Goal: Task Accomplishment & Management: Use online tool/utility

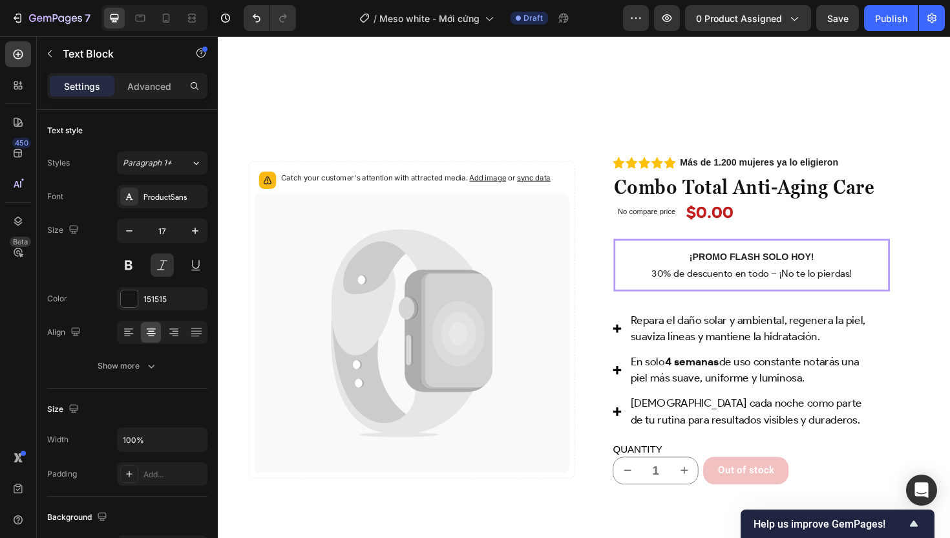
scroll to position [1114, 0]
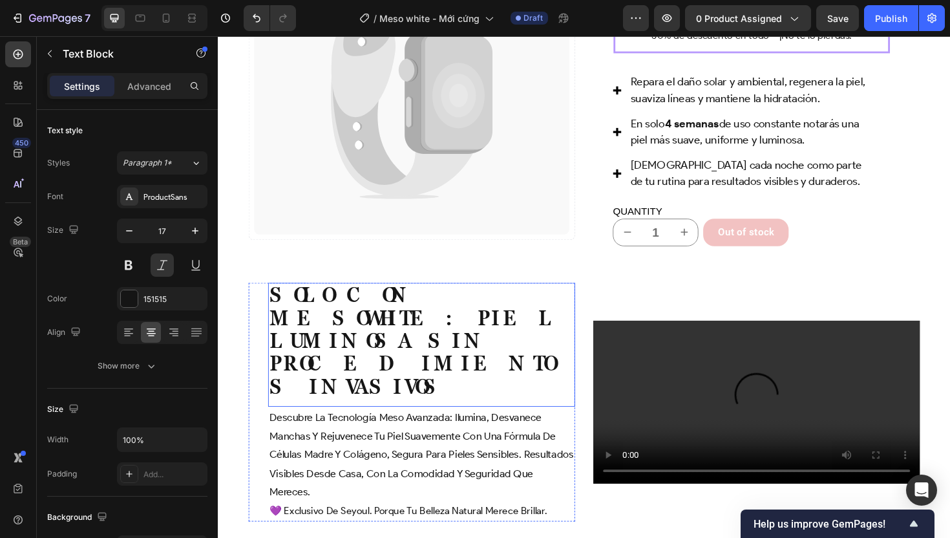
scroll to position [1533, 0]
click at [366, 386] on strong "Solo con Mesowhite: piel luminosa sin procedimientos invasivos" at bounding box center [425, 358] width 306 height 124
click at [367, 394] on strong "Solo con Mesowhite: piel luminosa sin procedimientos invasivos" at bounding box center [425, 358] width 306 height 124
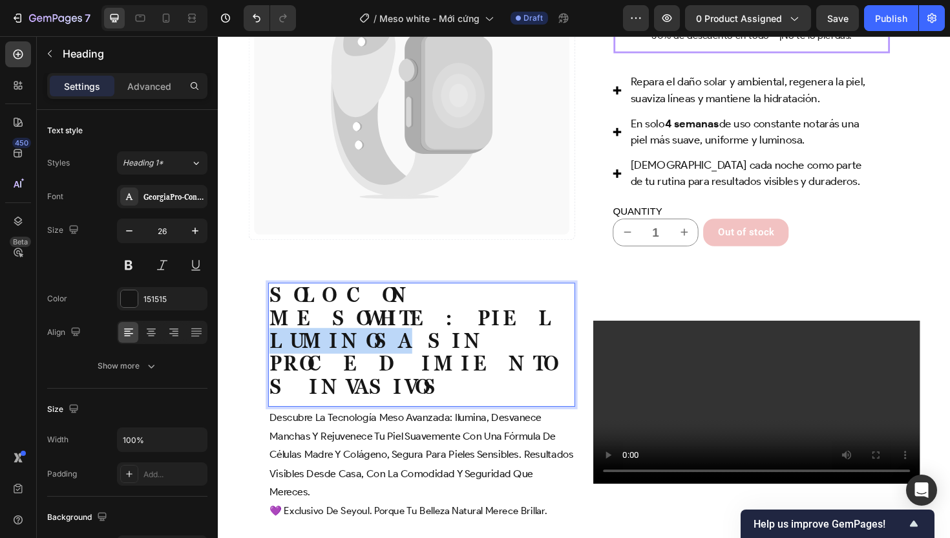
click at [367, 394] on strong "Solo con Mesowhite: piel luminosa sin procedimientos invasivos" at bounding box center [425, 358] width 306 height 124
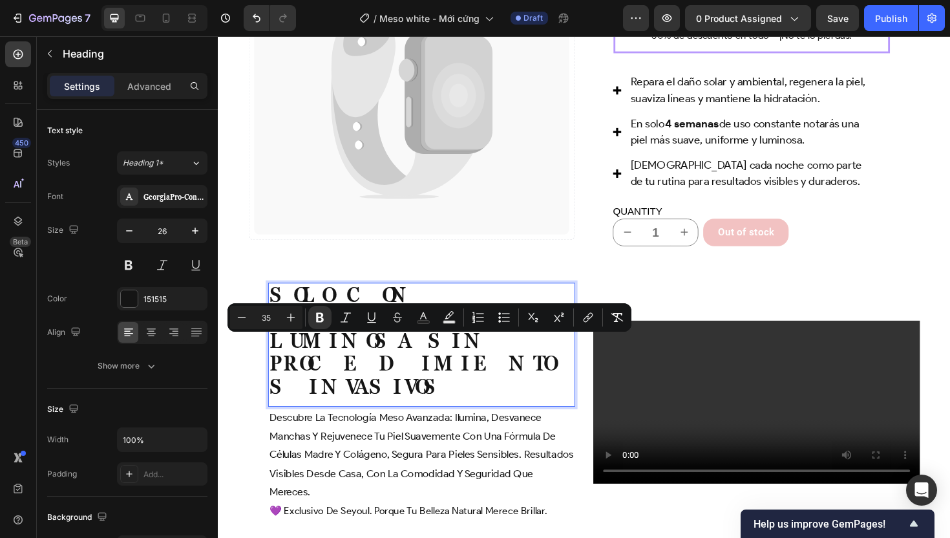
scroll to position [1544, 0]
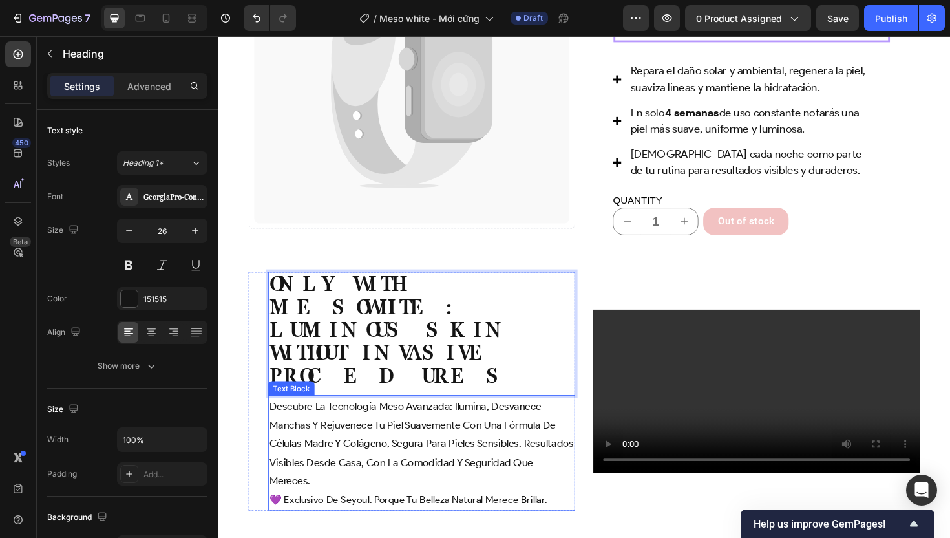
click at [356, 471] on p "descubre la tecnología meso avanzada: ilumina, desvanece manchas y rejuvenece t…" at bounding box center [433, 467] width 323 height 99
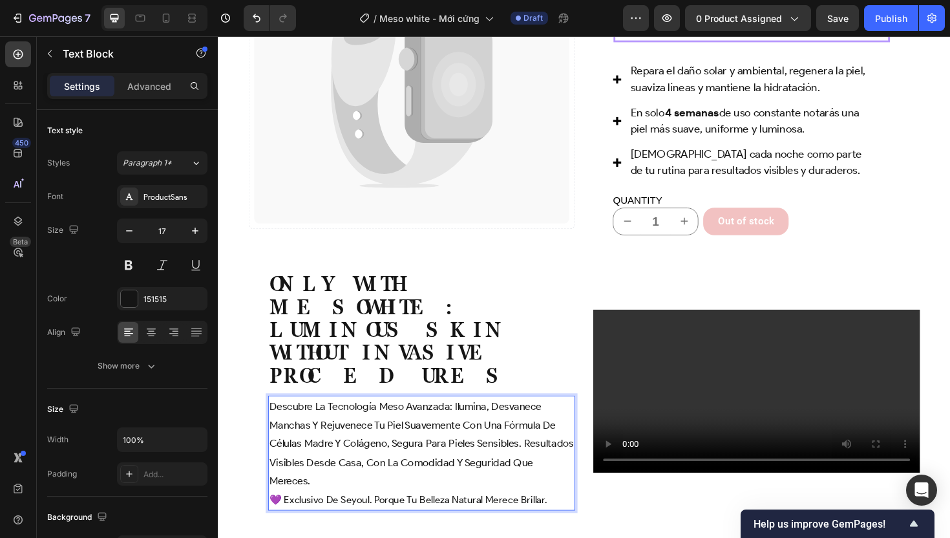
click at [339, 488] on p "descubre la tecnología meso avanzada: ilumina, desvanece manchas y rejuvenece t…" at bounding box center [433, 467] width 323 height 99
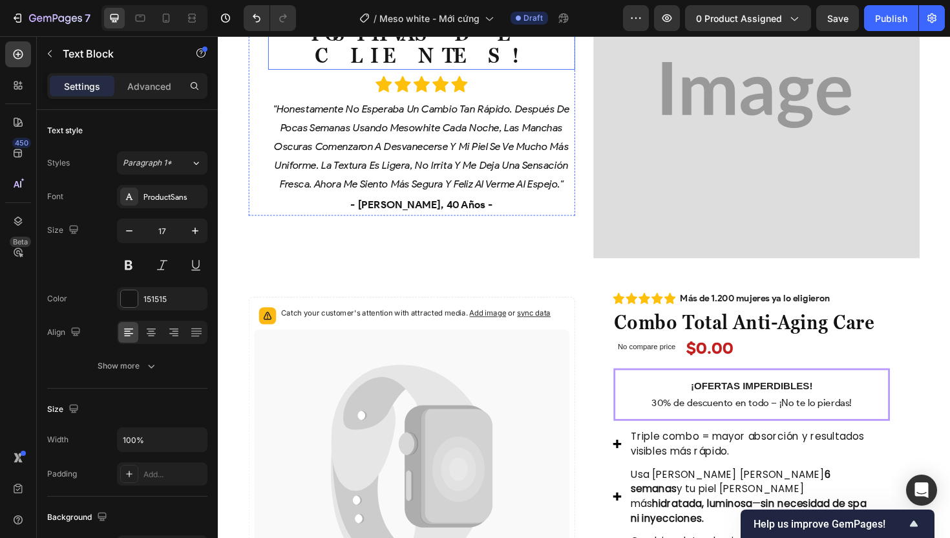
scroll to position [2571, 0]
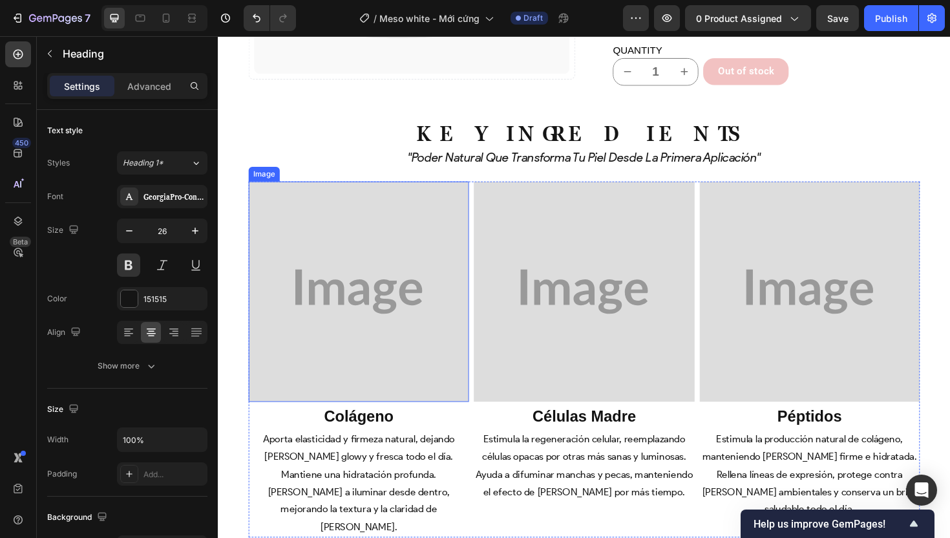
scroll to position [3384, 0]
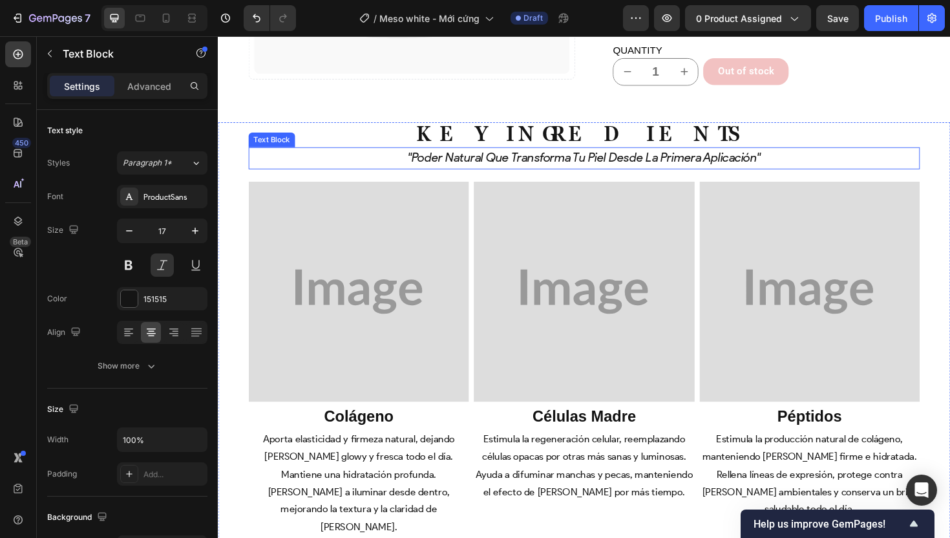
click at [580, 157] on icon "''poder natural que transforma tu piel desde la primera aplicación''" at bounding box center [606, 165] width 374 height 16
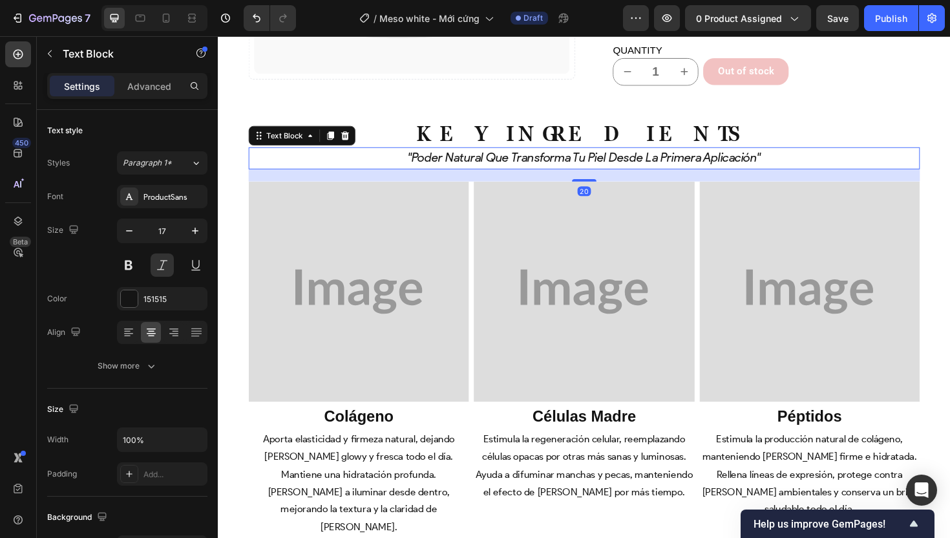
click at [580, 157] on icon "''poder natural que transforma tu piel desde la primera aplicación''" at bounding box center [606, 165] width 374 height 16
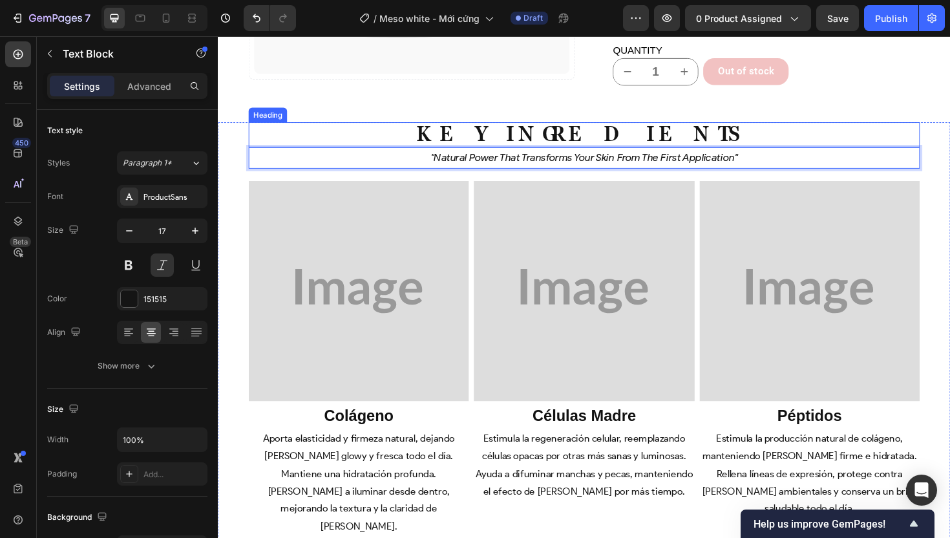
click at [387, 127] on h2 "Key Ingredients" at bounding box center [605, 140] width 711 height 27
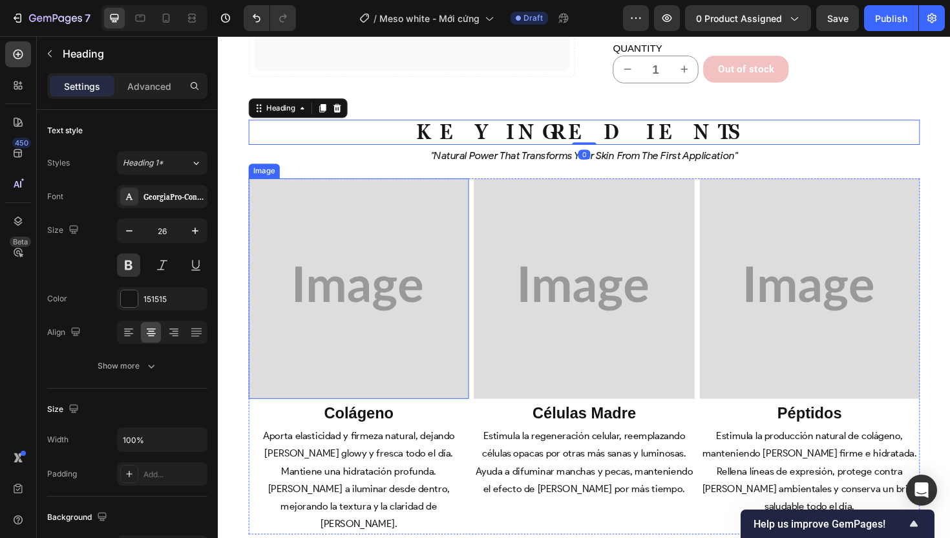
scroll to position [3387, 0]
click at [367, 255] on img at bounding box center [366, 303] width 233 height 233
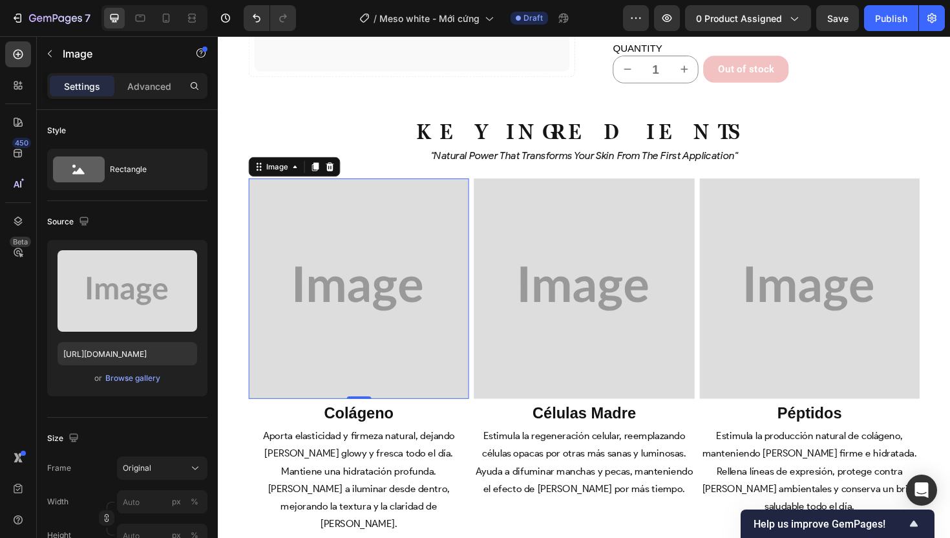
click at [368, 425] on div "0" at bounding box center [367, 430] width 13 height 10
click at [370, 426] on strong "colágeno" at bounding box center [367, 435] width 74 height 18
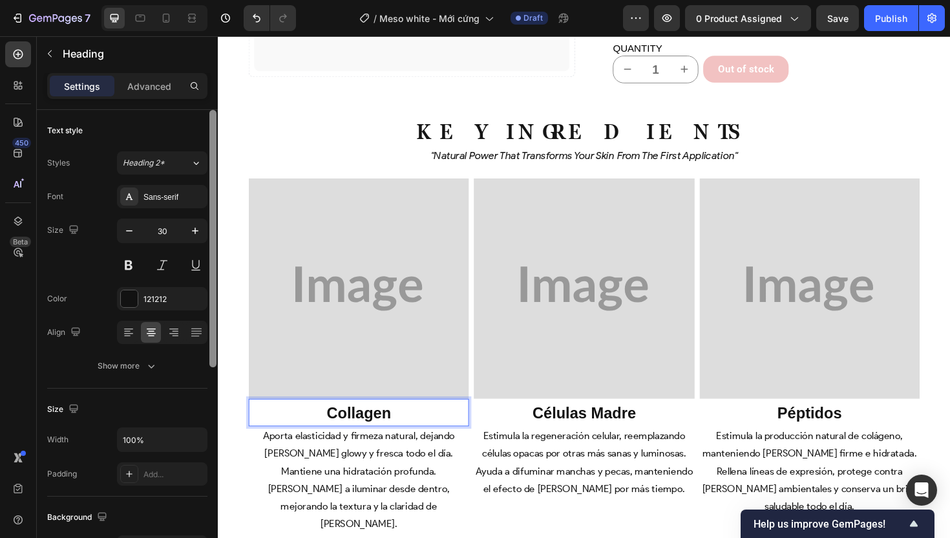
click at [211, 172] on div at bounding box center [212, 238] width 7 height 257
click at [310, 189] on img at bounding box center [366, 303] width 233 height 233
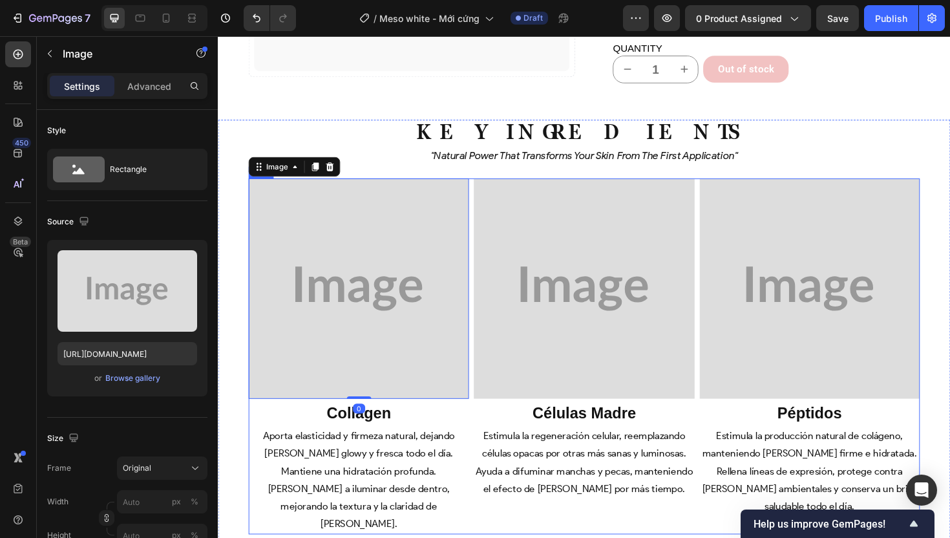
click at [484, 414] on div "Image 0 ⁠⁠⁠⁠⁠⁠⁠ collagen Heading Aporta elasticidad y firmeza natural, dejando …" at bounding box center [605, 375] width 711 height 377
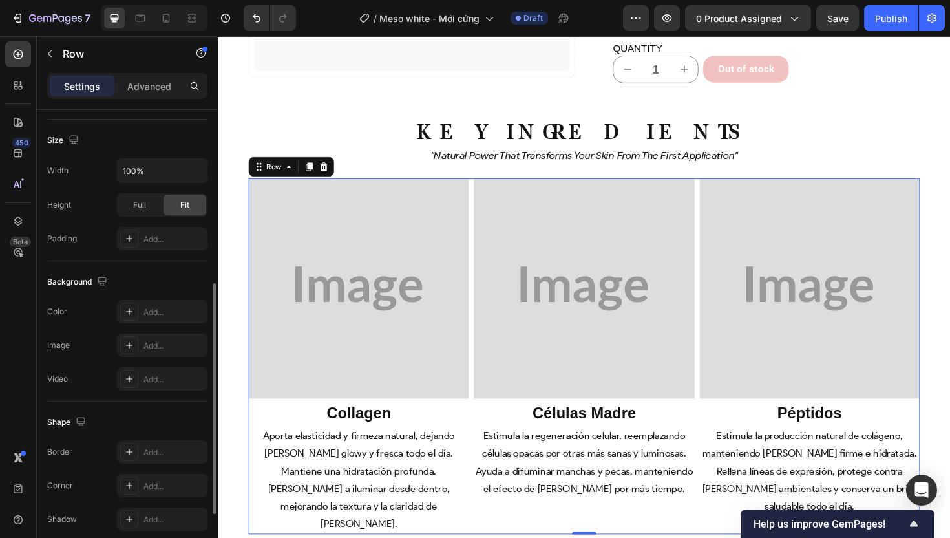
scroll to position [346, 0]
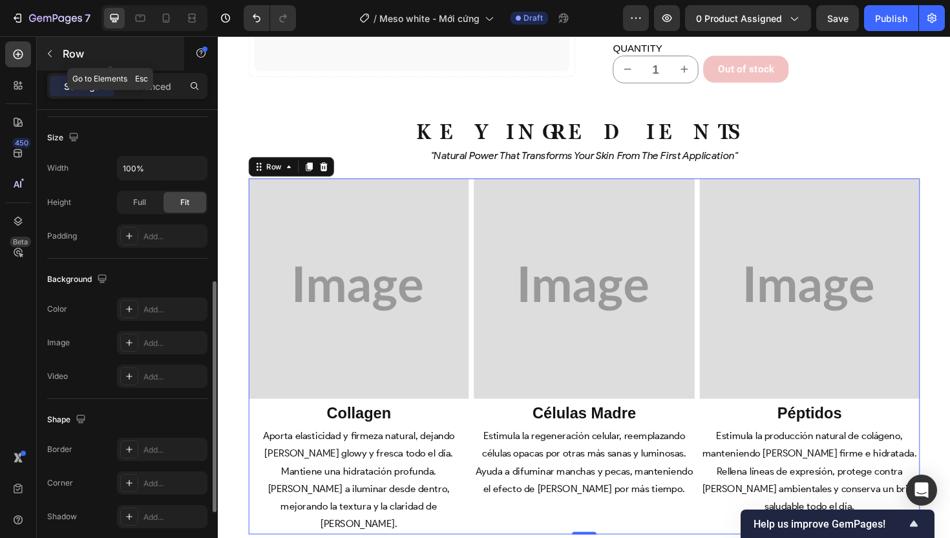
click at [52, 56] on icon "button" at bounding box center [50, 53] width 10 height 10
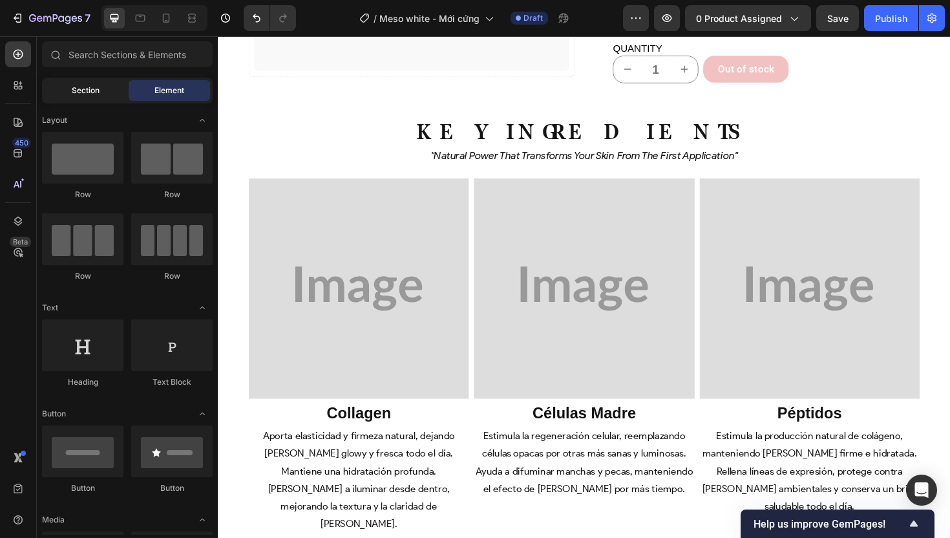
click at [74, 83] on div "Section" at bounding box center [85, 90] width 81 height 21
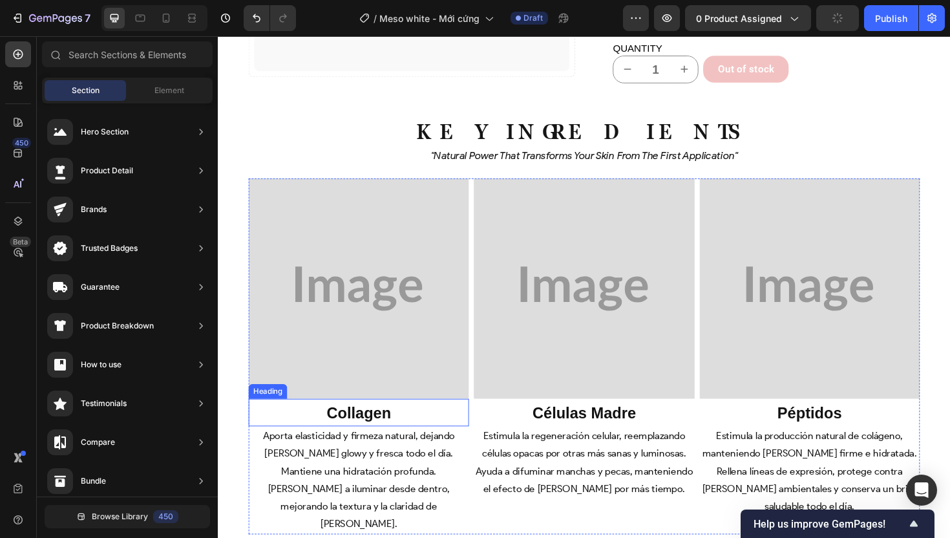
click at [416, 421] on p "⁠⁠⁠⁠⁠⁠⁠ collagen" at bounding box center [366, 434] width 231 height 27
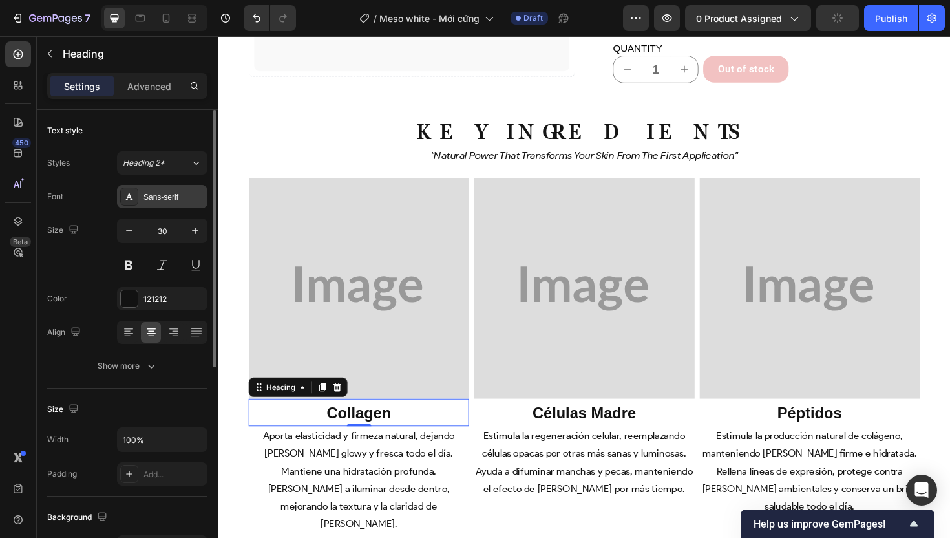
click at [169, 204] on div "Sans-serif" at bounding box center [162, 196] width 90 height 23
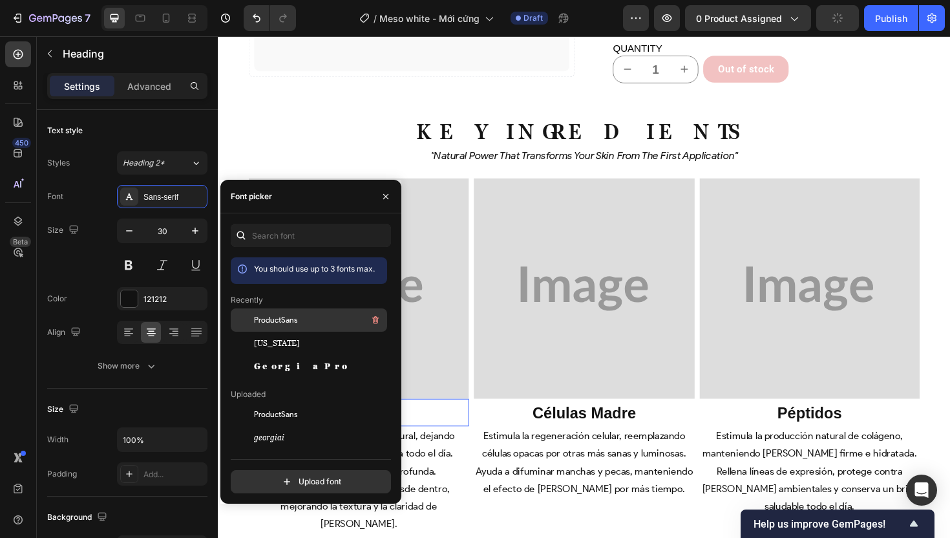
click at [292, 323] on span "ProductSans" at bounding box center [275, 320] width 43 height 12
click at [560, 426] on strong "células madre" at bounding box center [606, 435] width 110 height 18
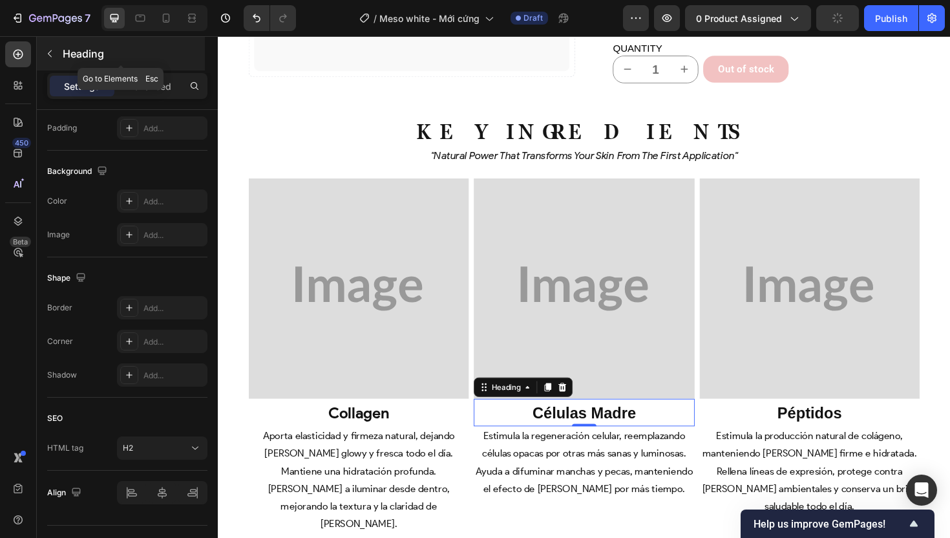
click at [47, 49] on icon "button" at bounding box center [50, 53] width 10 height 10
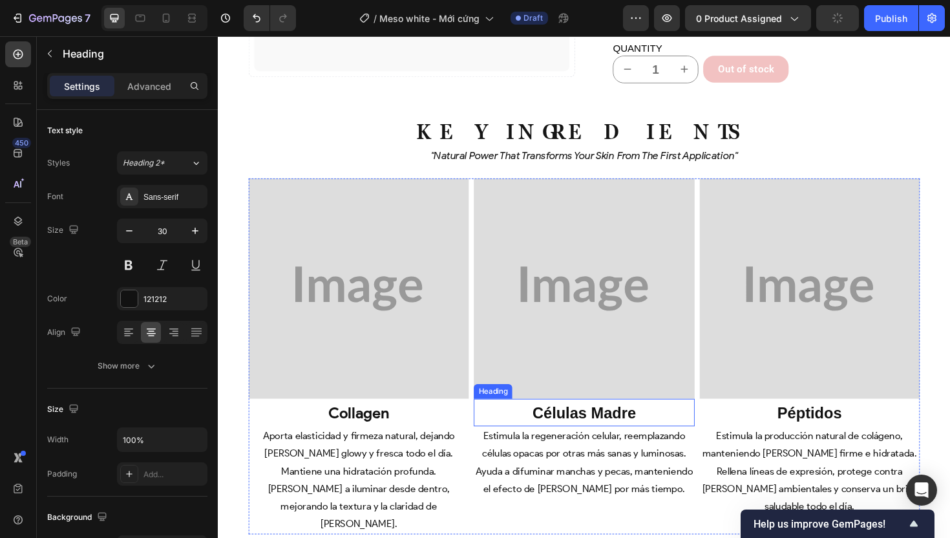
click at [551, 426] on strong "células madre" at bounding box center [606, 435] width 110 height 18
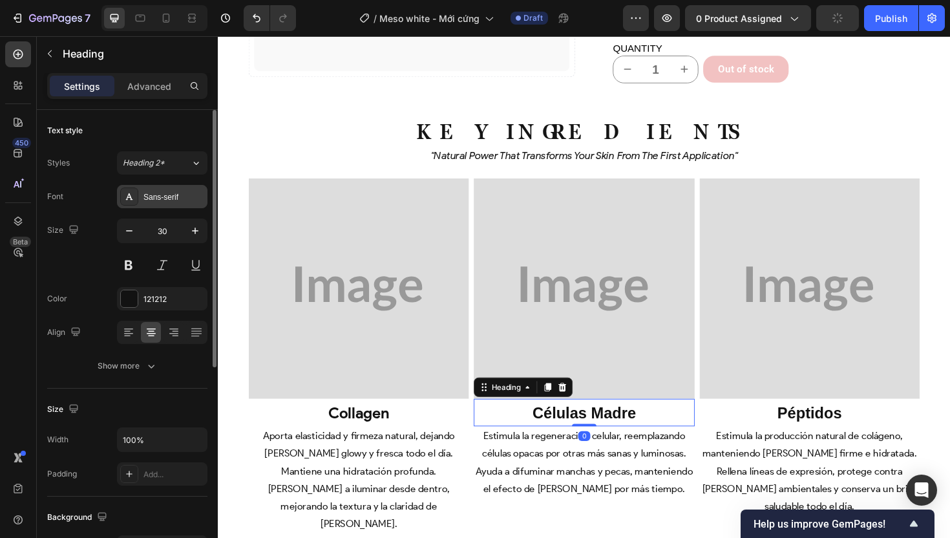
click at [174, 196] on div "Sans-serif" at bounding box center [174, 197] width 61 height 12
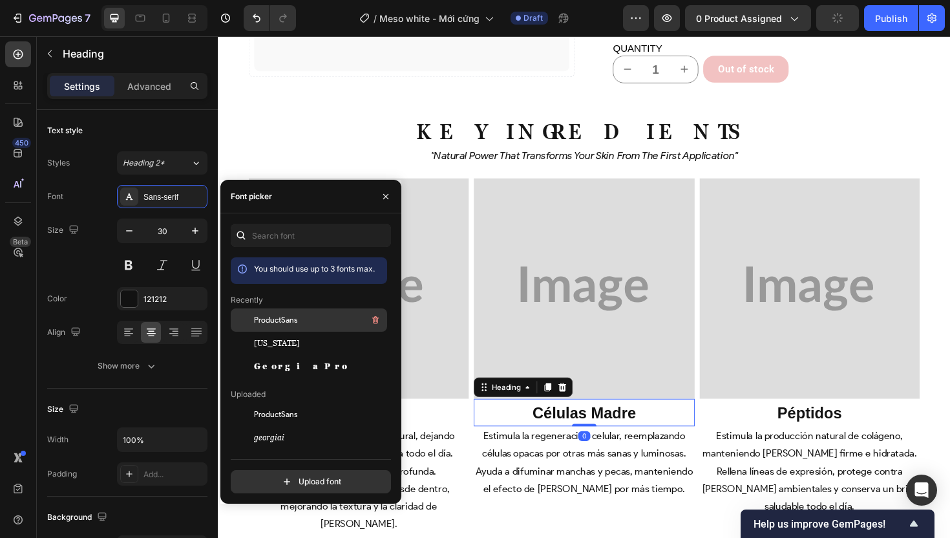
click at [294, 323] on span "ProductSans" at bounding box center [275, 320] width 43 height 12
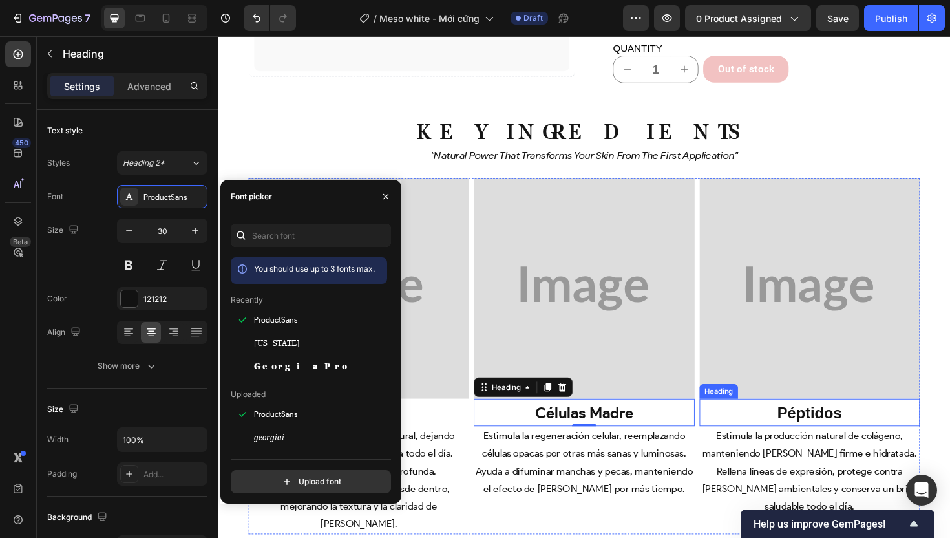
click at [825, 426] on strong "péptidos" at bounding box center [845, 435] width 69 height 18
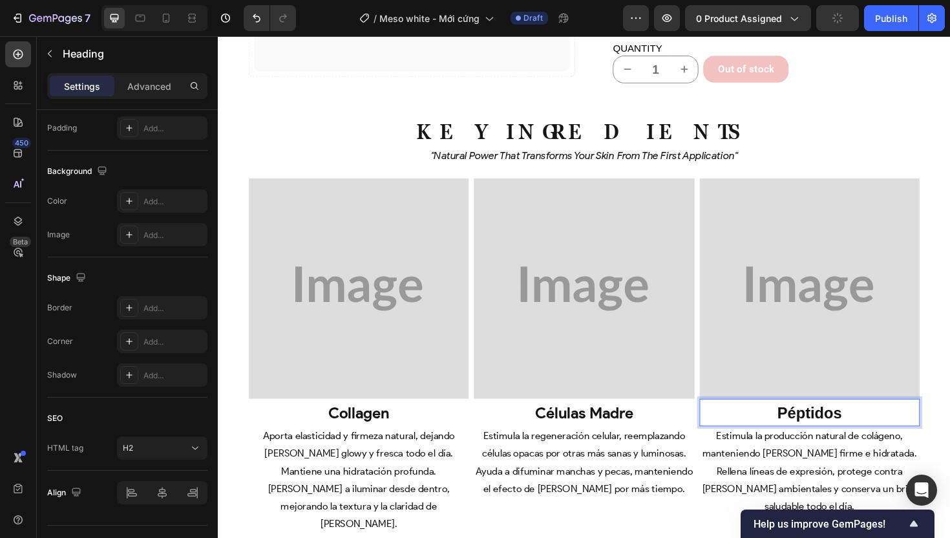
click at [878, 421] on p "péptidos" at bounding box center [844, 434] width 231 height 27
click at [890, 421] on p "péptidos" at bounding box center [844, 434] width 231 height 27
click at [950, 379] on div "Key Ingredients Heading Key Ingredients Heading "Natural power that transforms …" at bounding box center [606, 364] width 776 height 478
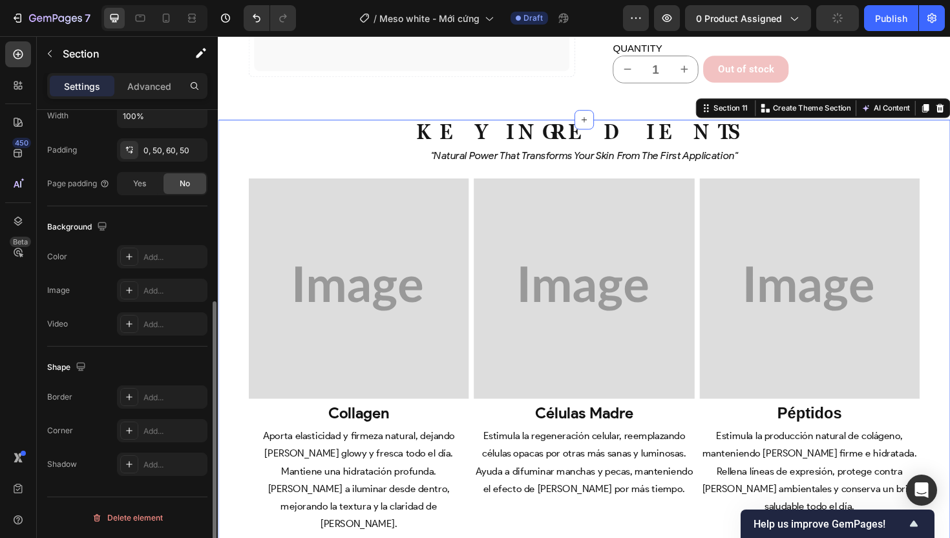
scroll to position [0, 0]
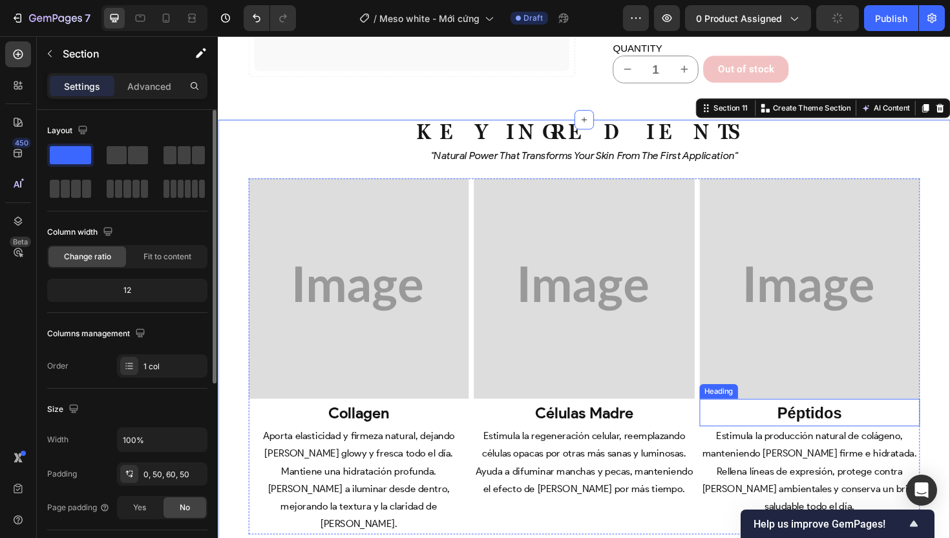
click at [926, 421] on p "⁠⁠⁠⁠⁠⁠⁠ péptidos" at bounding box center [844, 434] width 231 height 27
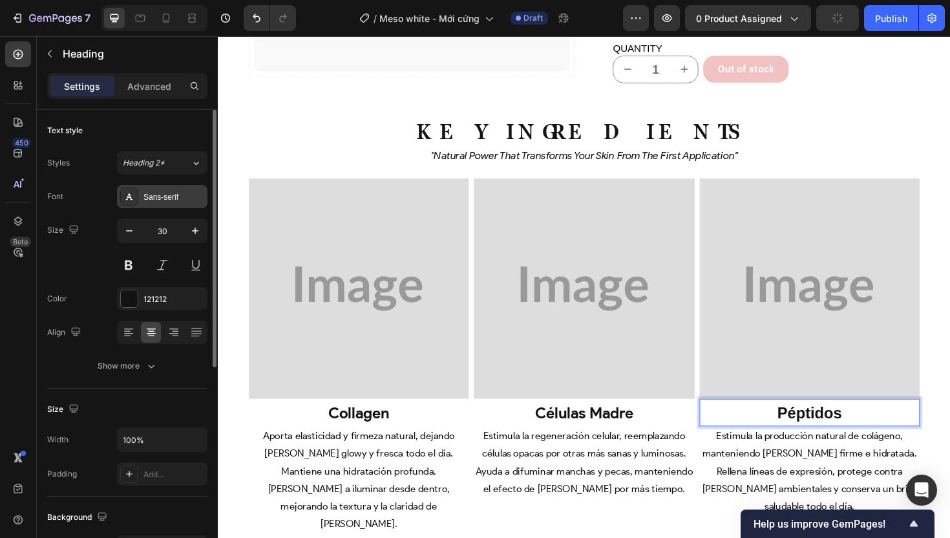
click at [185, 197] on div "Sans-serif" at bounding box center [174, 197] width 61 height 12
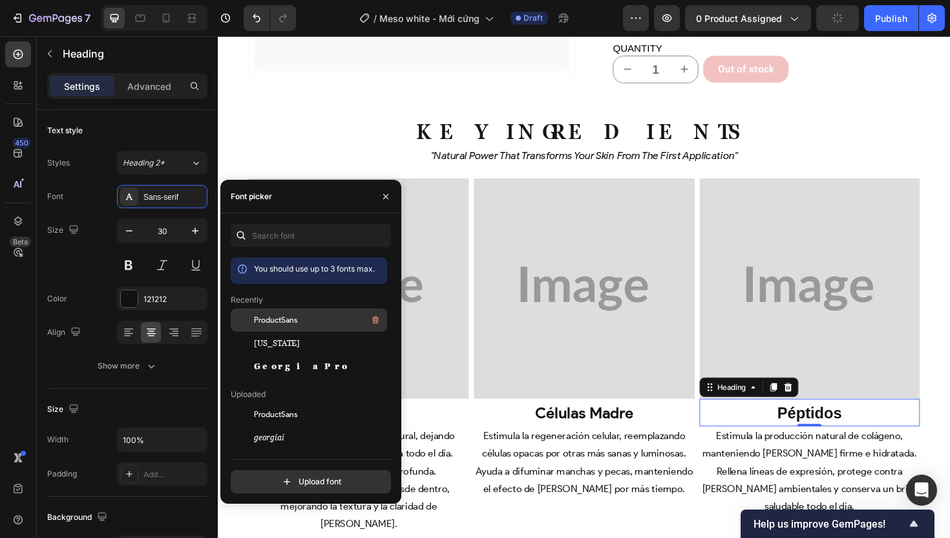
click at [294, 317] on span "ProductSans" at bounding box center [275, 320] width 43 height 12
click at [950, 441] on div "Key Ingredients Heading Key Ingredients Heading "Natural power that transforms …" at bounding box center [606, 364] width 776 height 478
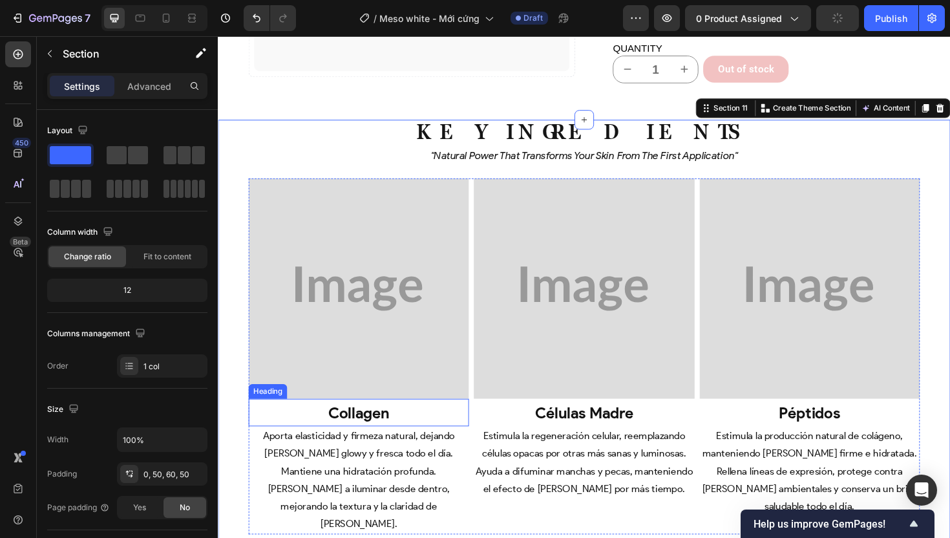
click at [375, 467] on p "Aporta elasticidad y firmeza natural, dejando [PERSON_NAME] glowy y fresca todo…" at bounding box center [366, 507] width 231 height 112
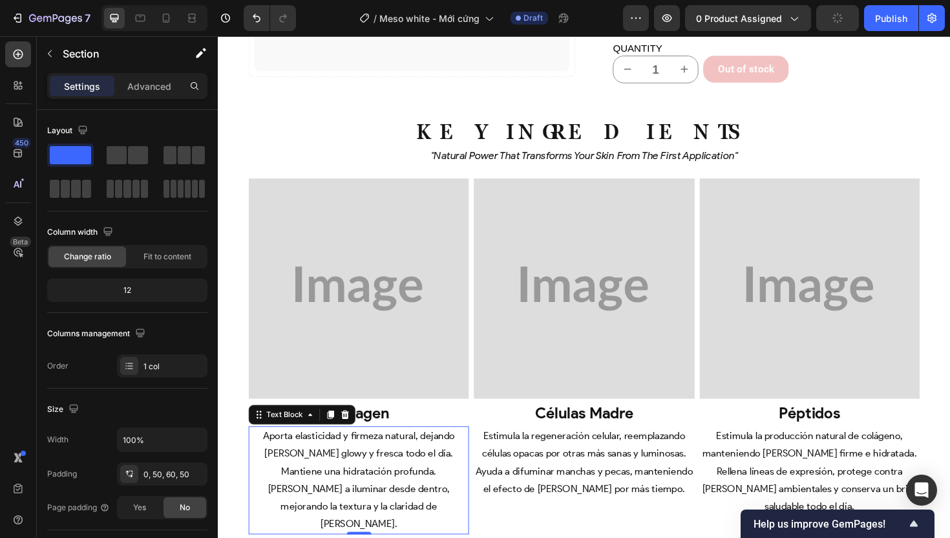
click at [375, 467] on p "Aporta elasticidad y firmeza natural, dejando [PERSON_NAME] glowy y fresca todo…" at bounding box center [366, 507] width 231 height 112
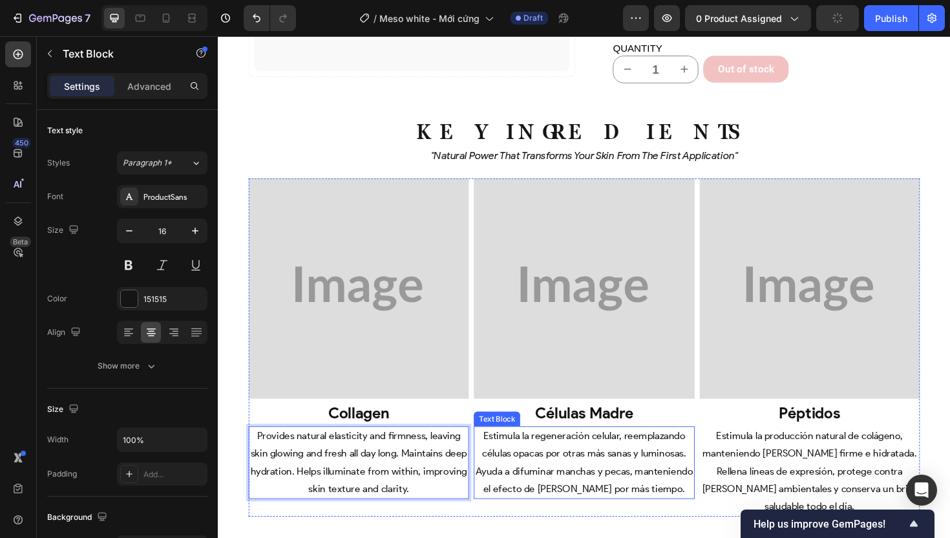
click at [602, 462] on p "Estimula la regeneración celular, reemplazando células opacas por otras más san…" at bounding box center [605, 488] width 231 height 74
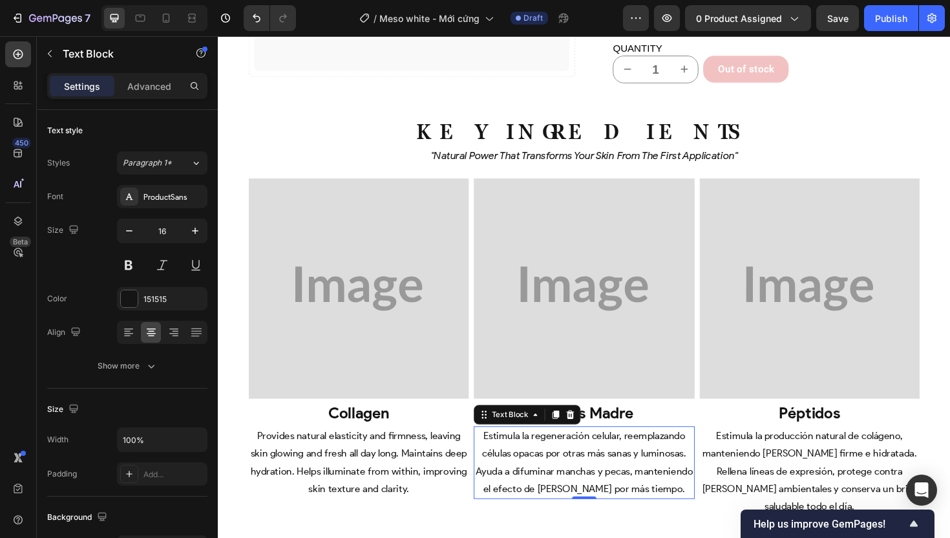
click at [585, 481] on p "Estimula la regeneración celular, reemplazando células opacas por otras más san…" at bounding box center [605, 488] width 231 height 74
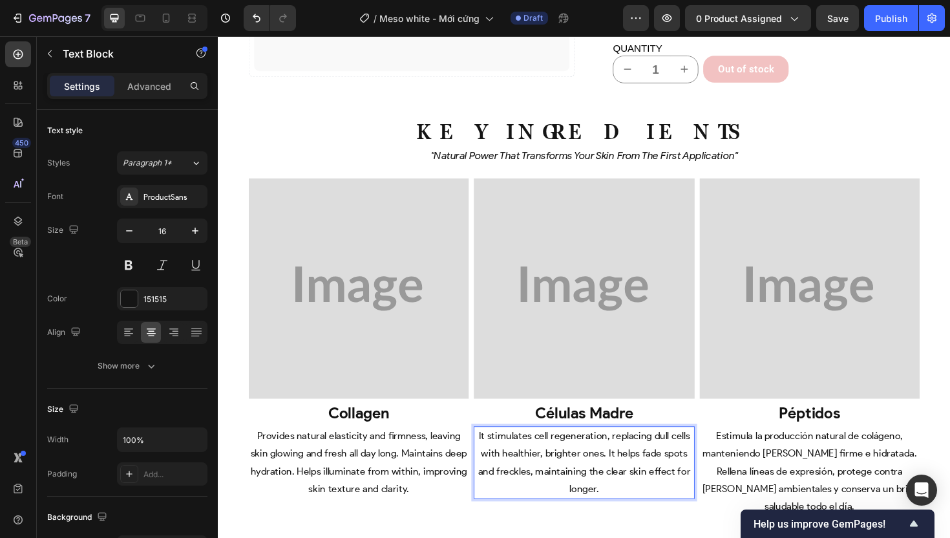
click at [825, 464] on p "Estimula la producción natural de colágeno, manteniendo [PERSON_NAME] firme e h…" at bounding box center [844, 497] width 231 height 93
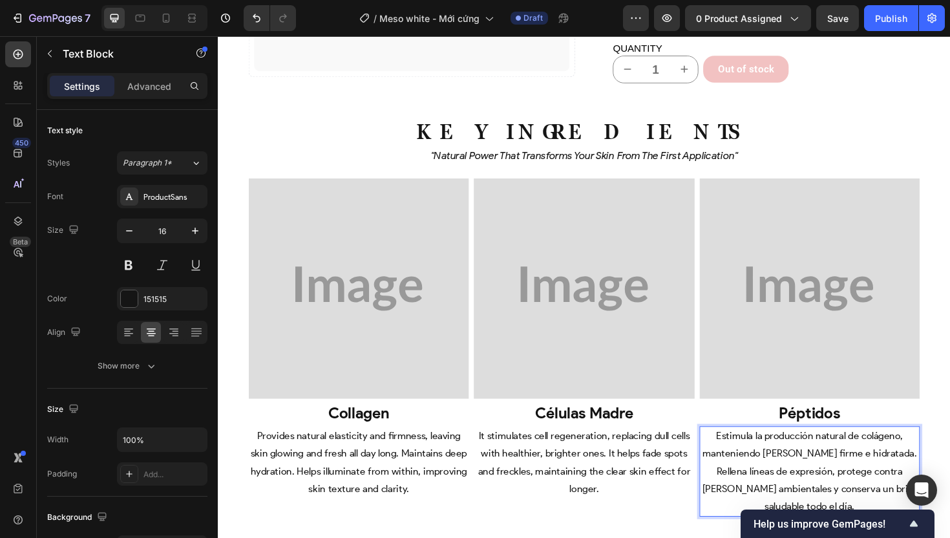
click at [840, 478] on p "Estimula la producción natural de colágeno, manteniendo [PERSON_NAME] firme e h…" at bounding box center [844, 497] width 231 height 93
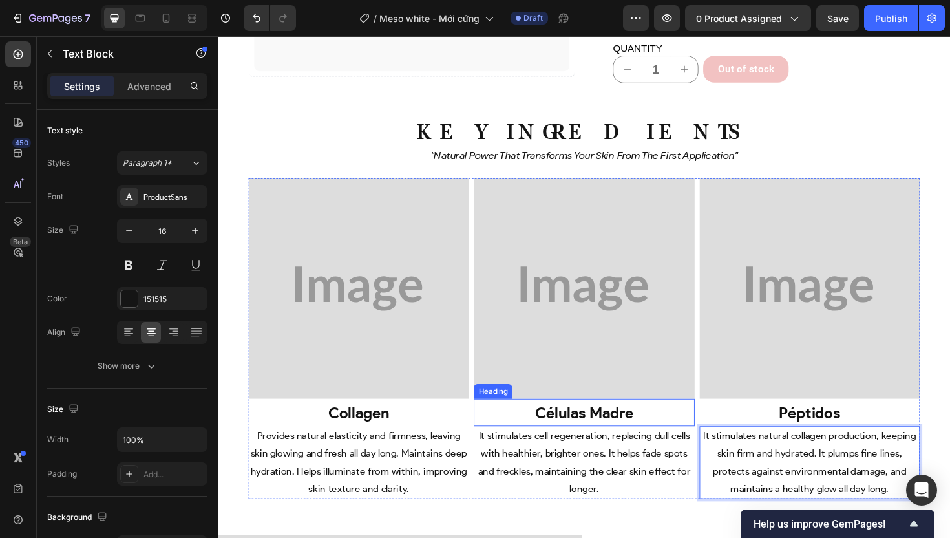
click at [603, 425] on strong "células madre" at bounding box center [605, 434] width 104 height 19
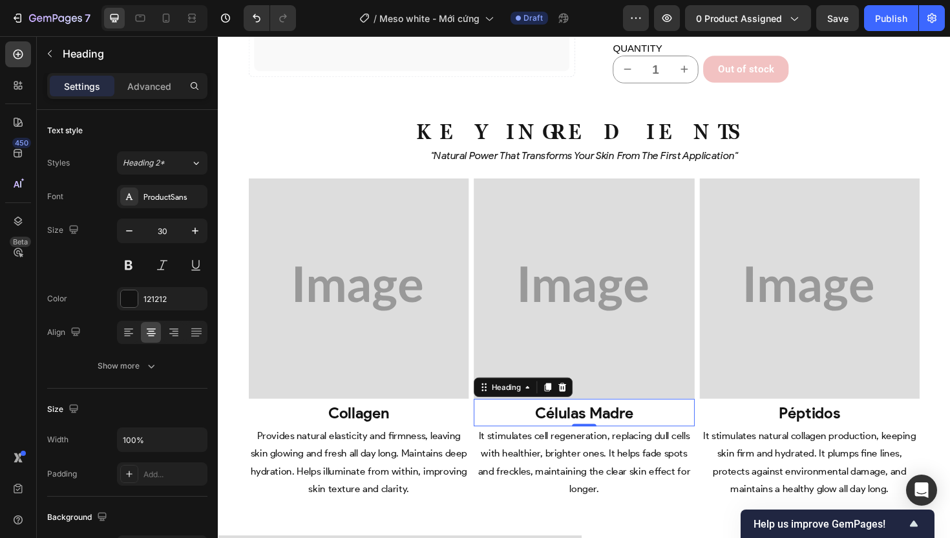
click at [664, 420] on h2 "células madre" at bounding box center [605, 434] width 233 height 29
click at [664, 421] on p "células madre" at bounding box center [605, 434] width 231 height 27
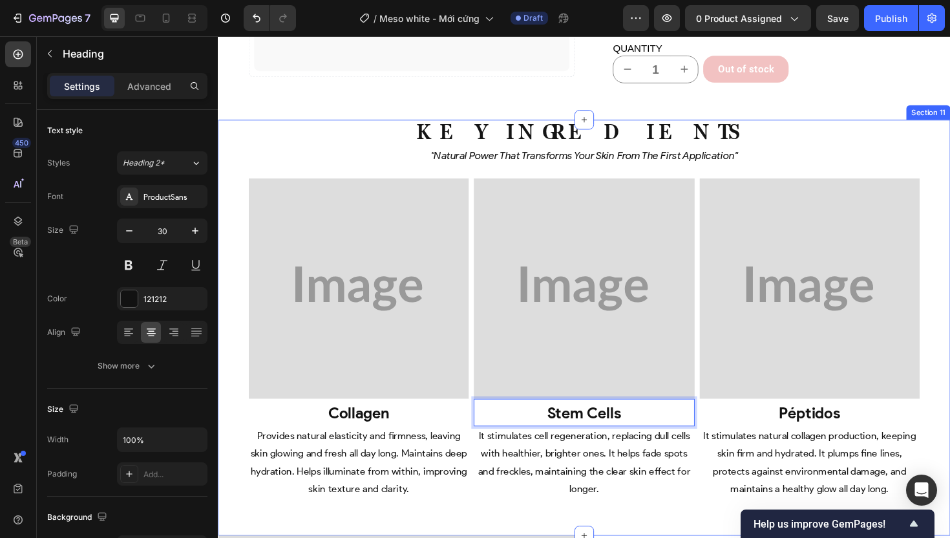
click at [950, 410] on div "Key Ingredients Heading Key Ingredients Heading "Natural power that transforms …" at bounding box center [606, 345] width 776 height 441
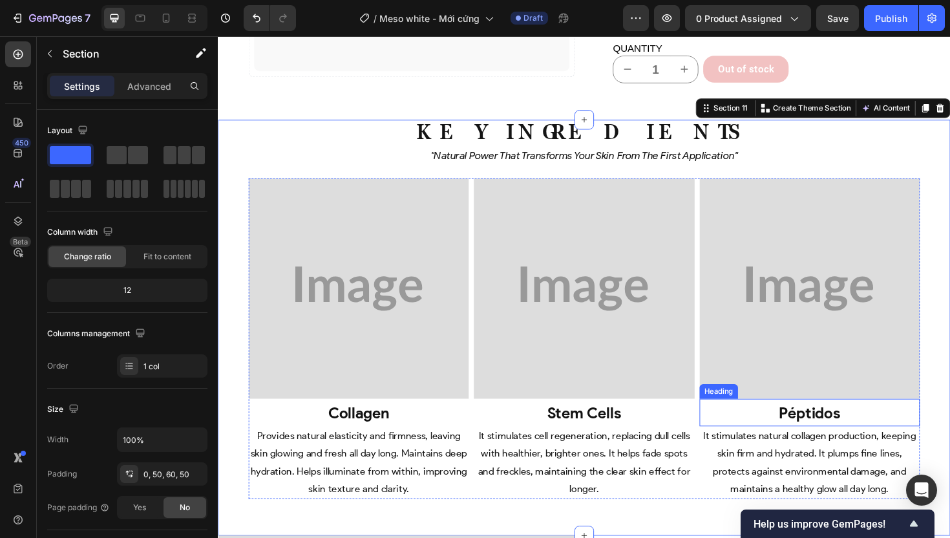
click at [871, 421] on p "⁠⁠⁠⁠⁠⁠⁠ péptidos" at bounding box center [844, 434] width 231 height 27
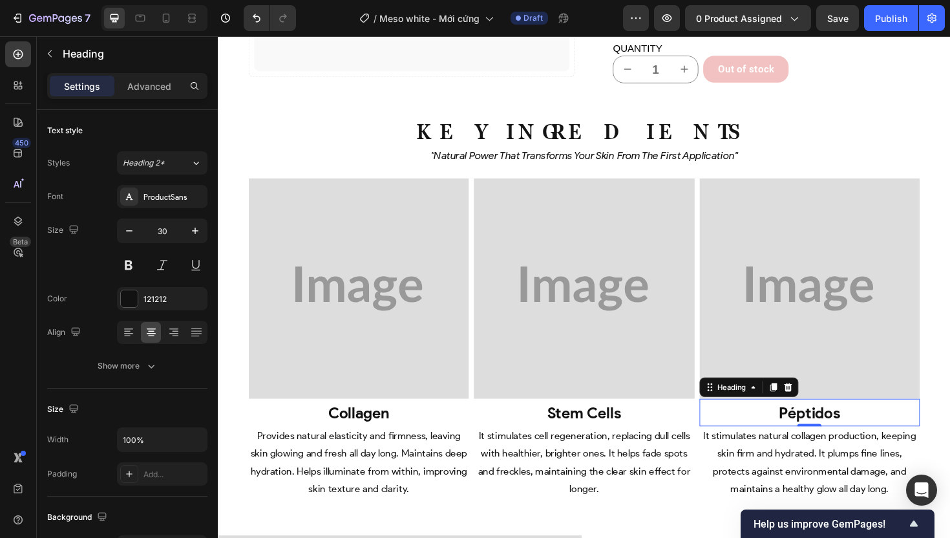
click at [889, 421] on p "péptidos" at bounding box center [844, 434] width 231 height 27
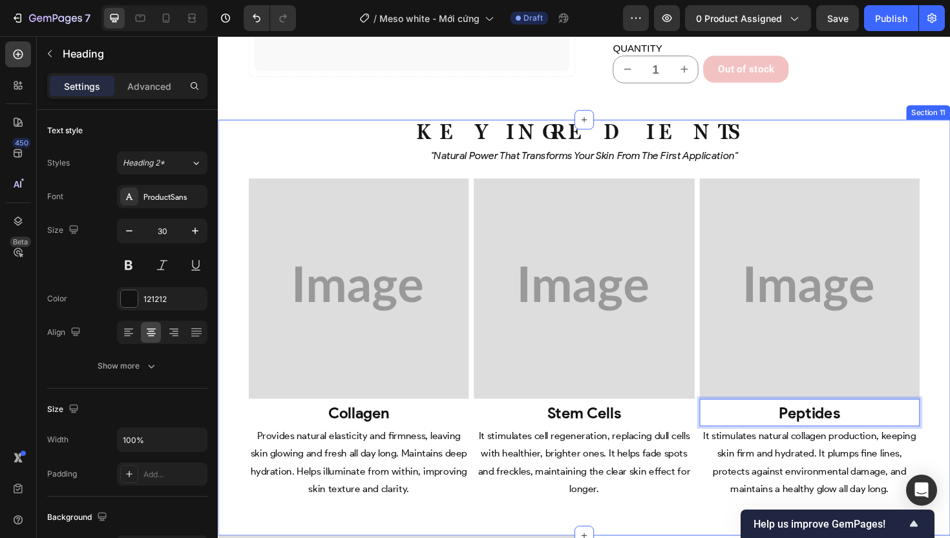
click at [226, 407] on div "Key Ingredients Heading Key Ingredients Heading "Natural power that transforms …" at bounding box center [606, 345] width 776 height 441
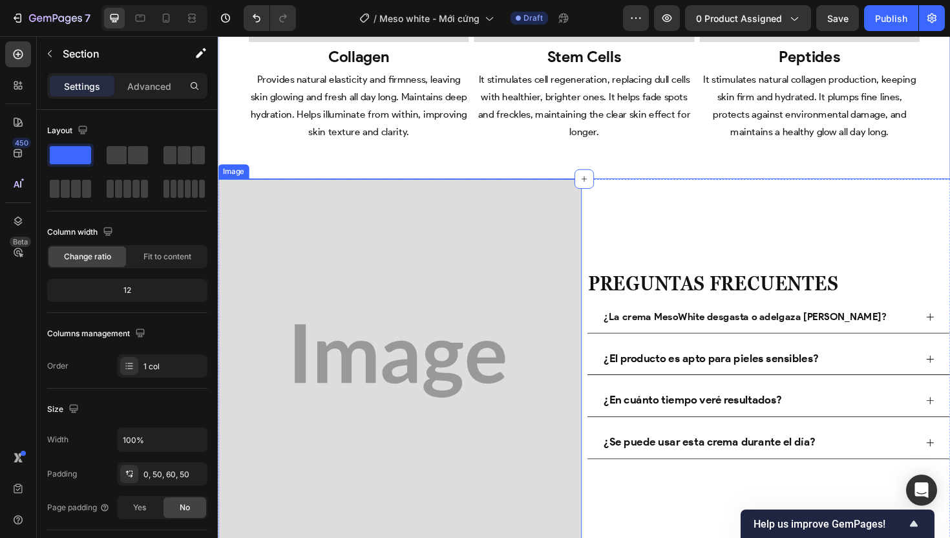
scroll to position [3815, 0]
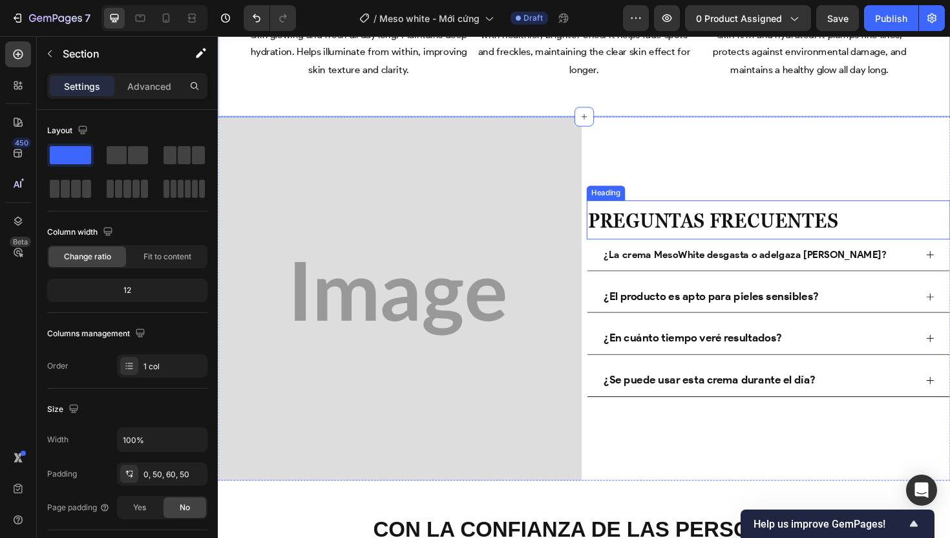
click at [778, 223] on span "Preguntas Frecuentes" at bounding box center [742, 231] width 265 height 25
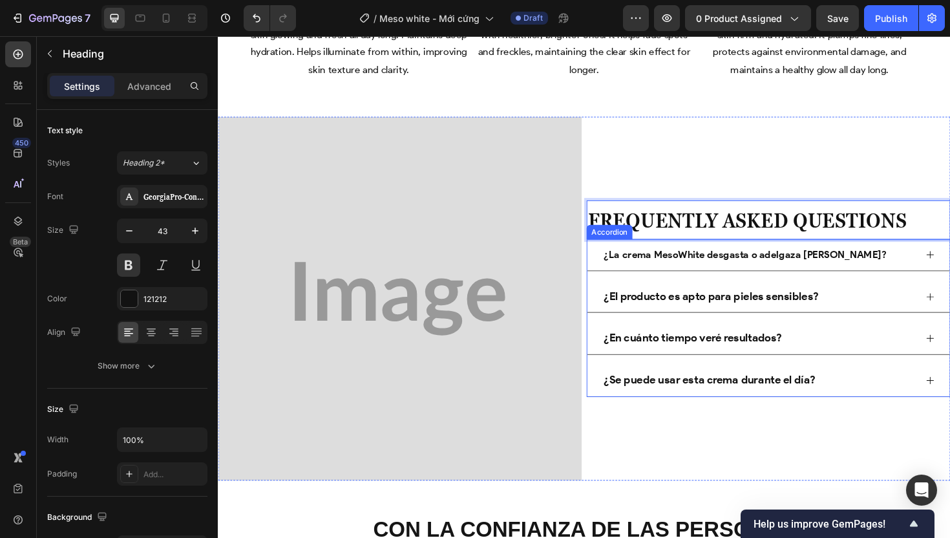
click at [748, 267] on strong "¿La crema MesoWhite desgasta o adelgaza [PERSON_NAME]?" at bounding box center [775, 267] width 299 height 12
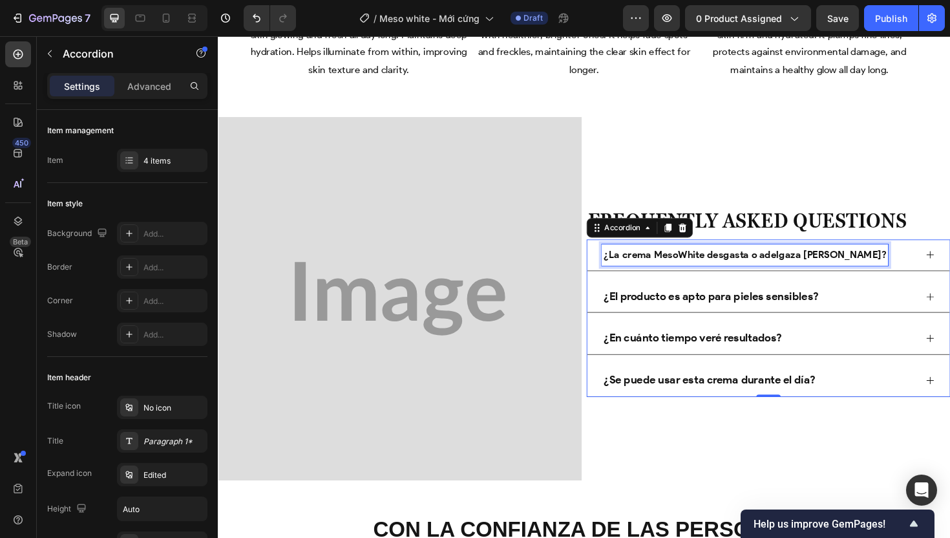
click at [770, 265] on strong "¿La crema MesoWhite desgasta o adelgaza [PERSON_NAME]?" at bounding box center [775, 267] width 299 height 12
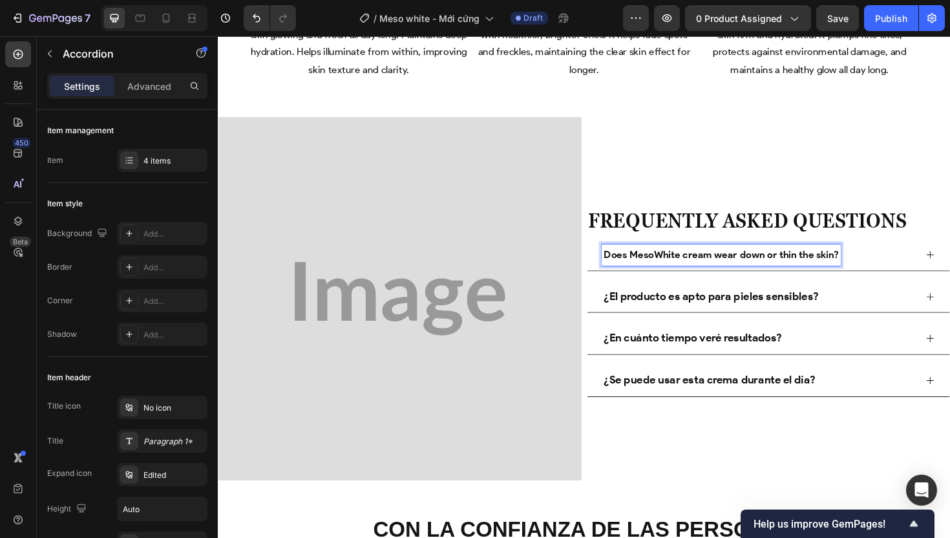
click at [766, 311] on strong "¿El producto es apto para pieles sensibles?" at bounding box center [740, 311] width 228 height 14
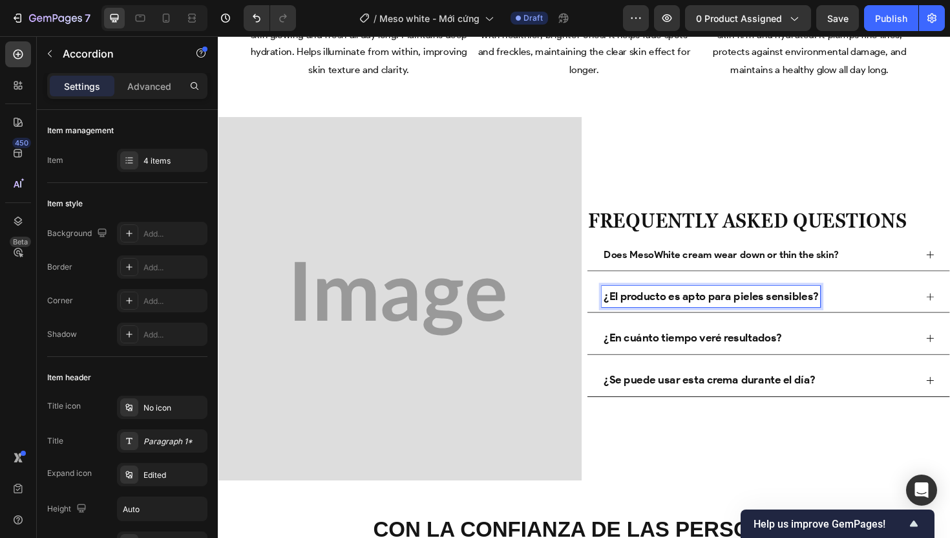
scroll to position [3816, 0]
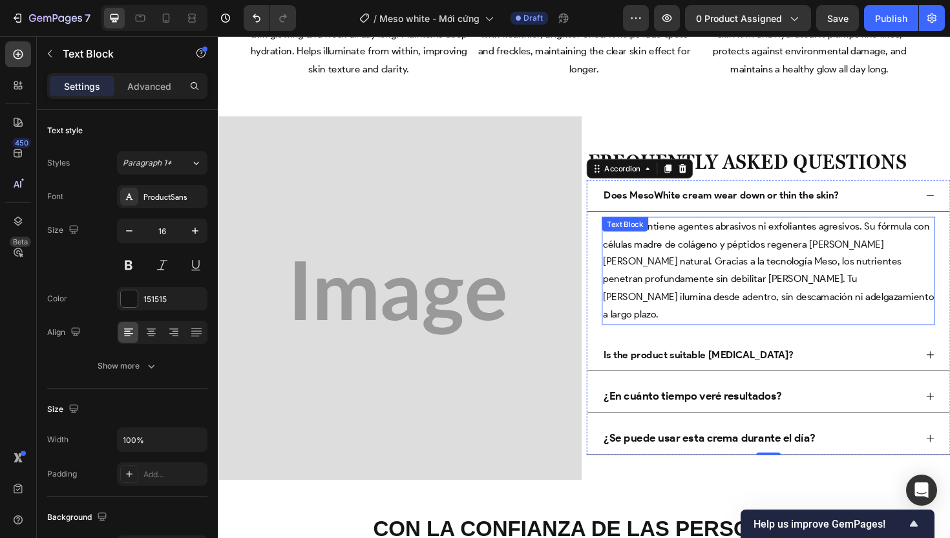
click at [751, 276] on span "¡No! No contiene agentes abrasivos ni exfoliantes agresivos. Su fórmula con cél…" at bounding box center [801, 283] width 350 height 105
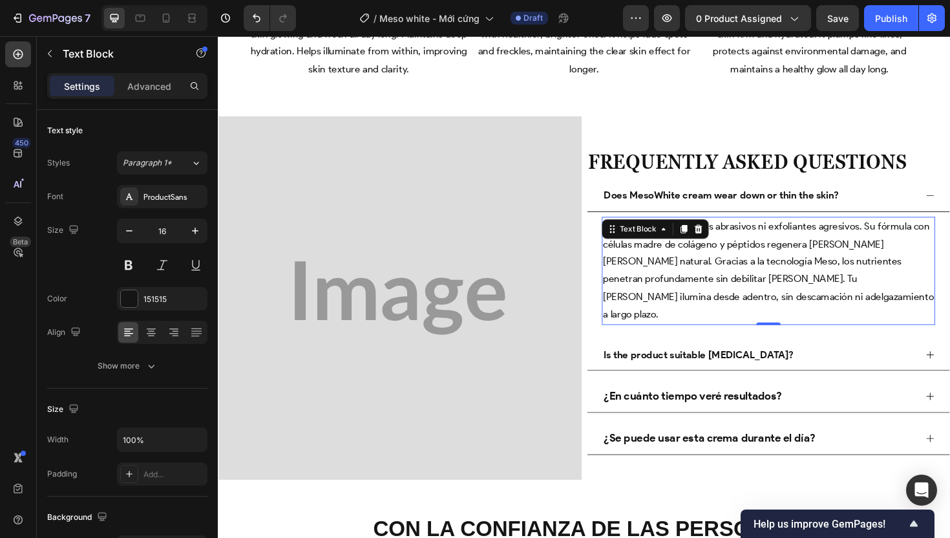
click at [751, 276] on span "¡No! No contiene agentes abrasivos ni exfoliantes agresivos. Su fórmula con cél…" at bounding box center [801, 283] width 350 height 105
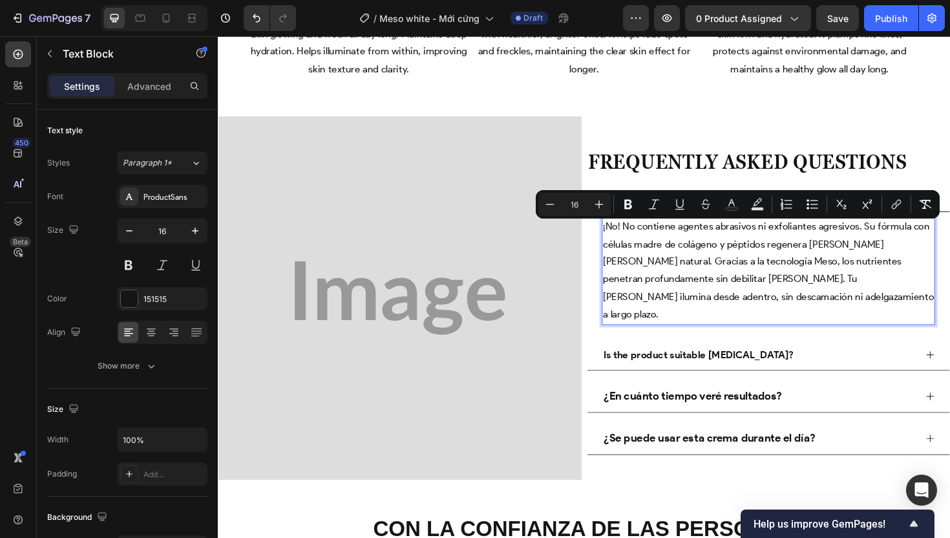
scroll to position [3825, 0]
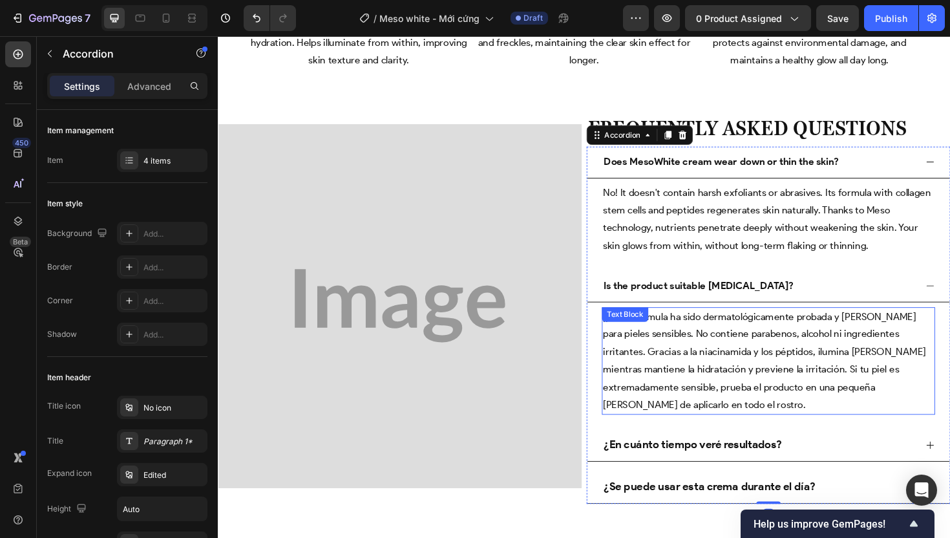
click at [696, 350] on p "¡¡Sí! Su fórmula ha sido dermatológicamente probada y [PERSON_NAME] para pieles…" at bounding box center [801, 381] width 350 height 112
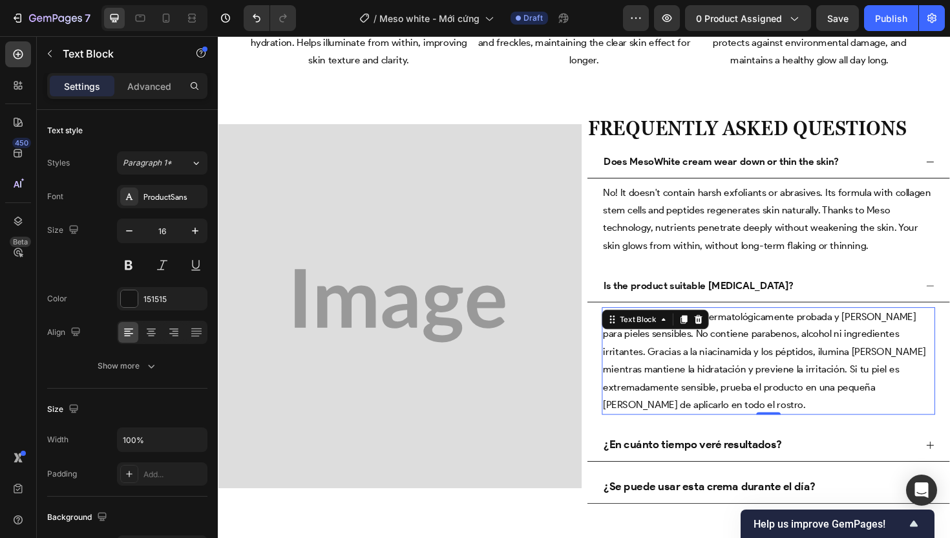
click at [730, 383] on p "¡¡Sí! Su fórmula ha sido dermatológicamente probada y [PERSON_NAME] para pieles…" at bounding box center [801, 381] width 350 height 112
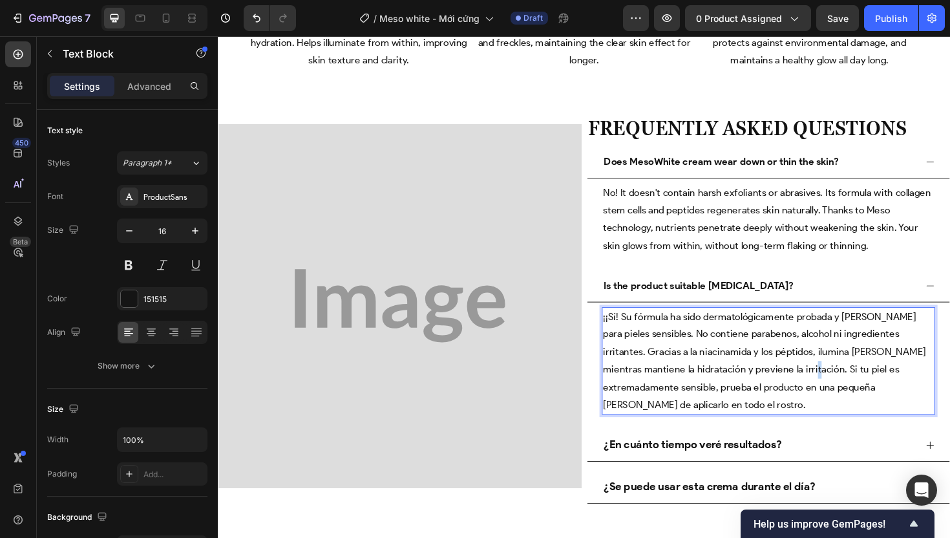
click at [730, 383] on p "¡¡Sí! Su fórmula ha sido dermatológicamente probada y [PERSON_NAME] para pieles…" at bounding box center [801, 381] width 350 height 112
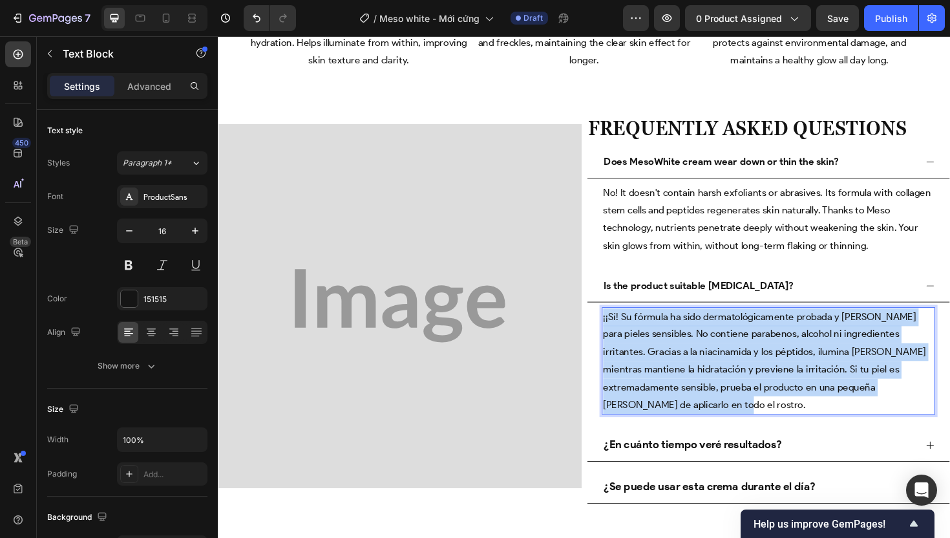
click at [730, 383] on p "¡¡Sí! Su fórmula ha sido dermatológicamente probada y [PERSON_NAME] para pieles…" at bounding box center [801, 381] width 350 height 112
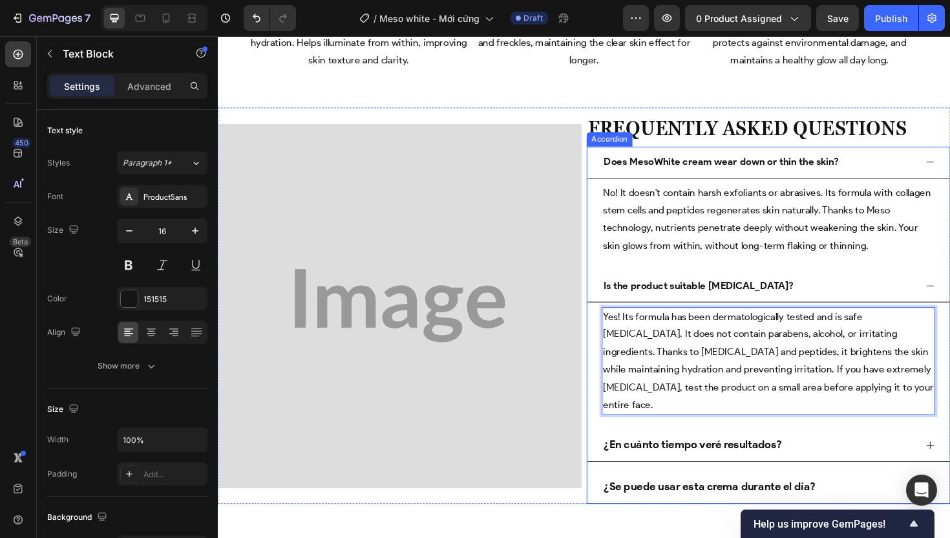
click at [721, 462] on strong "¿En cuánto tiempo veré resultados?" at bounding box center [720, 469] width 189 height 14
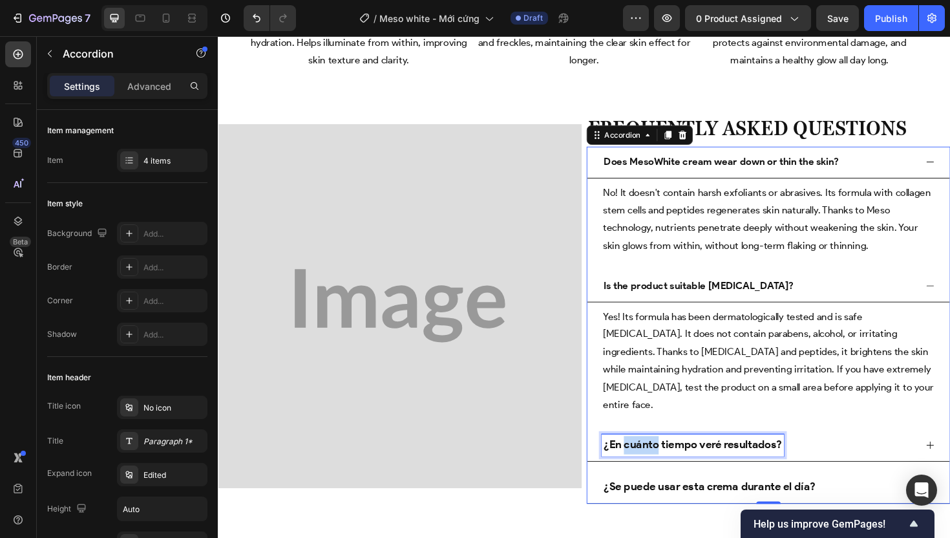
click at [661, 462] on strong "¿En cuánto tiempo veré resultados?" at bounding box center [720, 469] width 189 height 14
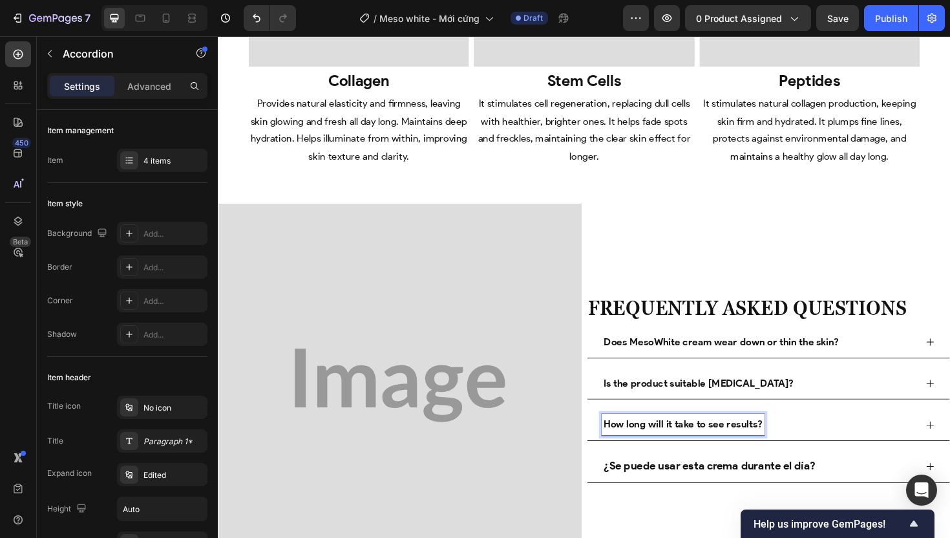
scroll to position [3719, 0]
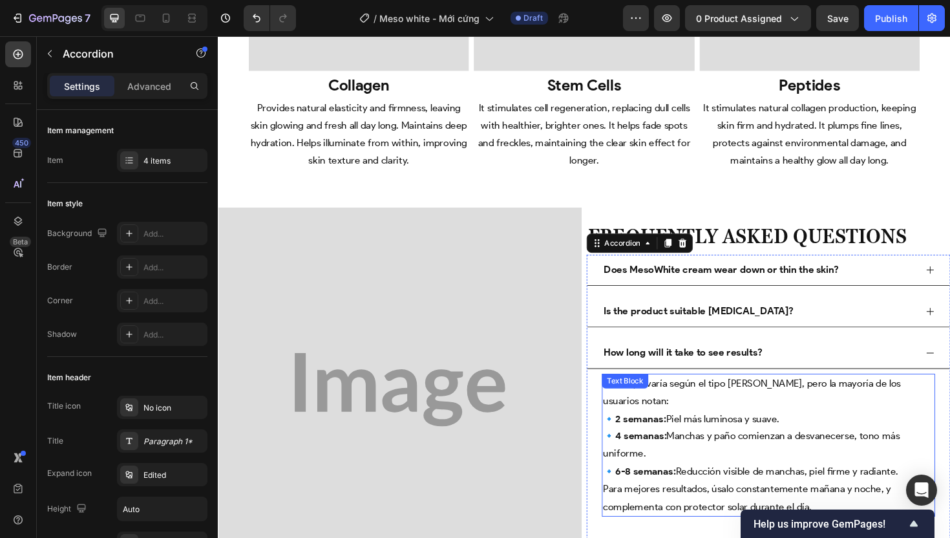
click at [682, 432] on p "🔹 2 semanas: Piel más luminosa y suave. 🔹 4 semanas: [PERSON_NAME] y paño comie…" at bounding box center [801, 469] width 350 height 74
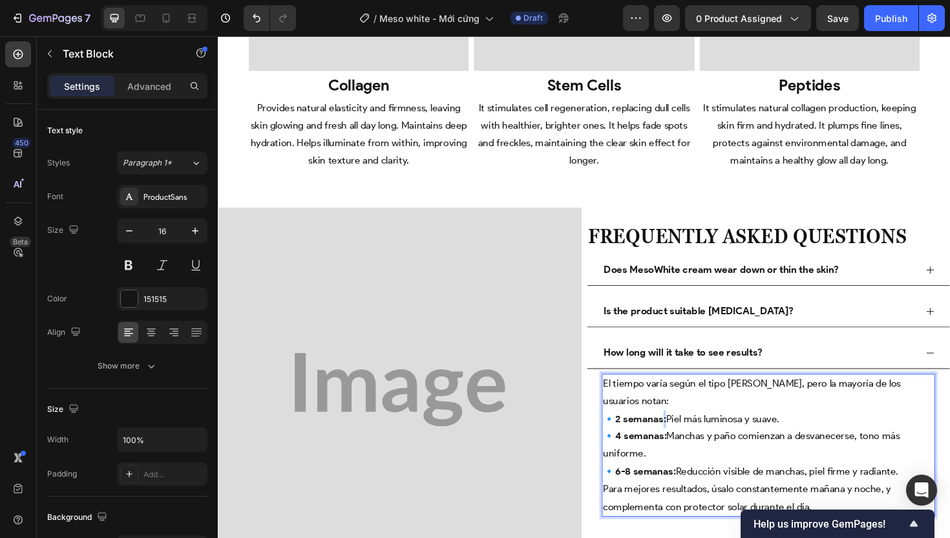
click at [682, 432] on p "🔹 2 semanas: Piel más luminosa y suave. 🔹 4 semanas: [PERSON_NAME] y paño comie…" at bounding box center [801, 469] width 350 height 74
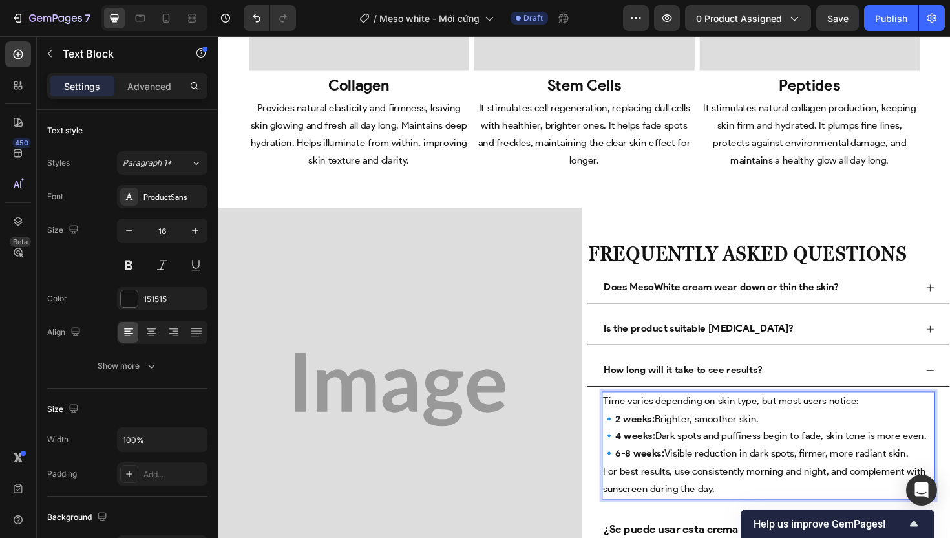
scroll to position [3729, 0]
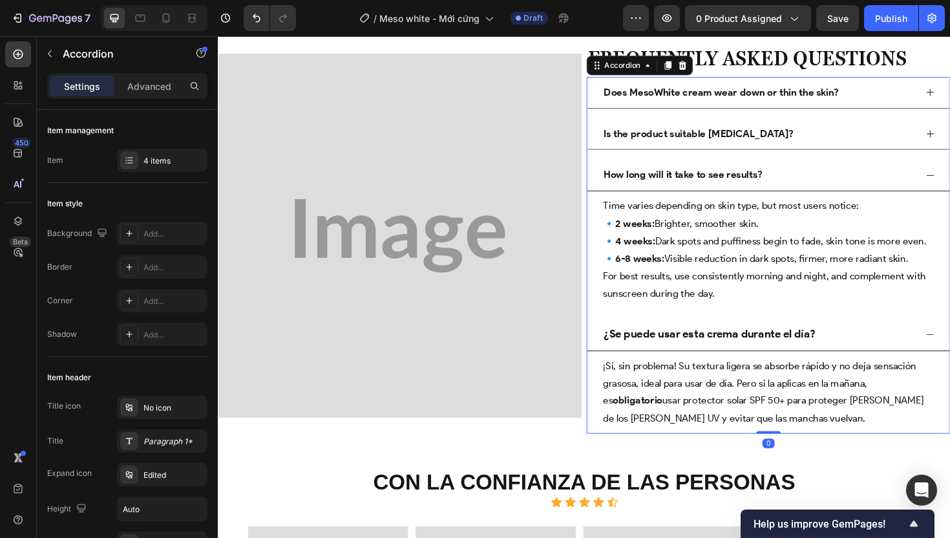
scroll to position [3957, 0]
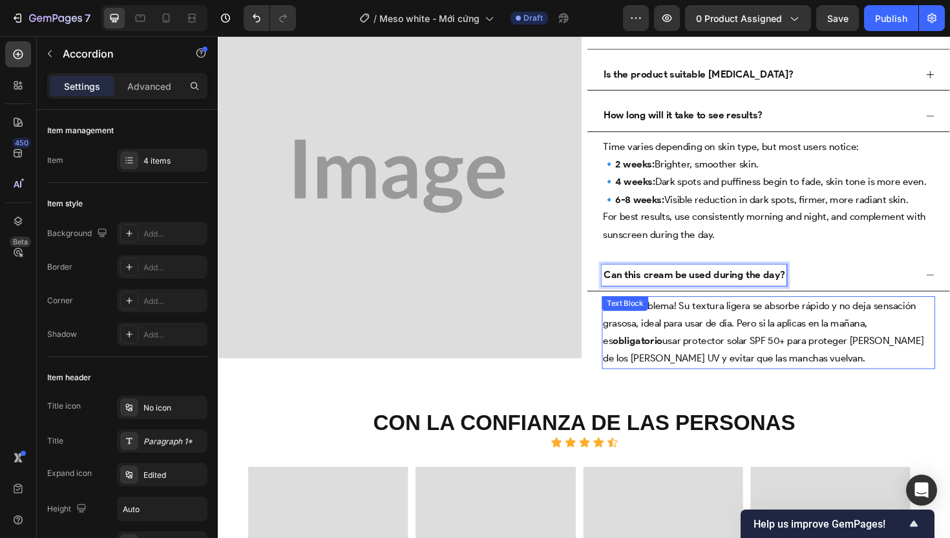
click at [728, 345] on p "¡Sí, sin problema! Su textura ligera se absorbe rápido y no deja sensación gras…" at bounding box center [801, 350] width 350 height 74
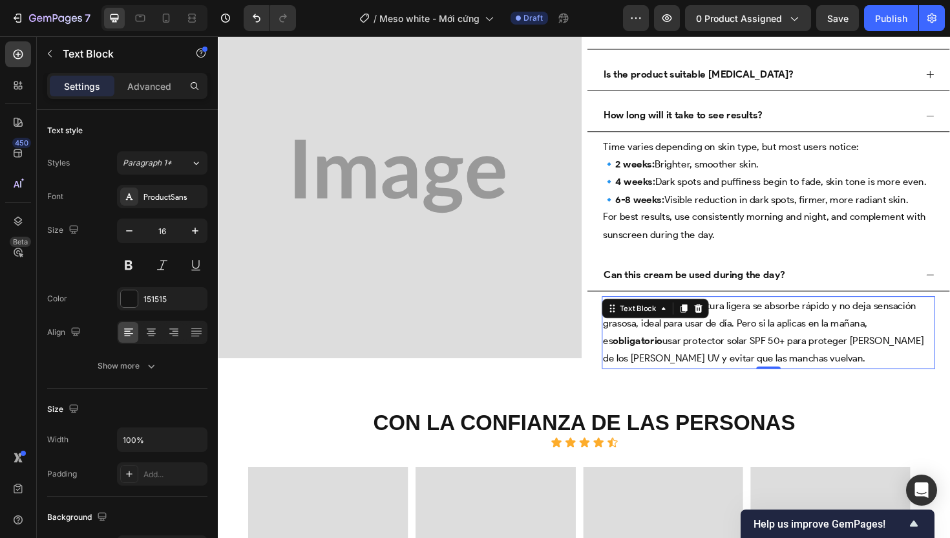
click at [701, 357] on p "¡Sí, sin problema! Su textura ligera se absorbe rápido y no deja sensación gras…" at bounding box center [801, 350] width 350 height 74
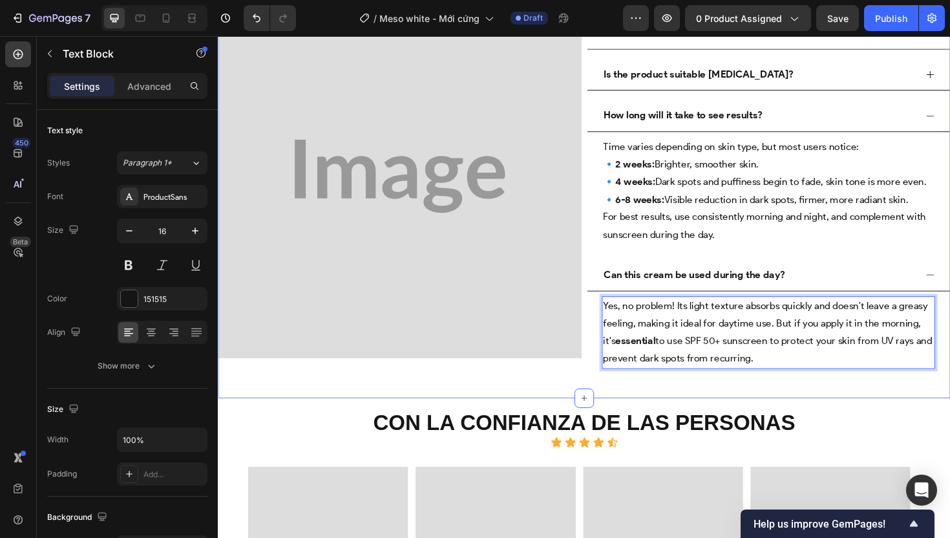
click at [661, 401] on div "Image Preguntas Frecuentes Heading ⁠⁠⁠⁠⁠⁠⁠ Frequently Asked Questions Heading D…" at bounding box center [606, 197] width 776 height 444
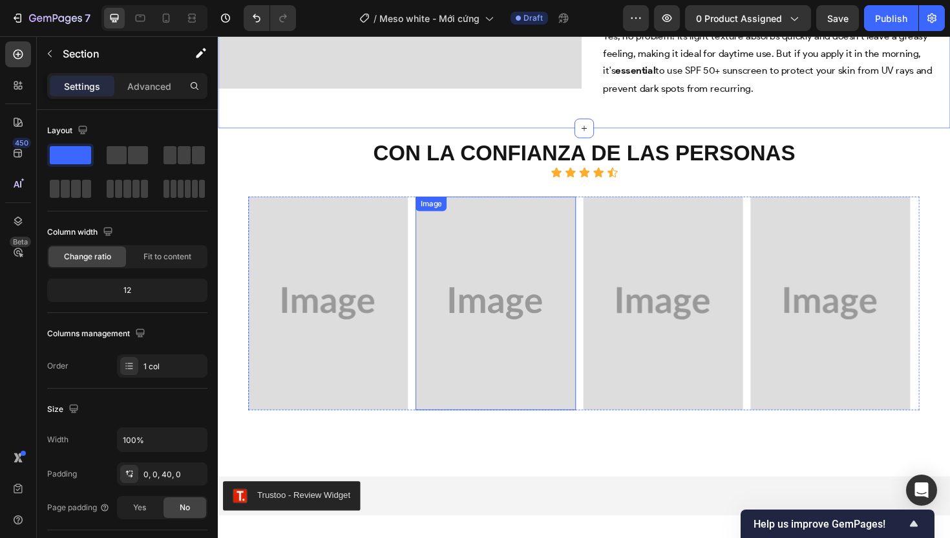
scroll to position [4264, 0]
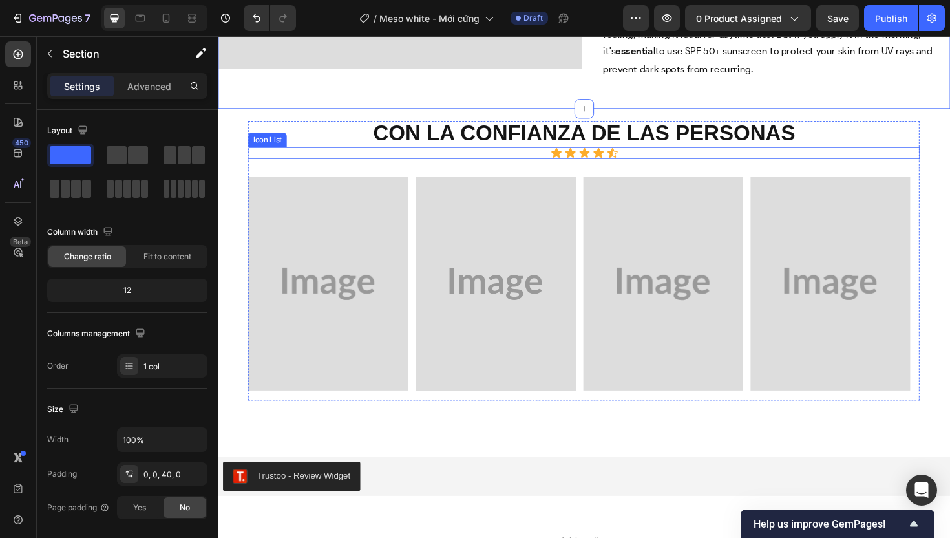
click at [538, 144] on strong "Con la confianza de las personas" at bounding box center [605, 138] width 447 height 25
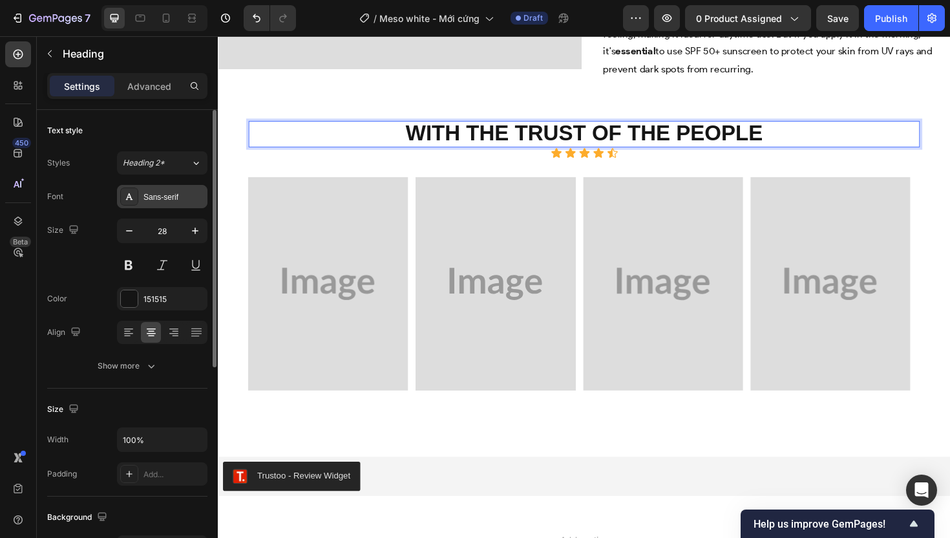
click at [169, 195] on div "Sans-serif" at bounding box center [174, 197] width 61 height 12
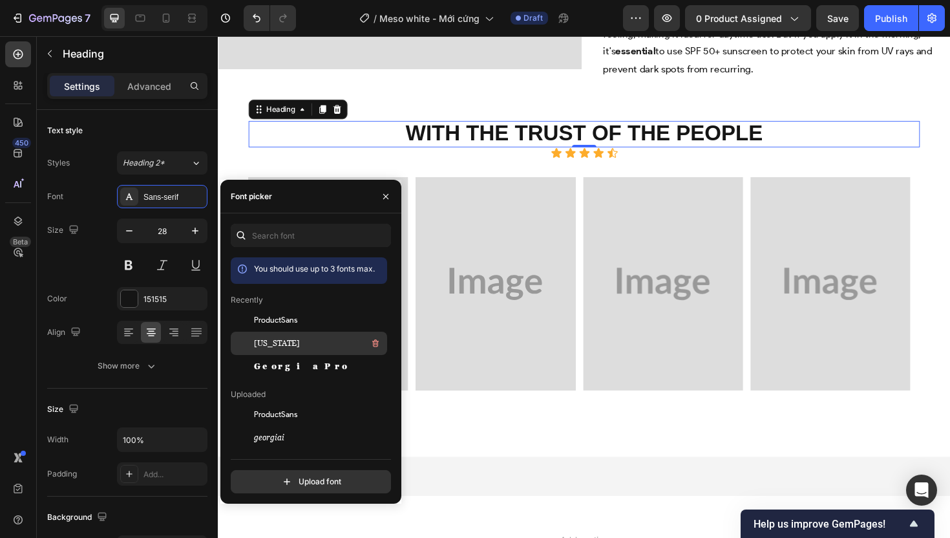
click at [290, 338] on div "[US_STATE]" at bounding box center [319, 343] width 131 height 16
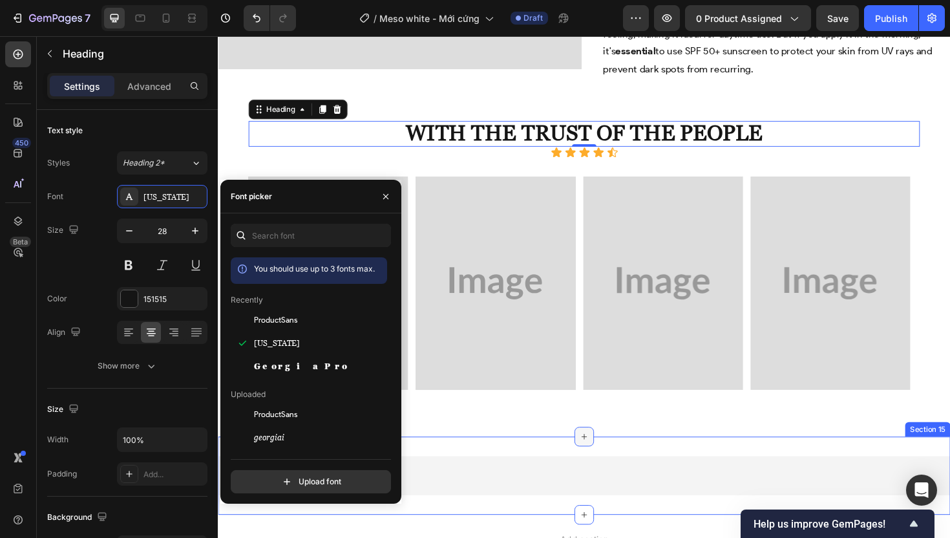
click at [601, 455] on icon at bounding box center [606, 460] width 10 height 10
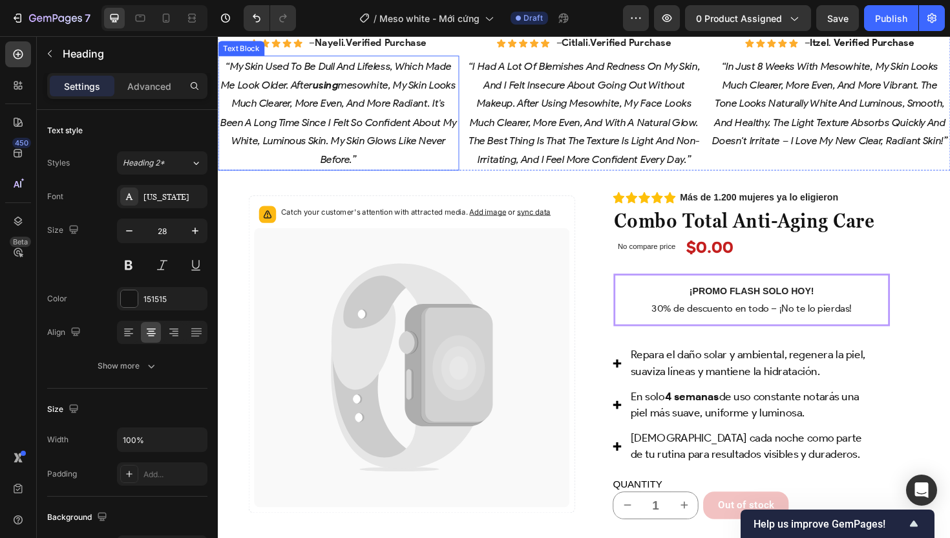
scroll to position [988, 0]
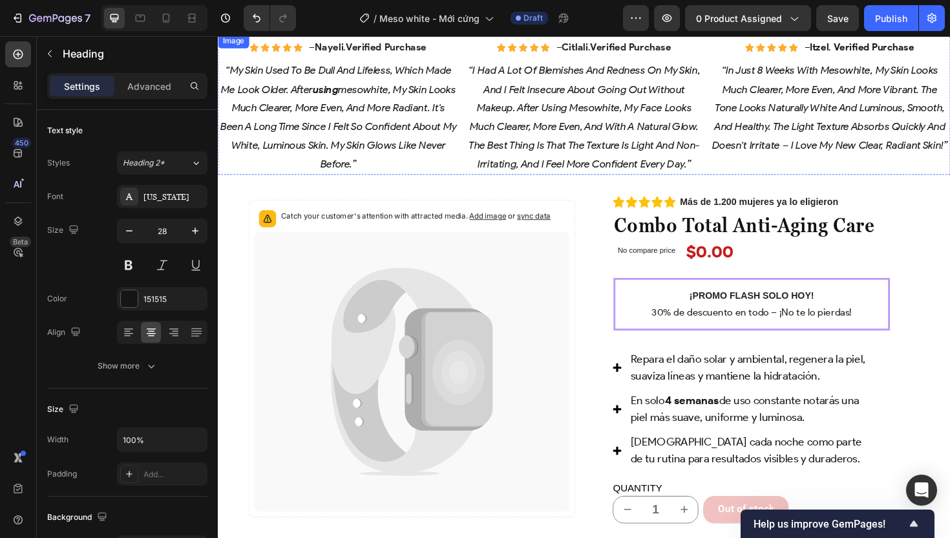
click at [334, 34] on img at bounding box center [345, 34] width 255 height 0
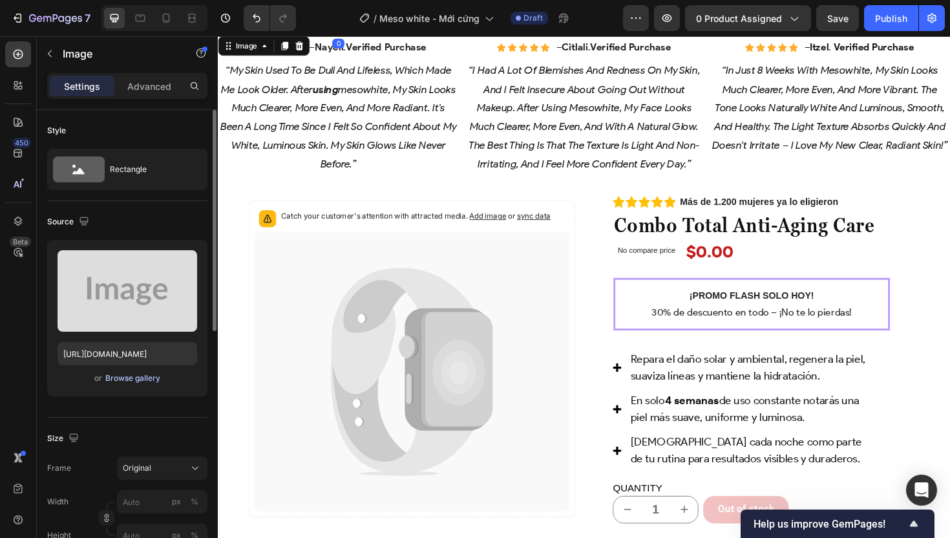
click at [141, 374] on div "Browse gallery" at bounding box center [132, 378] width 55 height 12
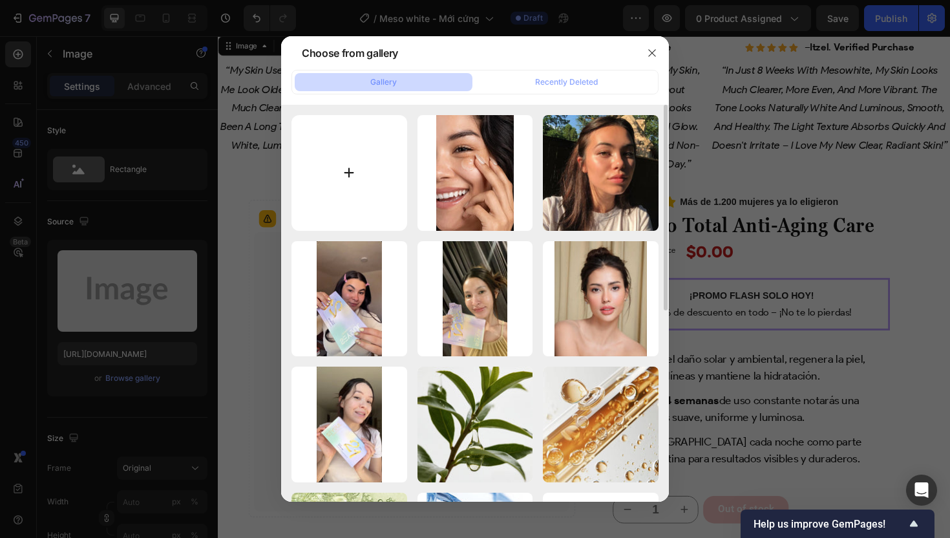
click at [361, 173] on input "file" at bounding box center [350, 173] width 116 height 116
type input "C:\fakepath\gempages_507356051327157127-9587ca7b-6fd3-4e95-832f-bf84eb9c97dd.we…"
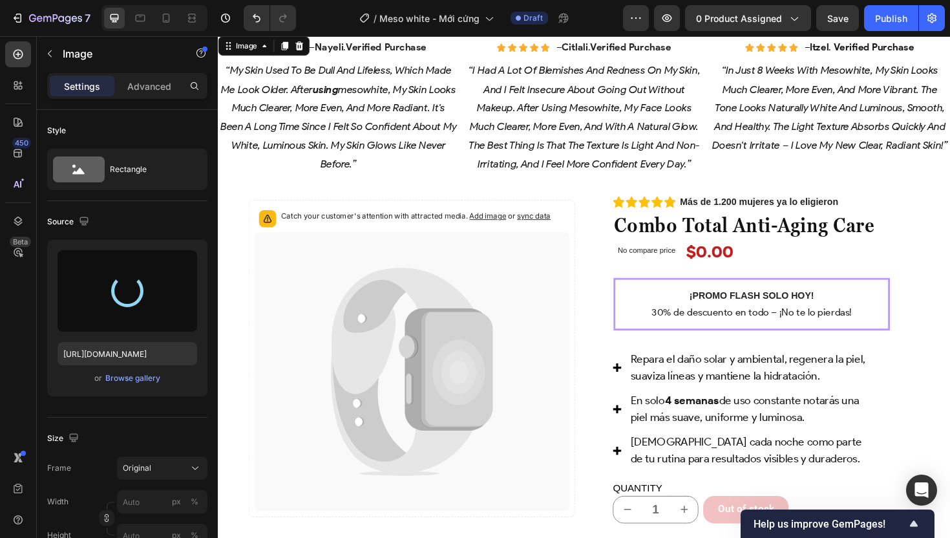
type input "[URL][DOMAIN_NAME]"
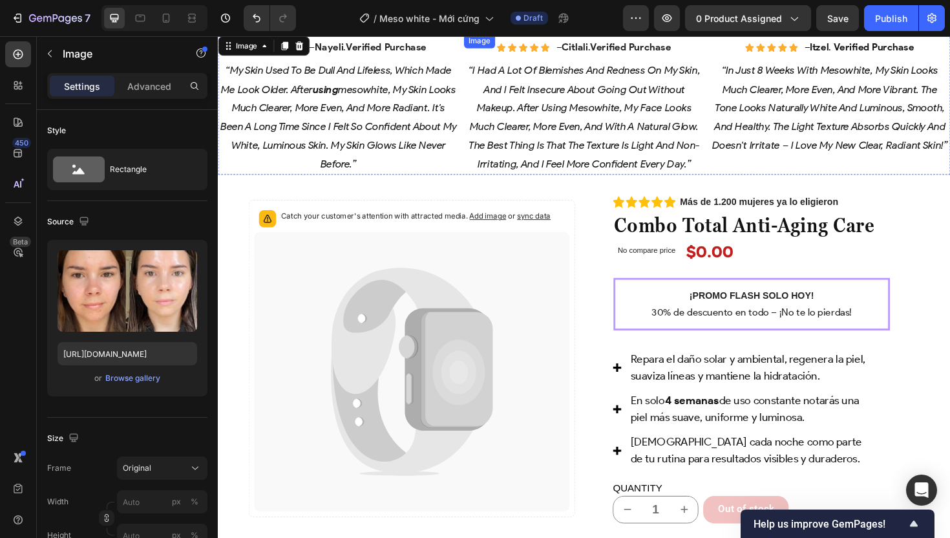
click at [522, 34] on img at bounding box center [605, 34] width 255 height 0
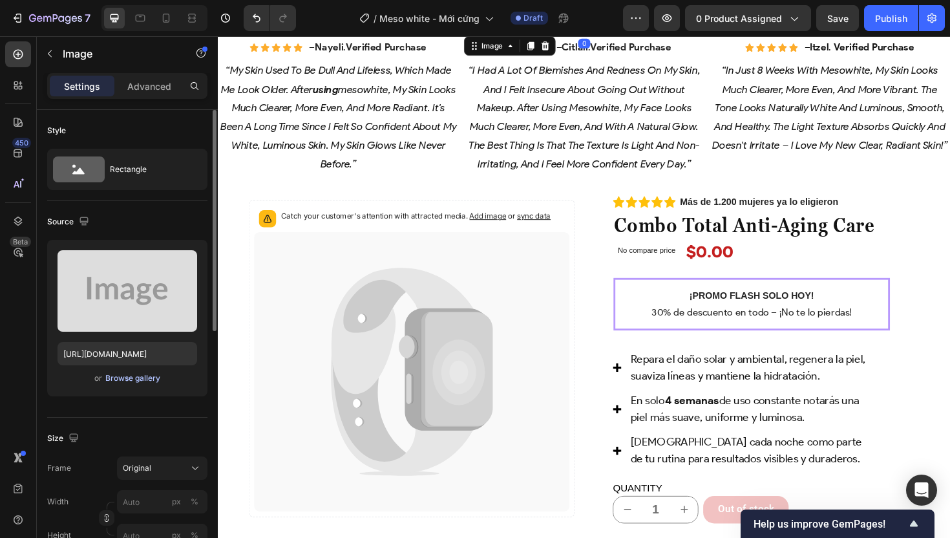
click at [137, 379] on div "Browse gallery" at bounding box center [132, 378] width 55 height 12
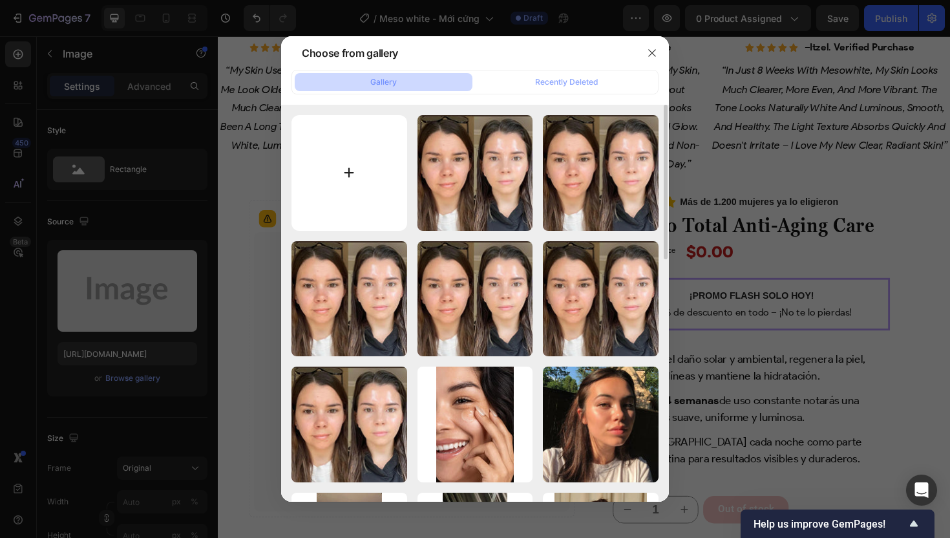
click at [361, 195] on input "file" at bounding box center [350, 173] width 116 height 116
type input "C:\fakepath\gempages_507356051327157127-ee0cb046-4067-46d2-98b0-0102d3c699d3.we…"
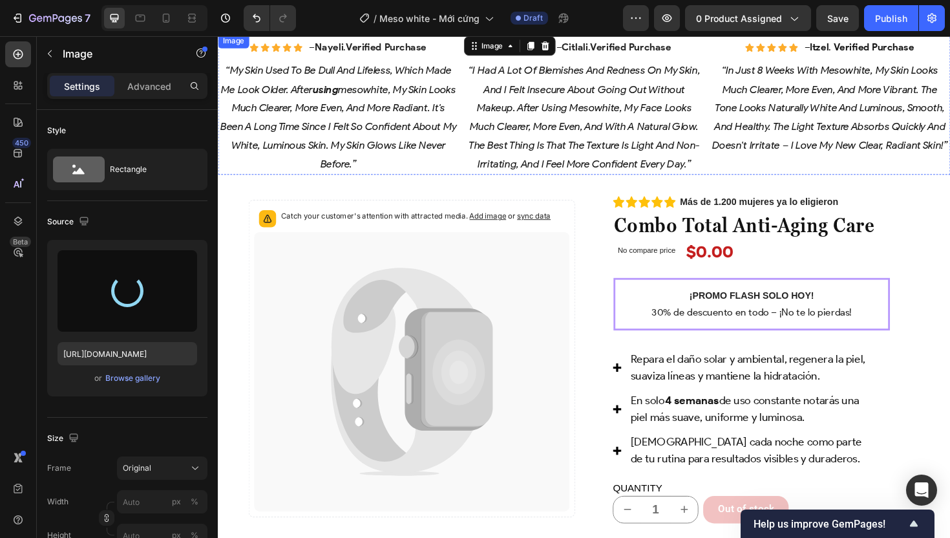
type input "[URL][DOMAIN_NAME]"
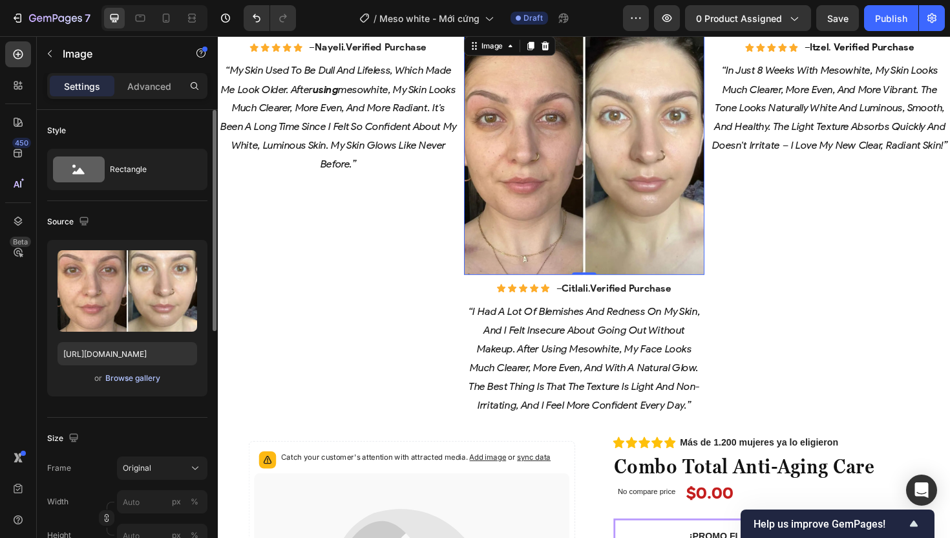
click at [131, 378] on div "Browse gallery" at bounding box center [132, 378] width 55 height 12
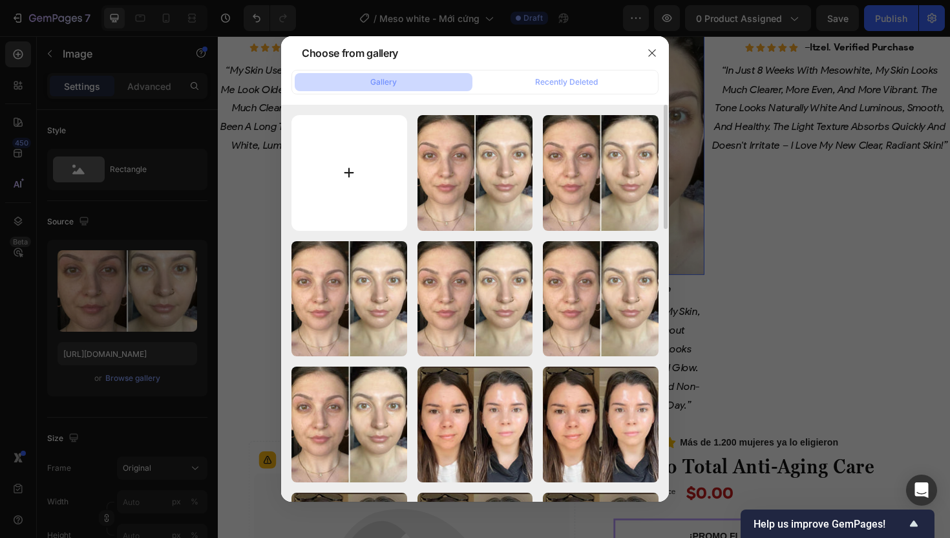
click at [346, 158] on input "file" at bounding box center [350, 173] width 116 height 116
type input "C:\fakepath\gempages_507356051327157127-96ba88ff-85b1-493d-a8fe-85180894a2a9.we…"
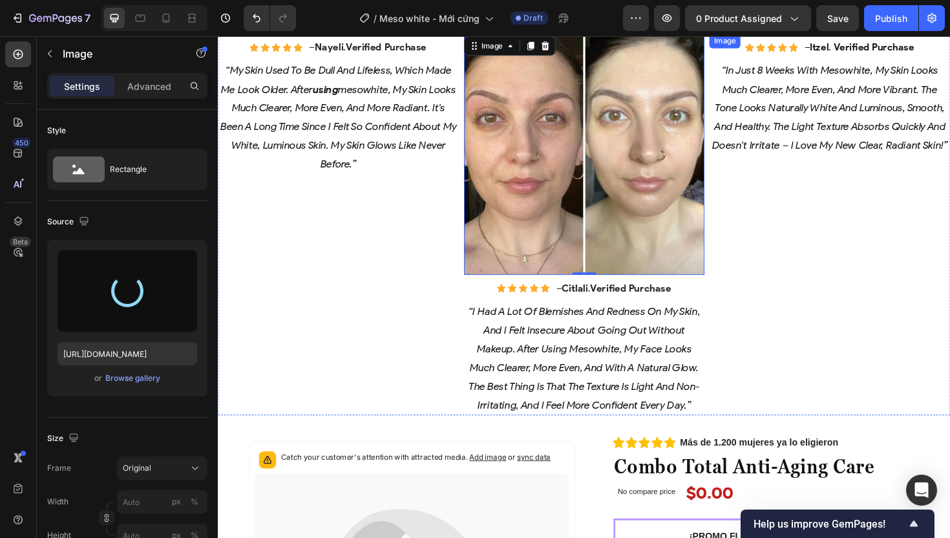
type input "[URL][DOMAIN_NAME]"
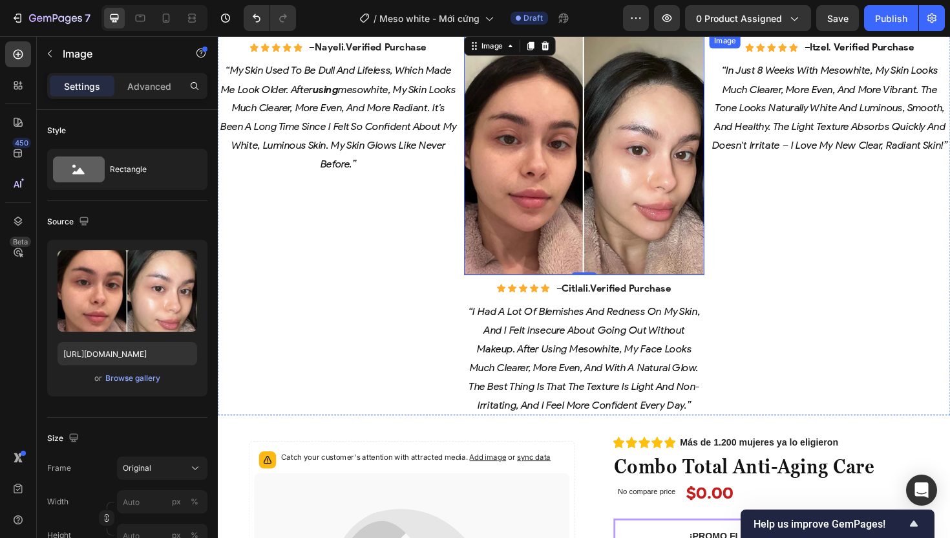
click at [820, 34] on img at bounding box center [865, 34] width 255 height 0
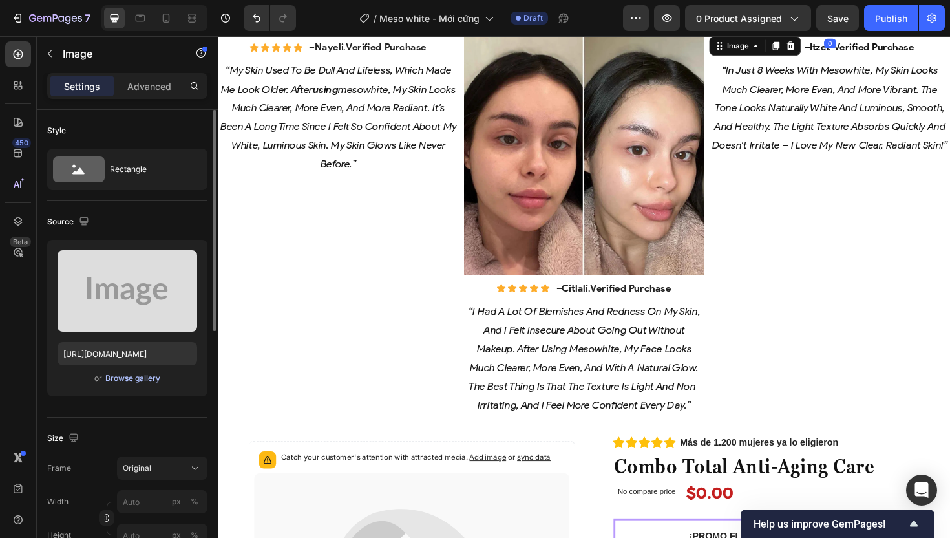
click at [136, 382] on div "Browse gallery" at bounding box center [132, 378] width 55 height 12
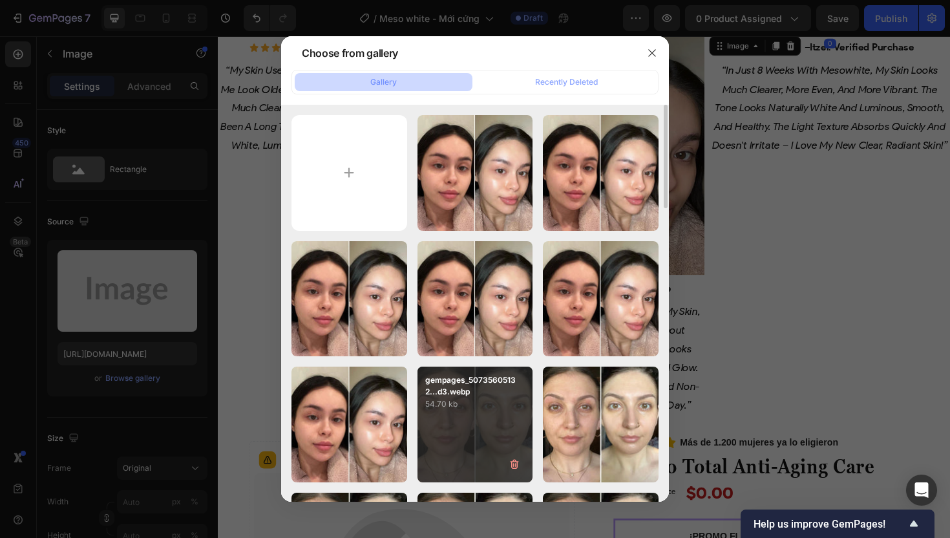
click at [459, 423] on div "gempages_50735605132...d3.webp 54.70 kb" at bounding box center [476, 425] width 116 height 116
type input "[URL][DOMAIN_NAME]"
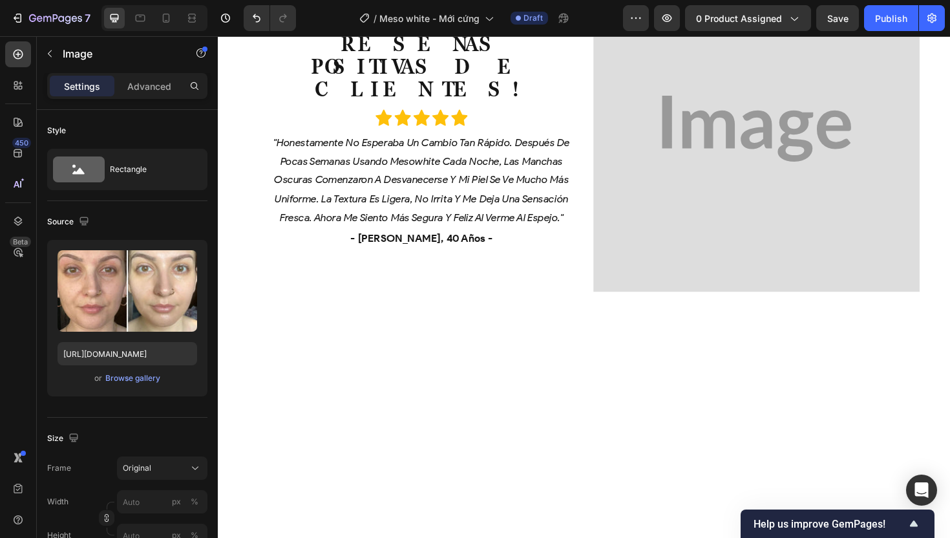
scroll to position [2571, 0]
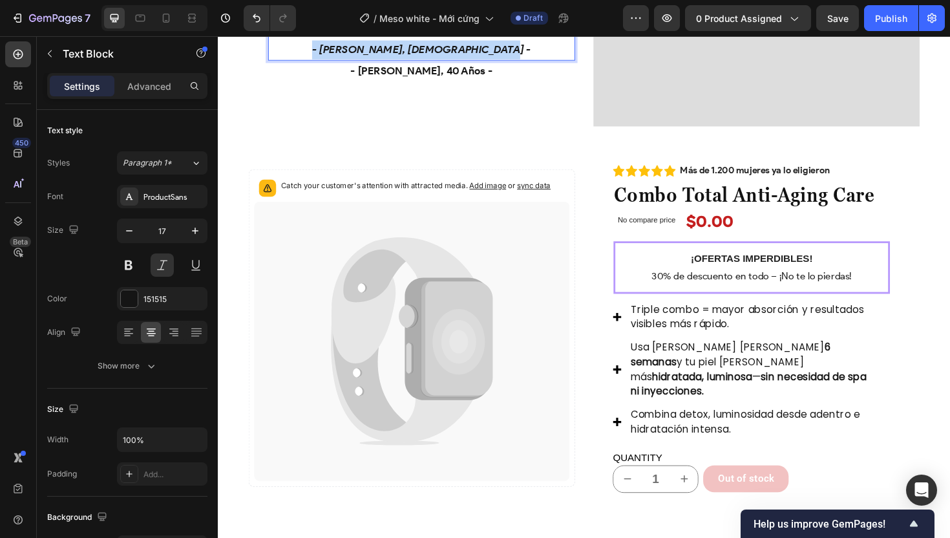
drag, startPoint x: 340, startPoint y: 431, endPoint x: 540, endPoint y: 440, distance: 200.6
click at [540, 61] on p "- [PERSON_NAME], [DEMOGRAPHIC_DATA] -" at bounding box center [433, 51] width 323 height 20
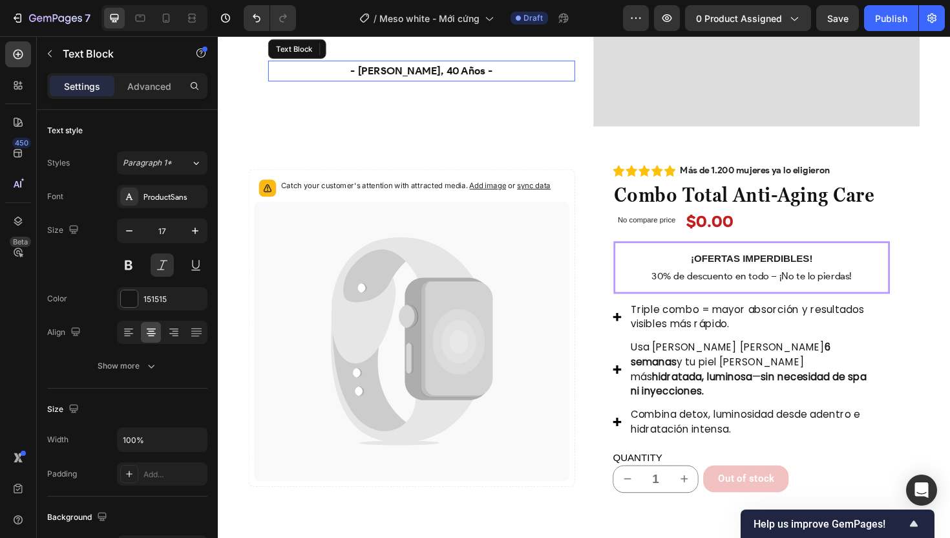
click at [427, 80] on strong "- [PERSON_NAME], 40 años -" at bounding box center [433, 73] width 151 height 13
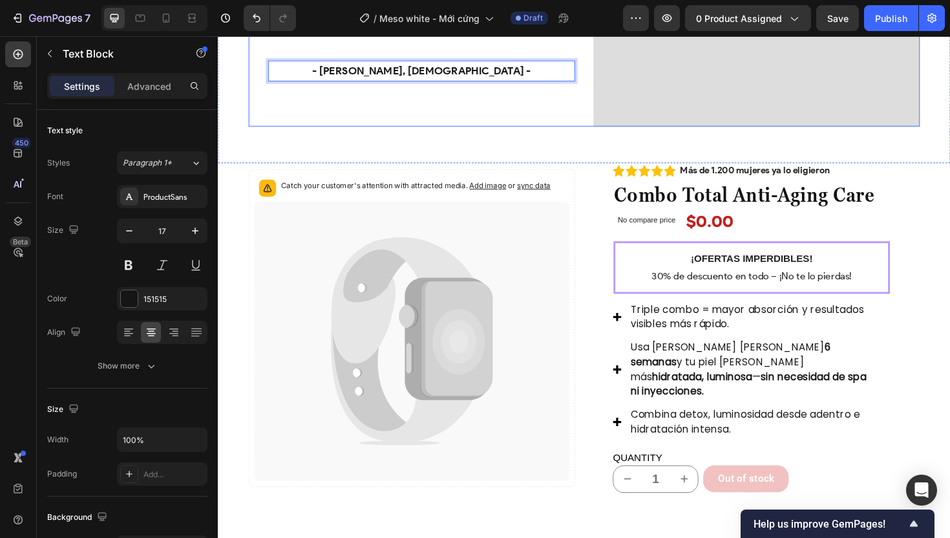
click at [445, 61] on p "Rich Text Editor. Editing area: main" at bounding box center [433, 51] width 323 height 20
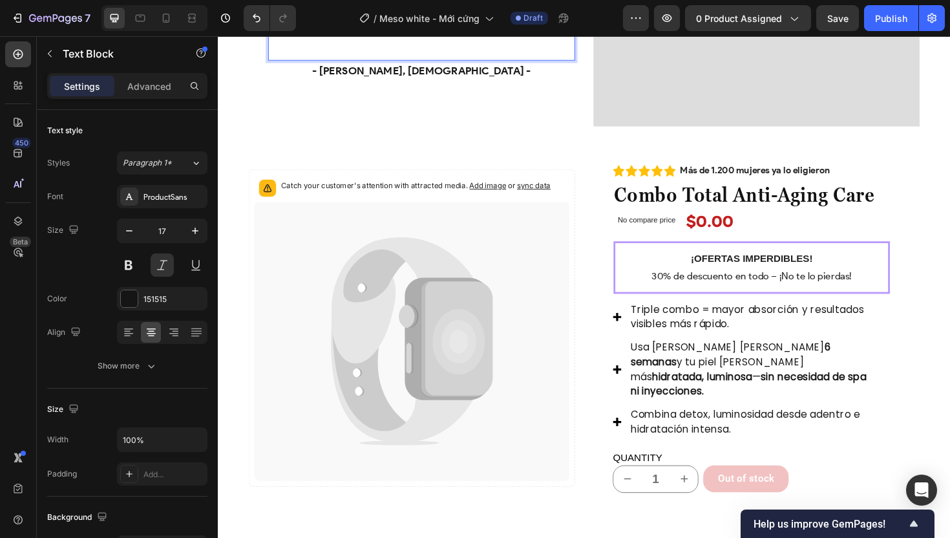
click at [413, 61] on p "Rich Text Editor. Editing area: main" at bounding box center [433, 51] width 323 height 20
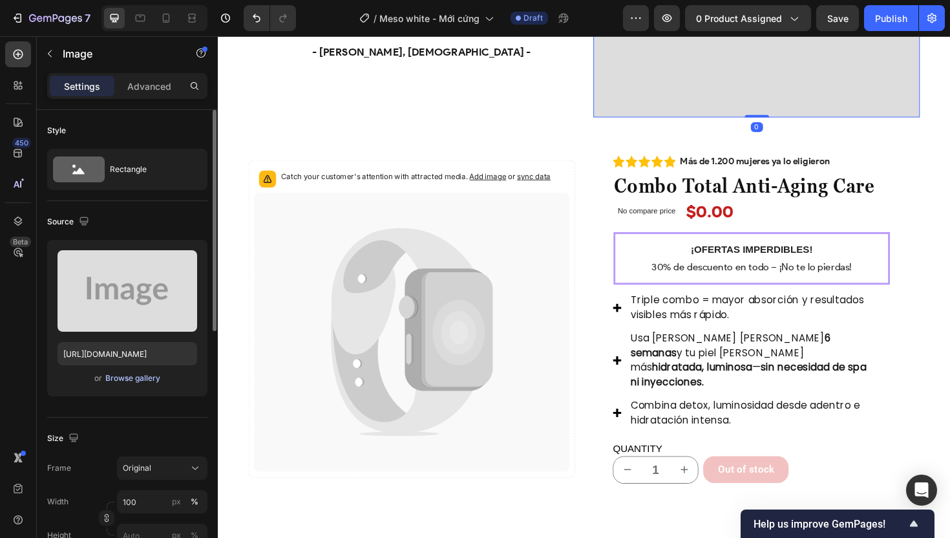
click at [143, 379] on div "Browse gallery" at bounding box center [132, 378] width 55 height 12
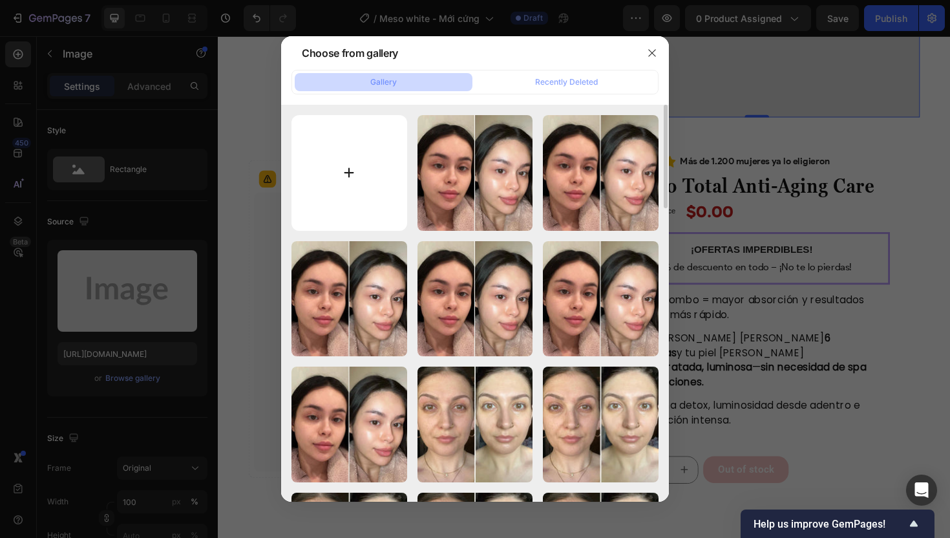
click at [354, 174] on input "file" at bounding box center [350, 173] width 116 height 116
type input "C:\fakepath\gempages_507356051327157127-3f1e28e7-02fe-4576-8cc4-0285ef0cda7b (1…"
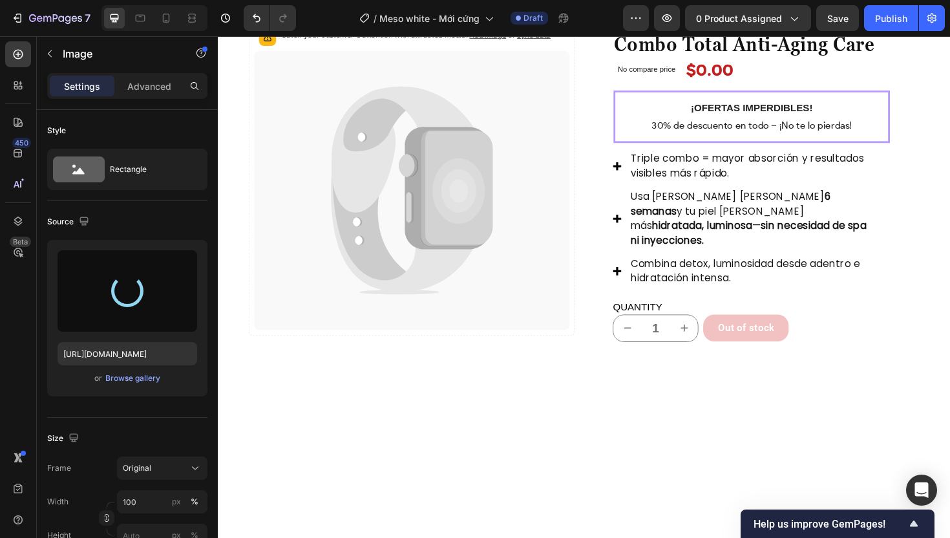
scroll to position [2733, 0]
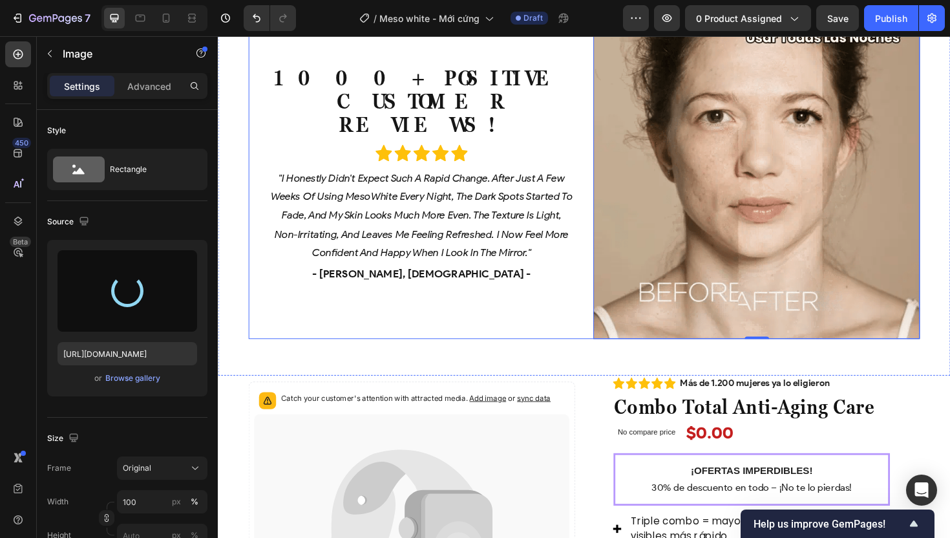
type input "[URL][DOMAIN_NAME]"
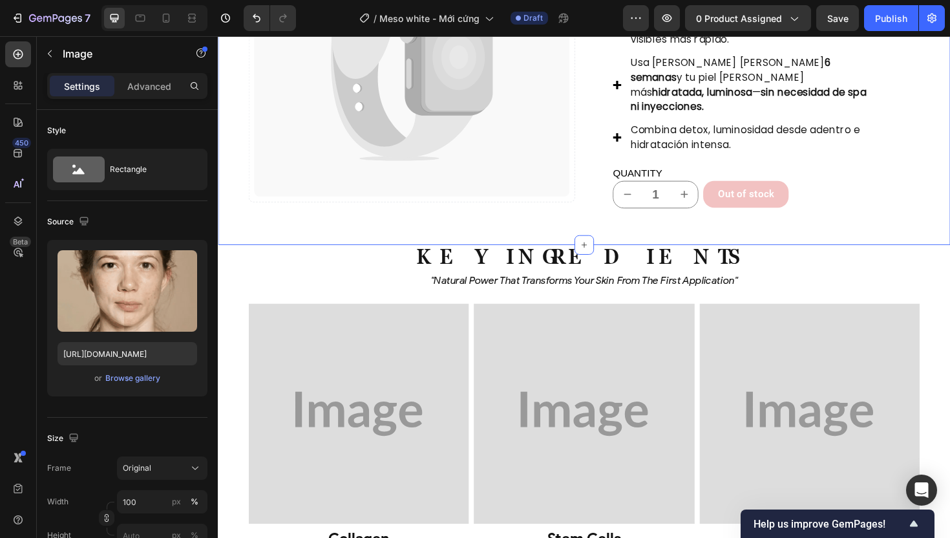
scroll to position [3333, 0]
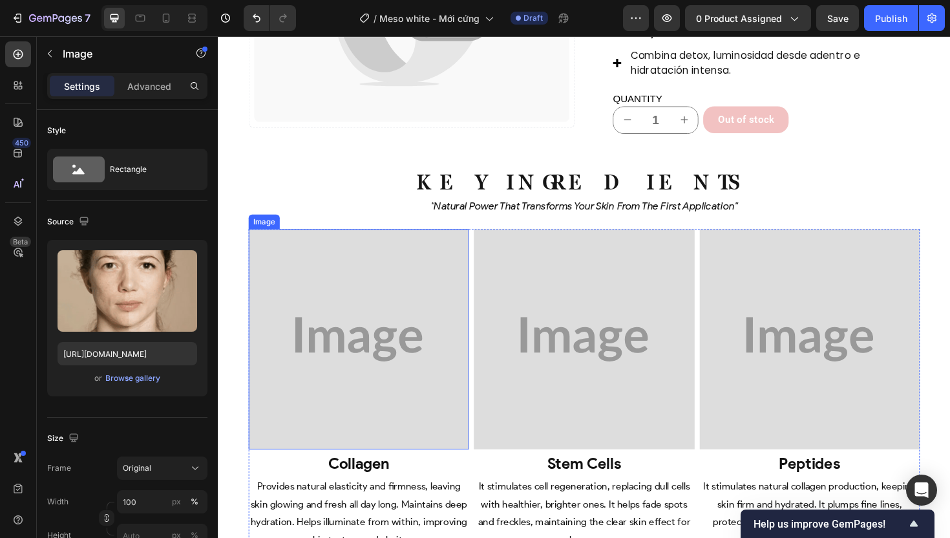
click at [389, 330] on img at bounding box center [366, 356] width 233 height 233
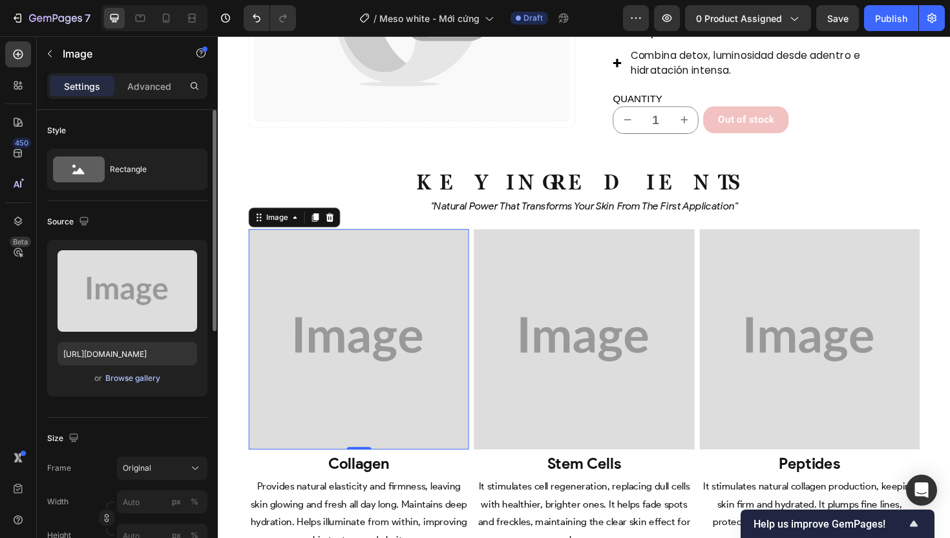
click at [143, 374] on div "Browse gallery" at bounding box center [132, 378] width 55 height 12
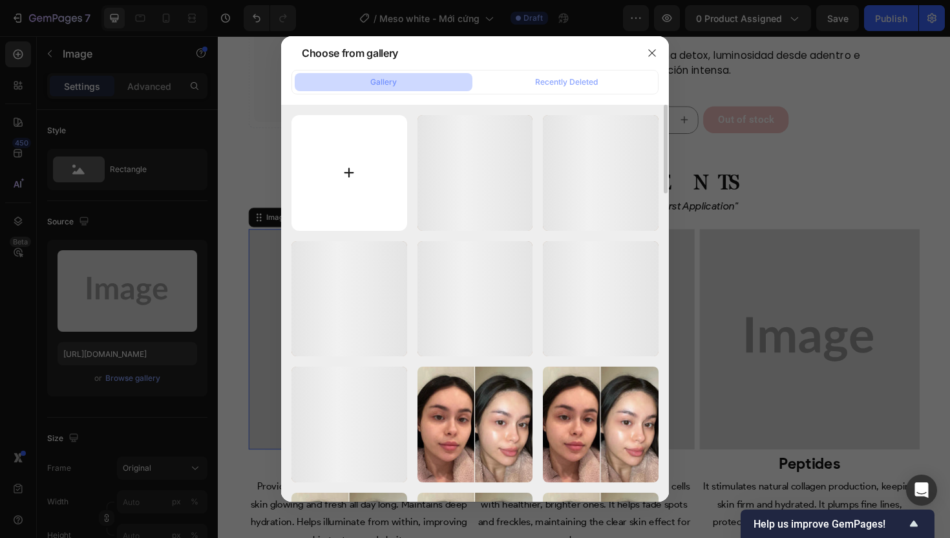
click at [335, 203] on input "file" at bounding box center [350, 173] width 116 height 116
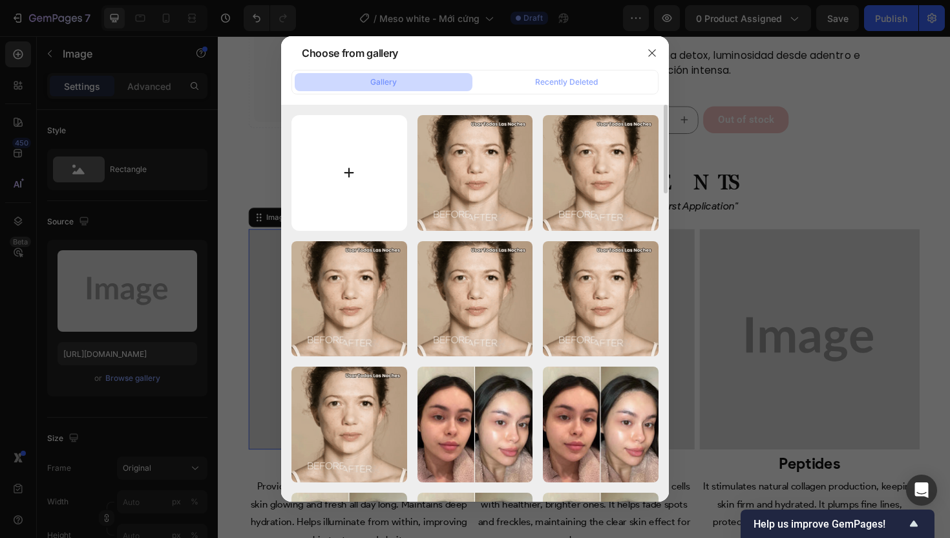
type input "C:\fakepath\gempages_507356051327157127-30629d48-67ac-48ce-863c-0762580c8765.we…"
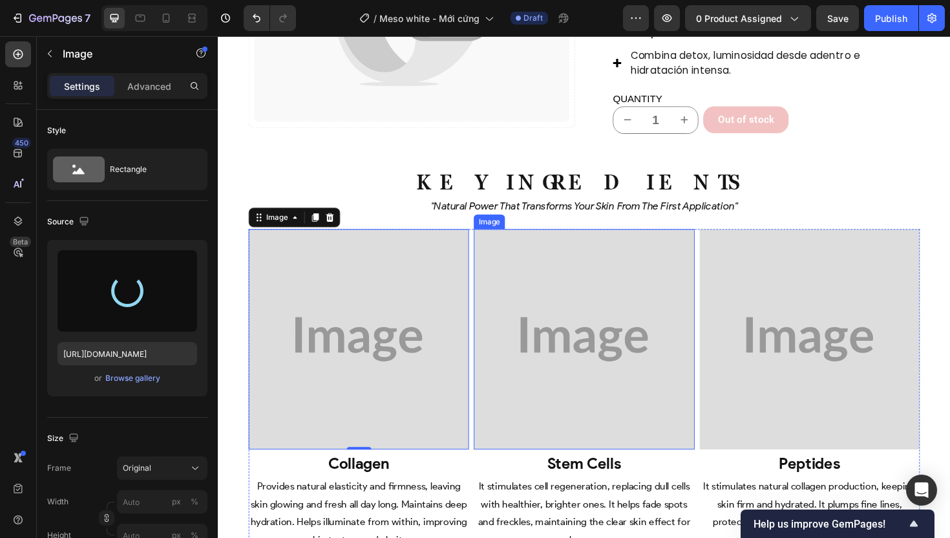
click at [557, 285] on img at bounding box center [605, 356] width 233 height 233
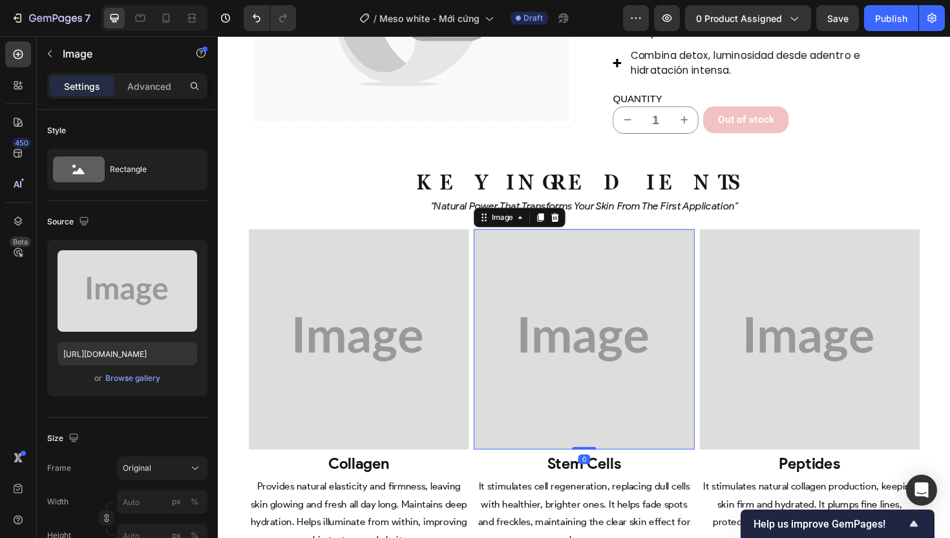
click at [376, 288] on img at bounding box center [366, 356] width 233 height 233
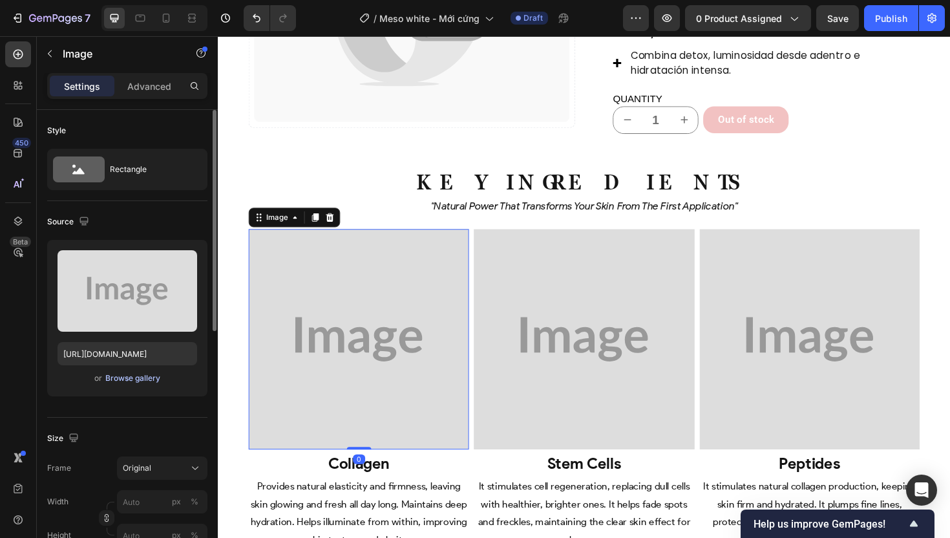
click at [142, 376] on div "Browse gallery" at bounding box center [132, 378] width 55 height 12
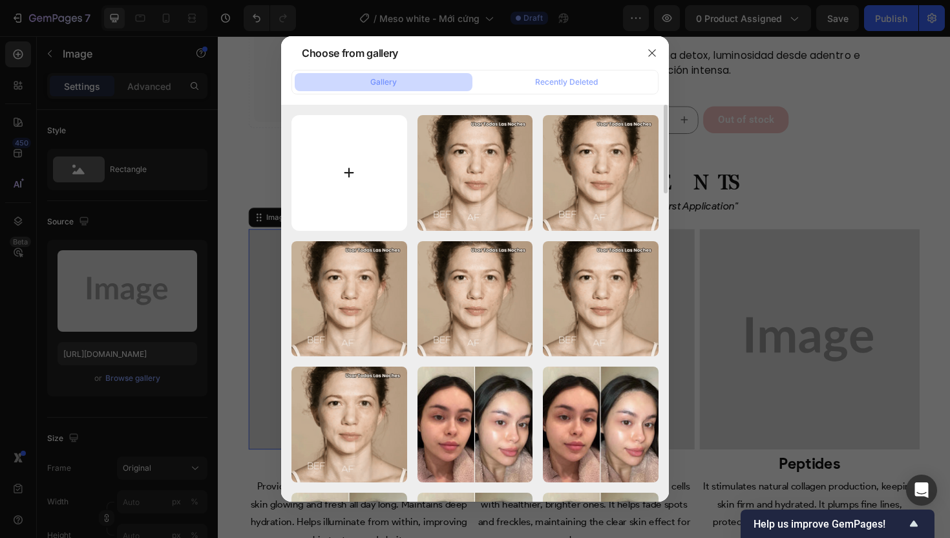
click at [353, 182] on input "file" at bounding box center [350, 173] width 116 height 116
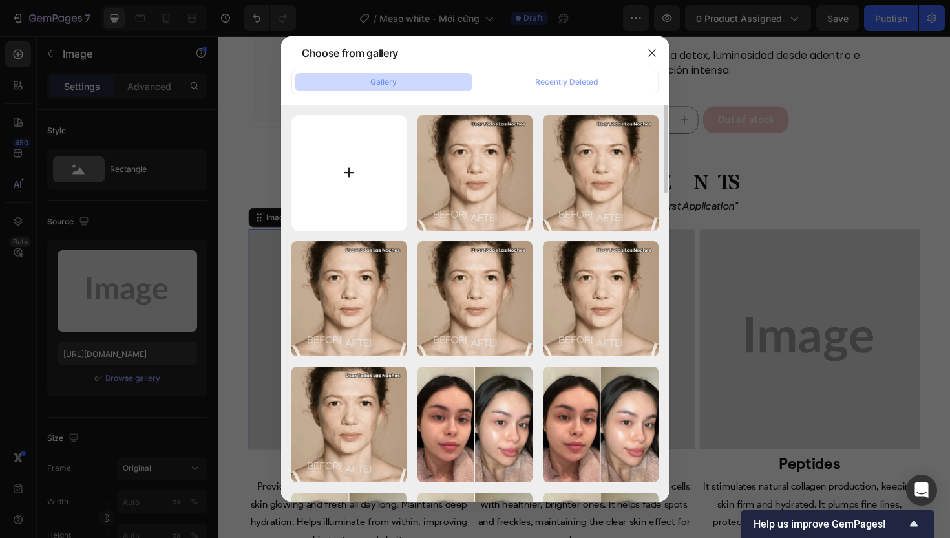
type input "C:\fakepath\gempages_507356051327157127-30629d48-67ac-48ce-863c-0762580c8765.we…"
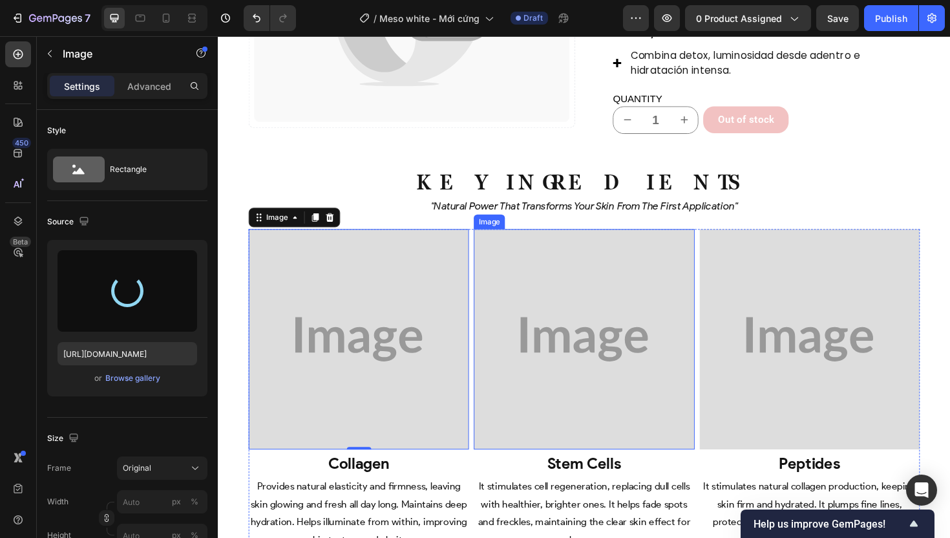
type input "[URL][DOMAIN_NAME]"
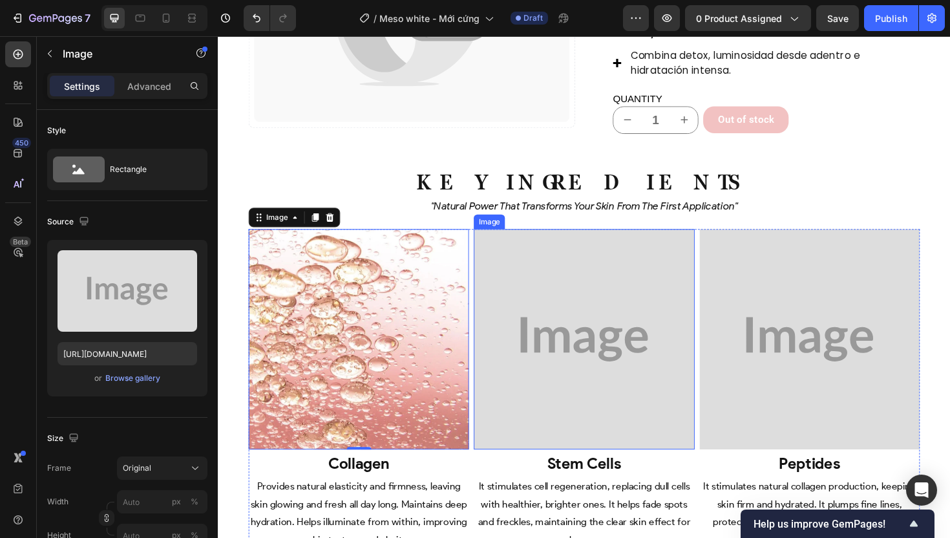
click at [599, 372] on img at bounding box center [605, 356] width 233 height 233
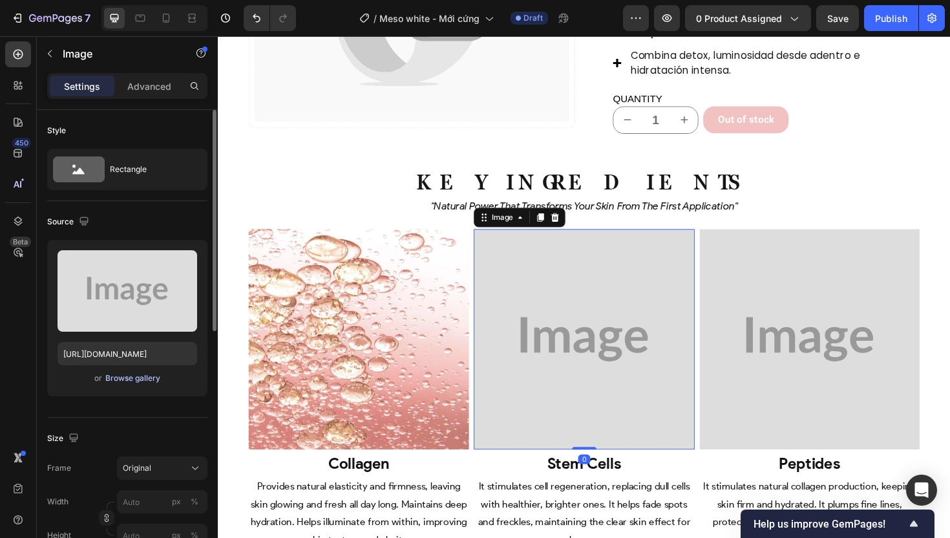
click at [135, 379] on div "Browse gallery" at bounding box center [132, 378] width 55 height 12
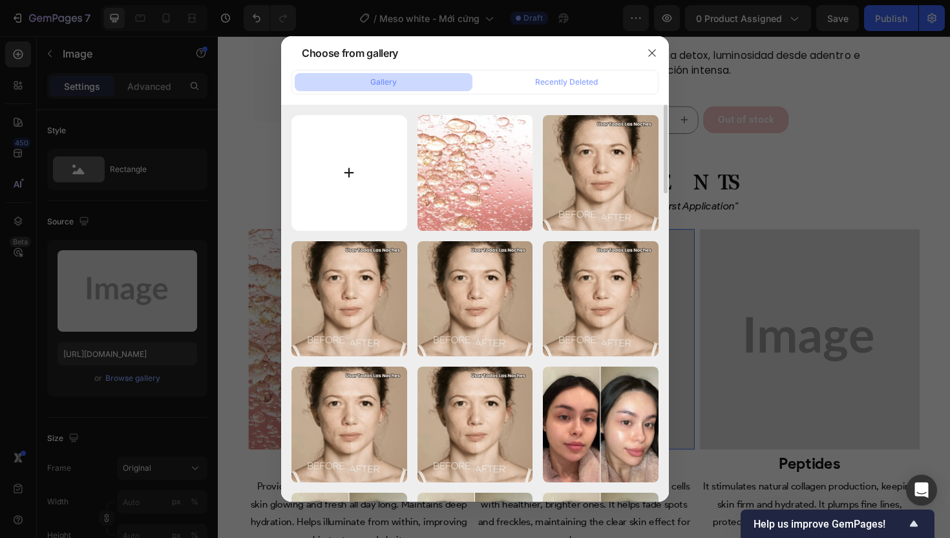
click at [321, 197] on input "file" at bounding box center [350, 173] width 116 height 116
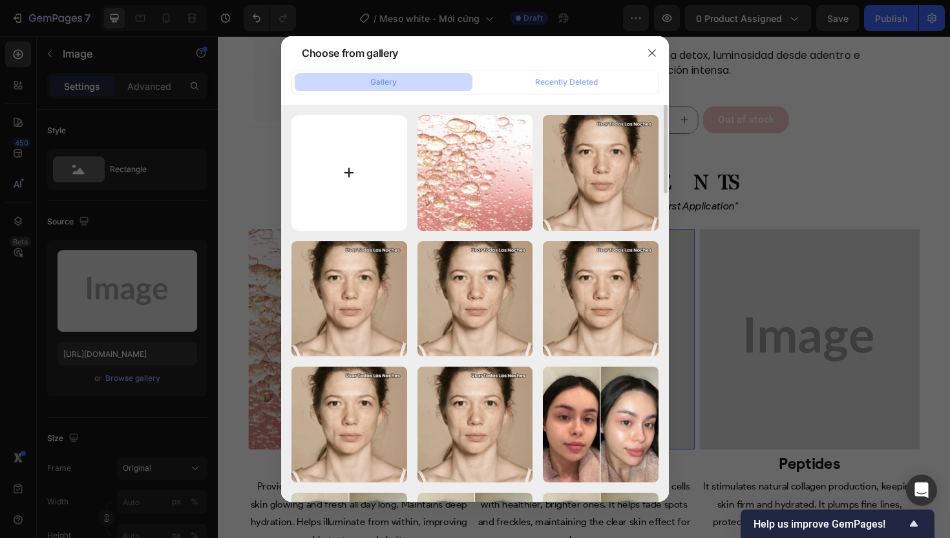
type input "C:\fakepath\gempages_507356051327157127-aa9217e6-9c6a-4961-b920-fca677fc3020.we…"
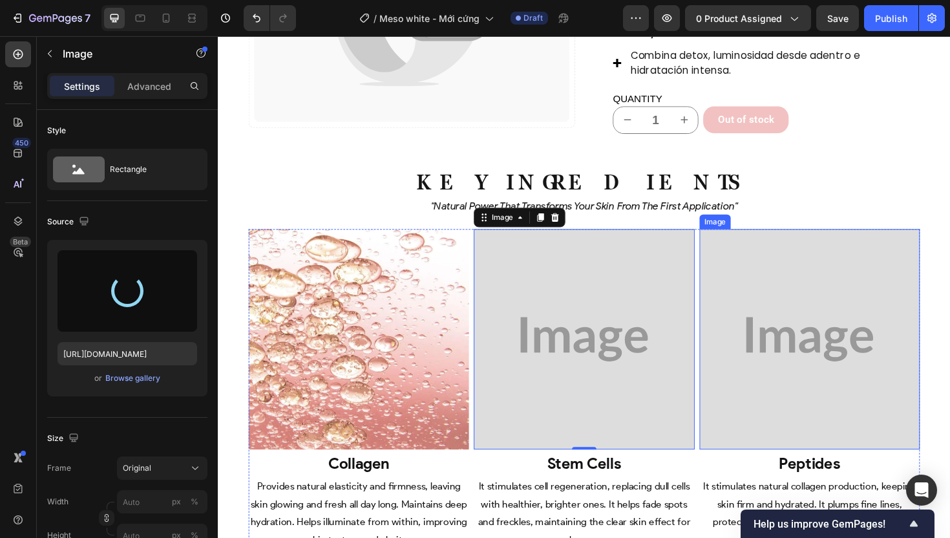
type input "[URL][DOMAIN_NAME]"
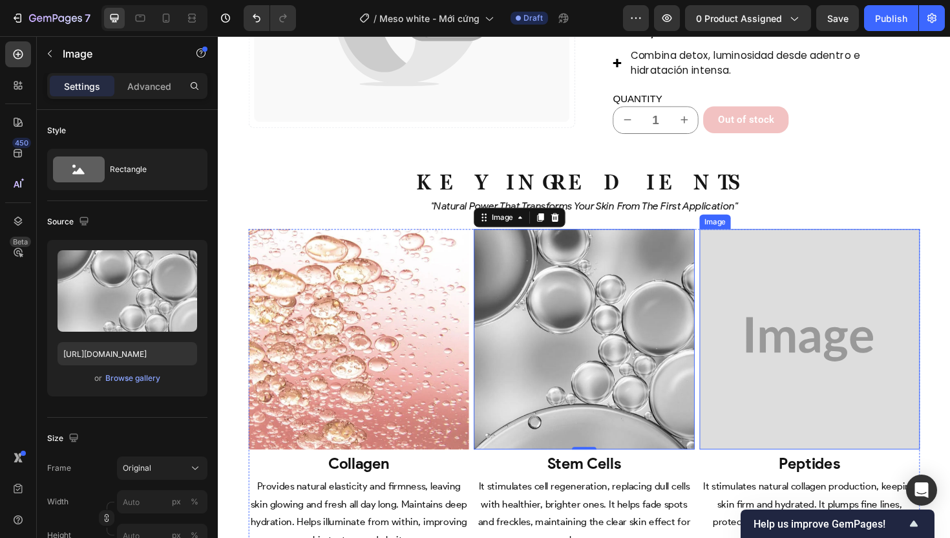
click at [768, 368] on img at bounding box center [844, 356] width 233 height 233
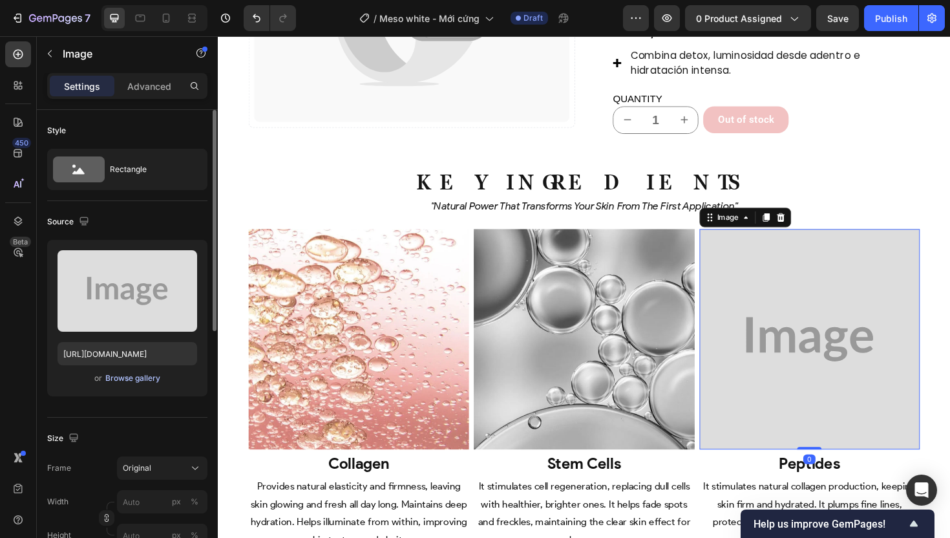
click at [116, 374] on div "Browse gallery" at bounding box center [132, 378] width 55 height 12
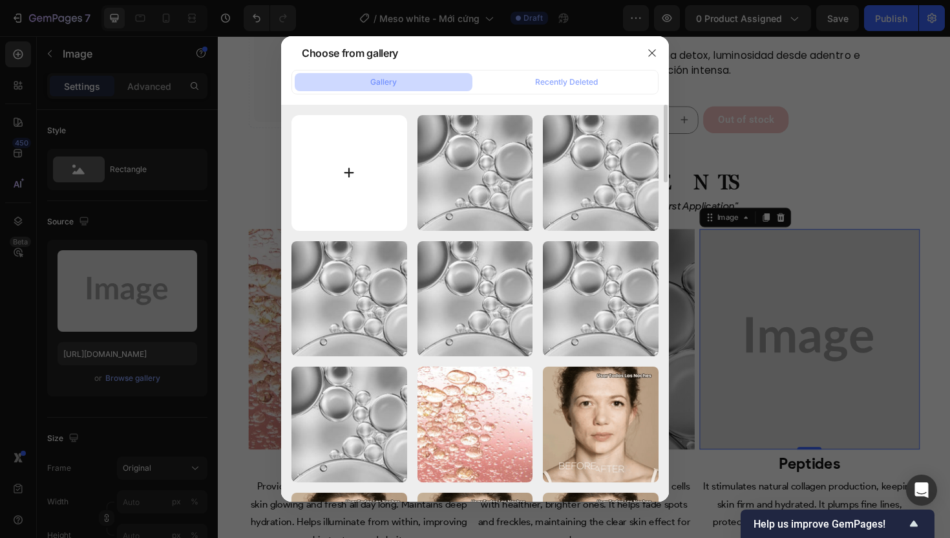
click at [342, 166] on input "file" at bounding box center [350, 173] width 116 height 116
type input "C:\fakepath\gempages_507356051327157127-739eba67-2e21-4170-ac42-e5ae0ee93f05.we…"
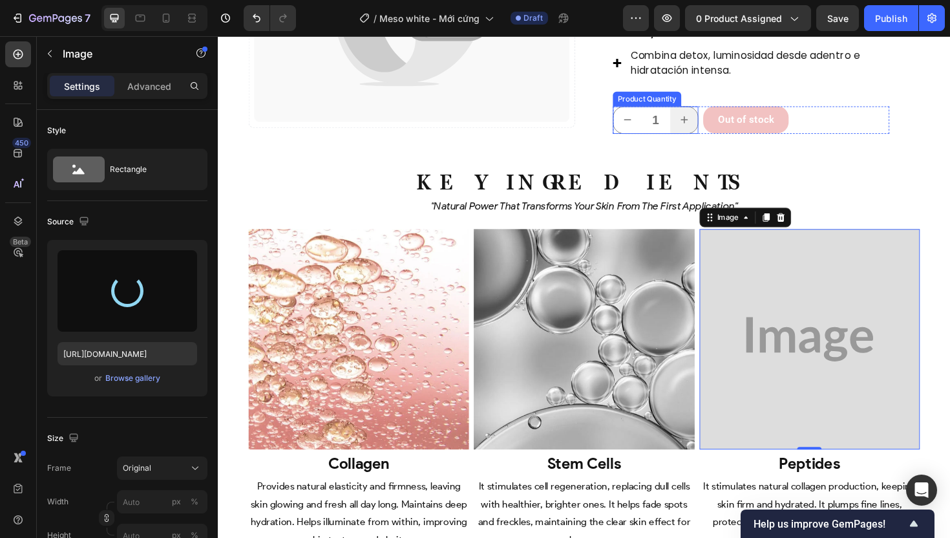
type input "[URL][DOMAIN_NAME]"
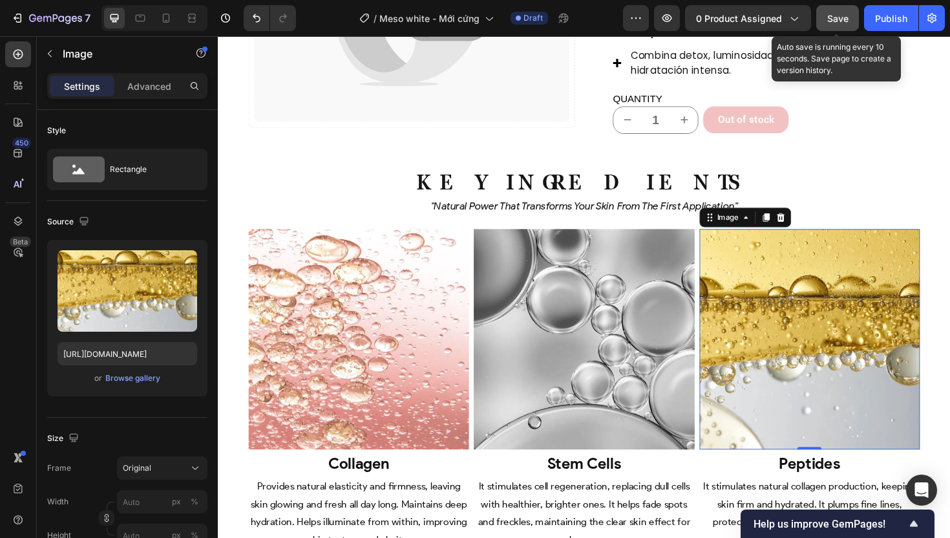
click at [831, 21] on span "Save" at bounding box center [837, 18] width 21 height 11
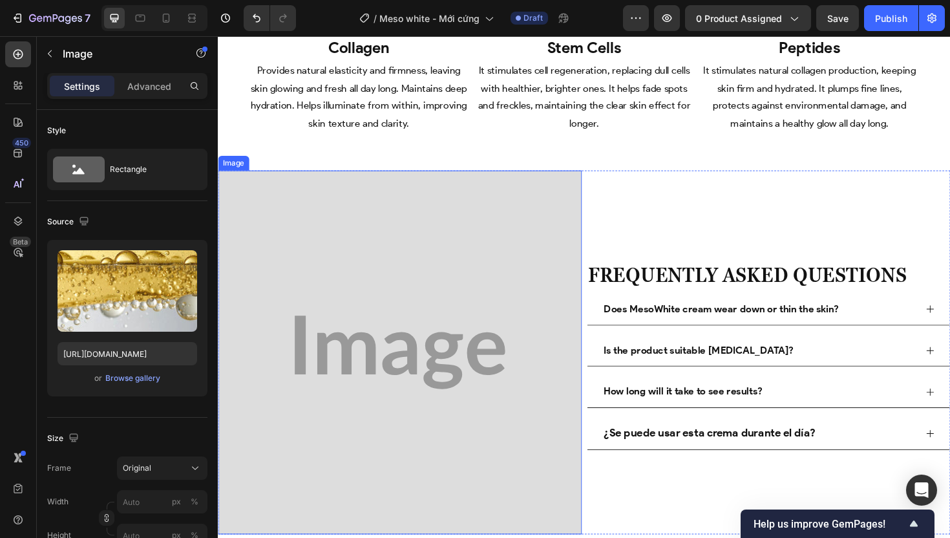
scroll to position [3771, 0]
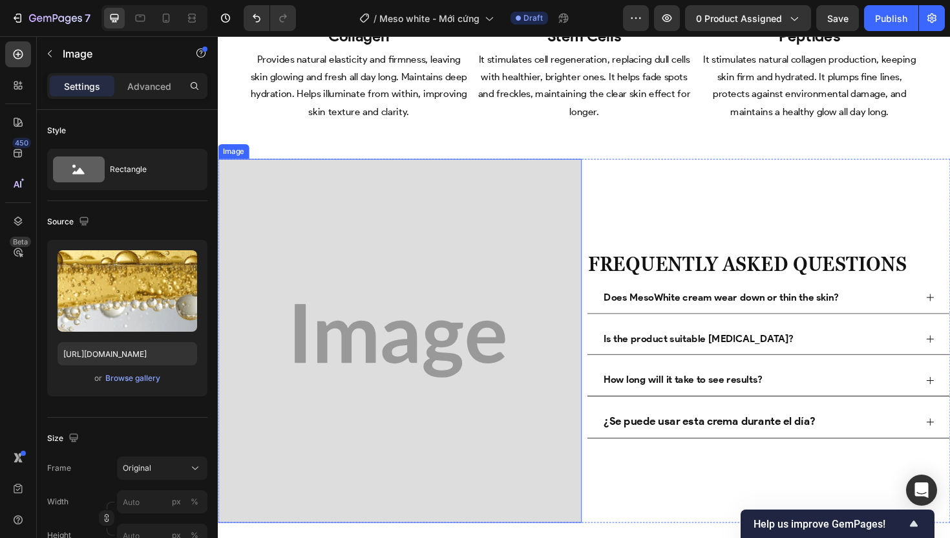
click at [462, 307] on img at bounding box center [410, 358] width 385 height 385
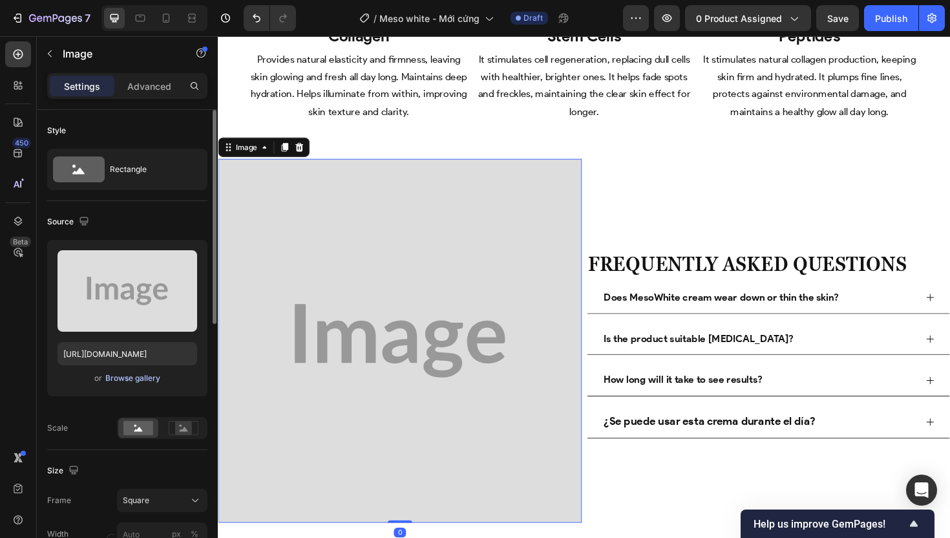
click at [136, 379] on div "Browse gallery" at bounding box center [132, 378] width 55 height 12
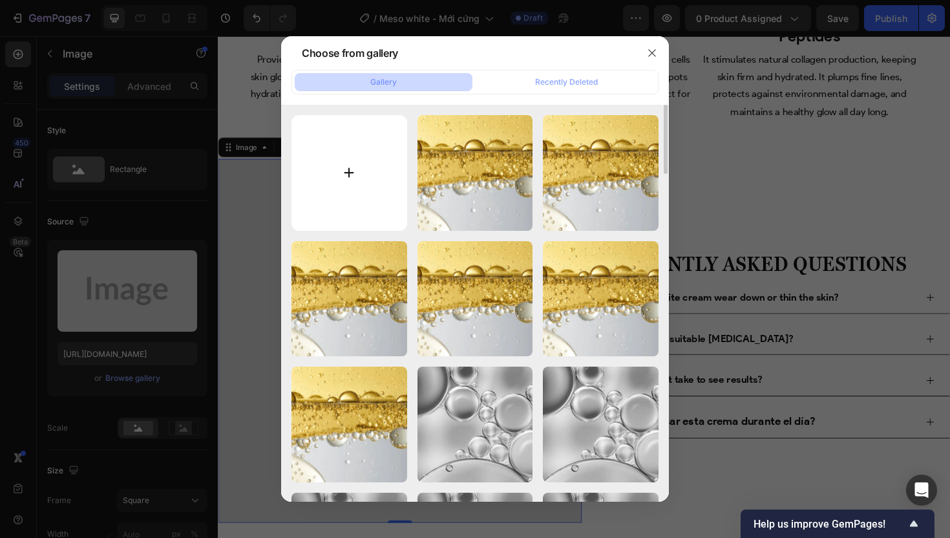
click at [337, 197] on input "file" at bounding box center [350, 173] width 116 height 116
type input "C:\fakepath\gempages_507356051327157127-c40ec8f2-ca9f-468d-b789-4d951efecc5f.we…"
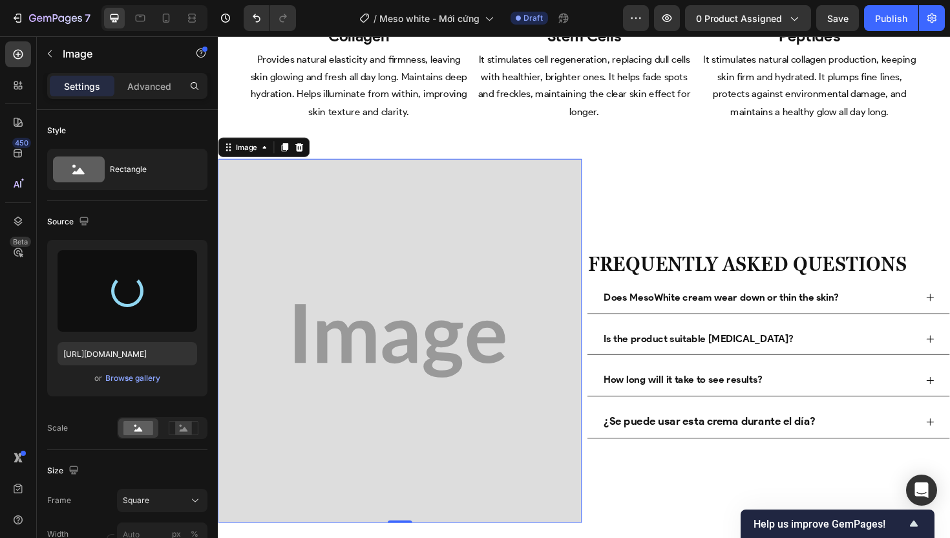
type input "[URL][DOMAIN_NAME]"
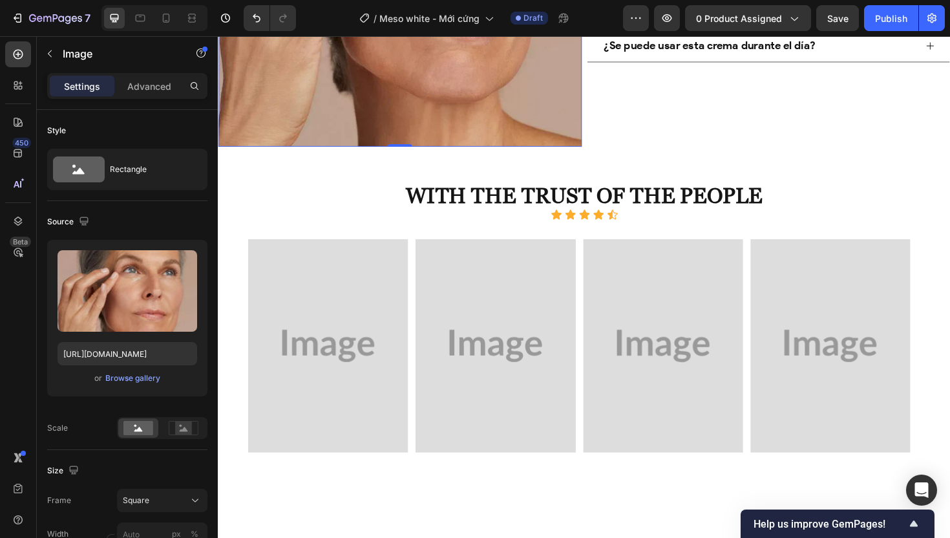
scroll to position [4173, 0]
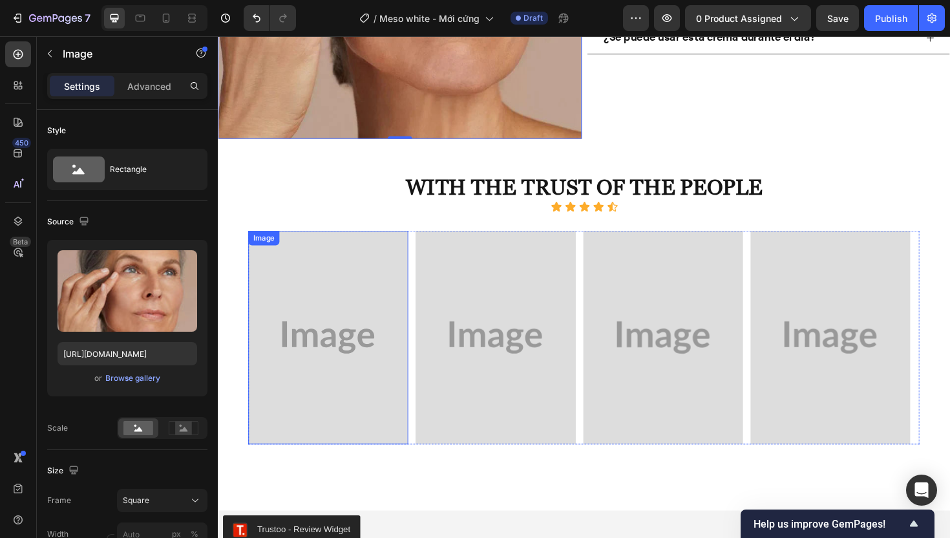
click at [330, 361] on img at bounding box center [334, 355] width 169 height 226
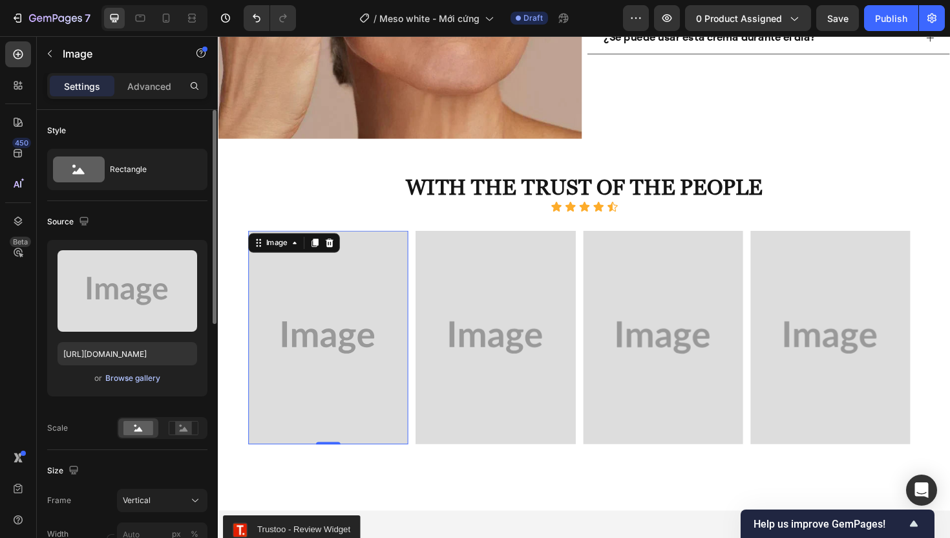
click at [133, 376] on div "Browse gallery" at bounding box center [132, 378] width 55 height 12
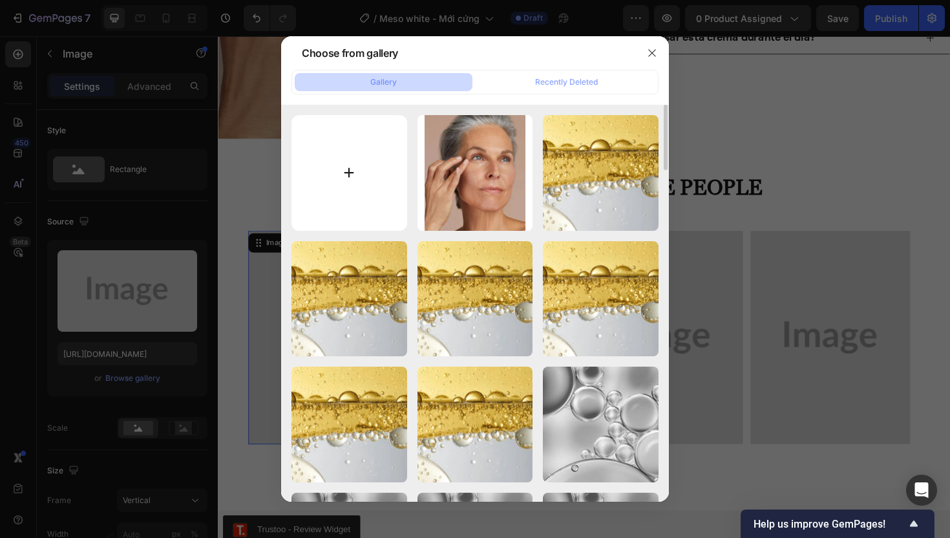
click at [331, 154] on input "file" at bounding box center [350, 173] width 116 height 116
click at [369, 186] on input "file" at bounding box center [350, 173] width 116 height 116
click at [340, 171] on input "file" at bounding box center [350, 173] width 116 height 116
type input "C:\fakepath\gempages_507356051327157127-082847ef-7925-4be9-8c07-0b4a90f0cafe.we…"
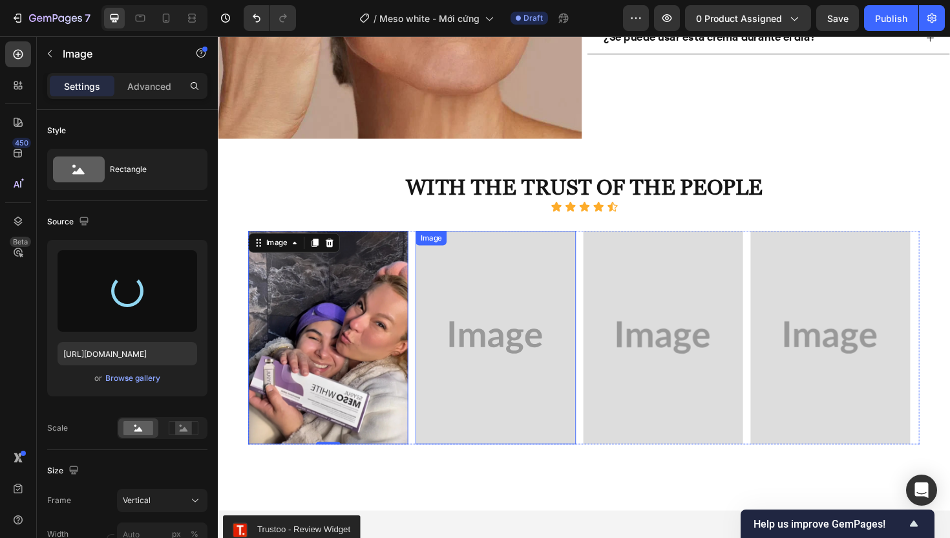
type input "[URL][DOMAIN_NAME]"
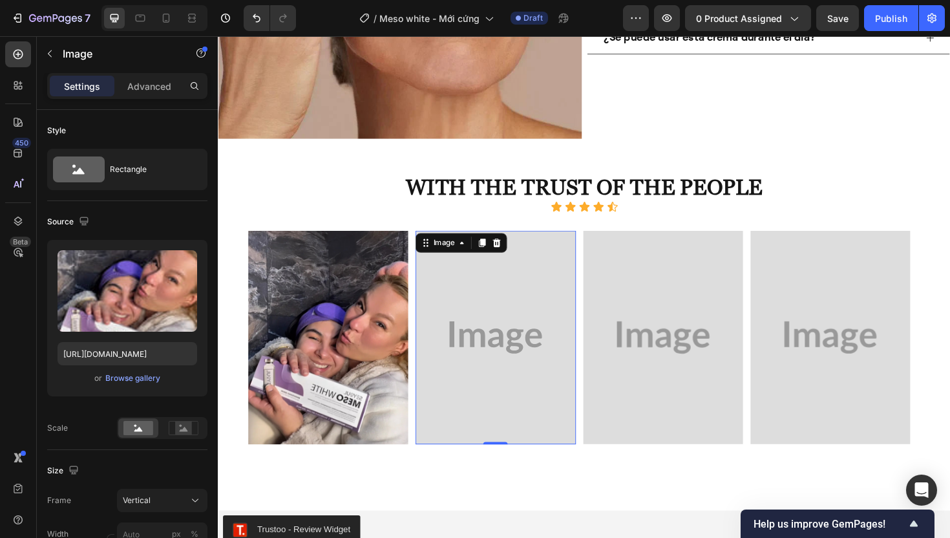
click at [521, 324] on img at bounding box center [511, 355] width 169 height 226
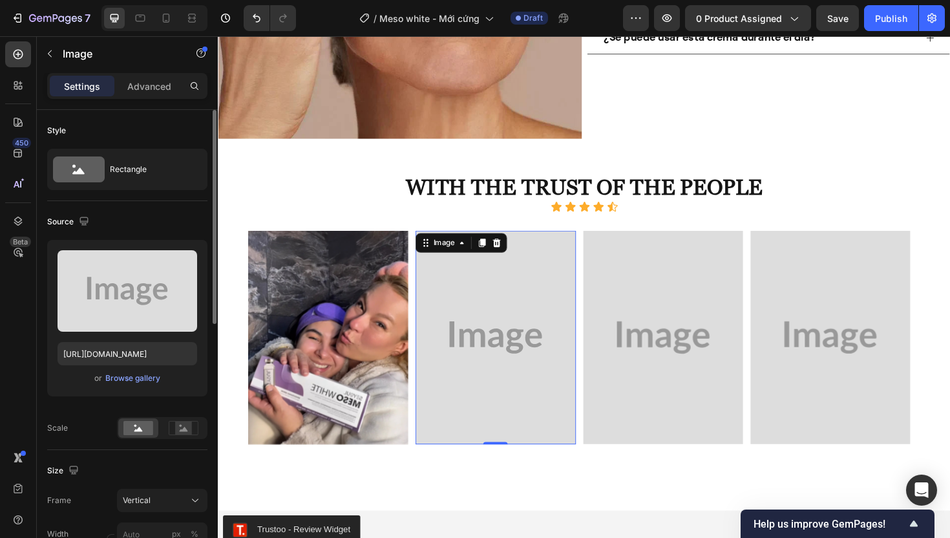
click at [140, 385] on div "or Browse gallery" at bounding box center [128, 378] width 140 height 16
click at [124, 379] on div "Browse gallery" at bounding box center [132, 378] width 55 height 12
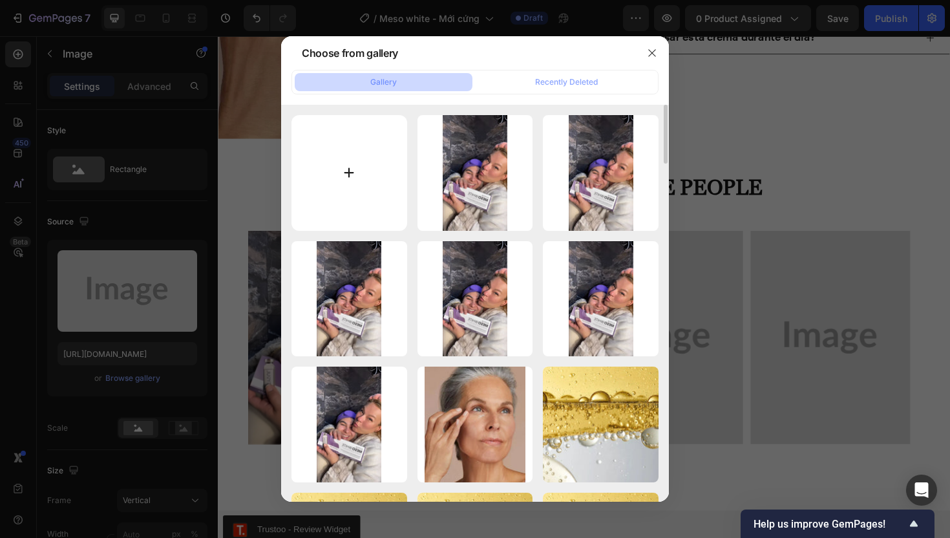
click at [367, 192] on input "file" at bounding box center [350, 173] width 116 height 116
type input "C:\fakepath\gempages_507356051327157127-79dc69a7-8e3b-49f9-821e-9f6a8b6308c6.we…"
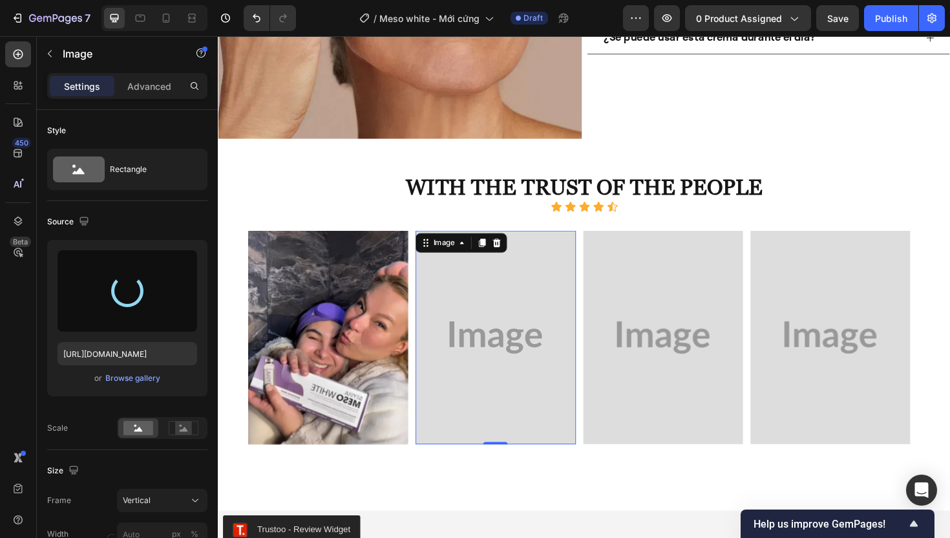
type input "[URL][DOMAIN_NAME]"
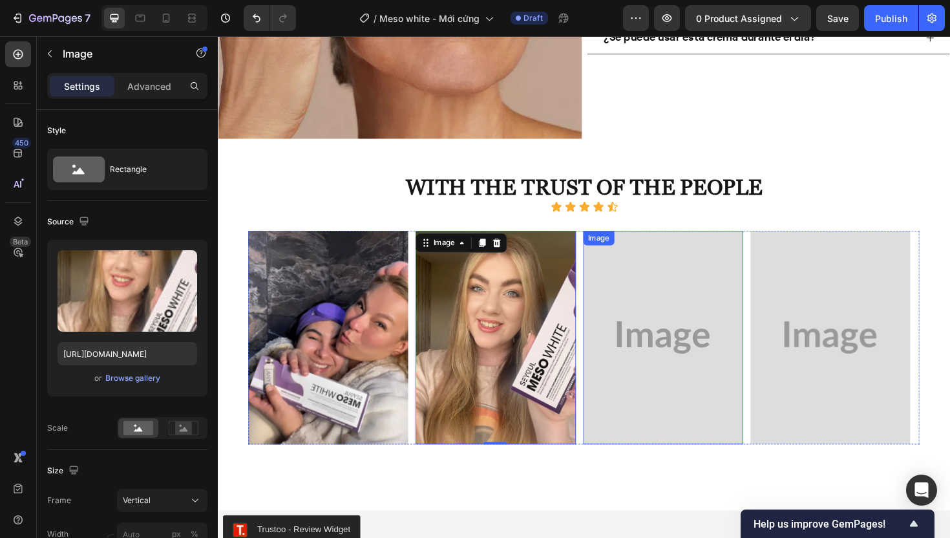
click at [688, 321] on img at bounding box center [689, 355] width 169 height 226
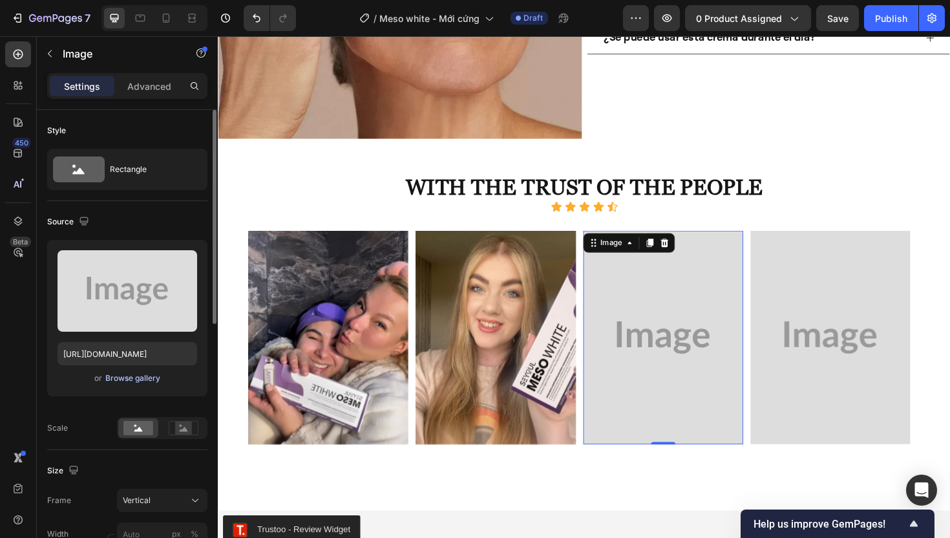
click at [134, 372] on div "Browse gallery" at bounding box center [132, 378] width 55 height 12
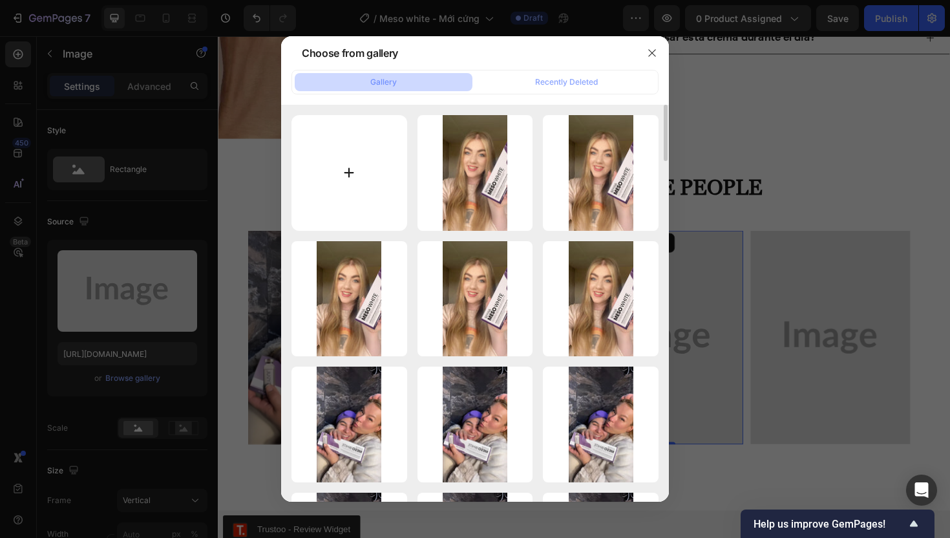
click at [348, 209] on input "file" at bounding box center [350, 173] width 116 height 116
type input "C:\fakepath\gempages_507356051327157127-f6b38341-70d8-410c-b0cd-63b92fafd157.we…"
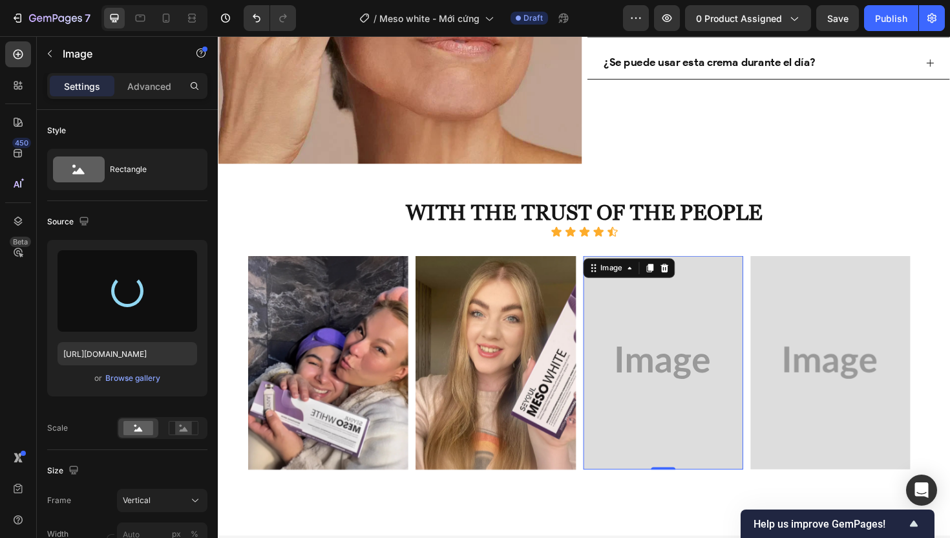
scroll to position [4189, 0]
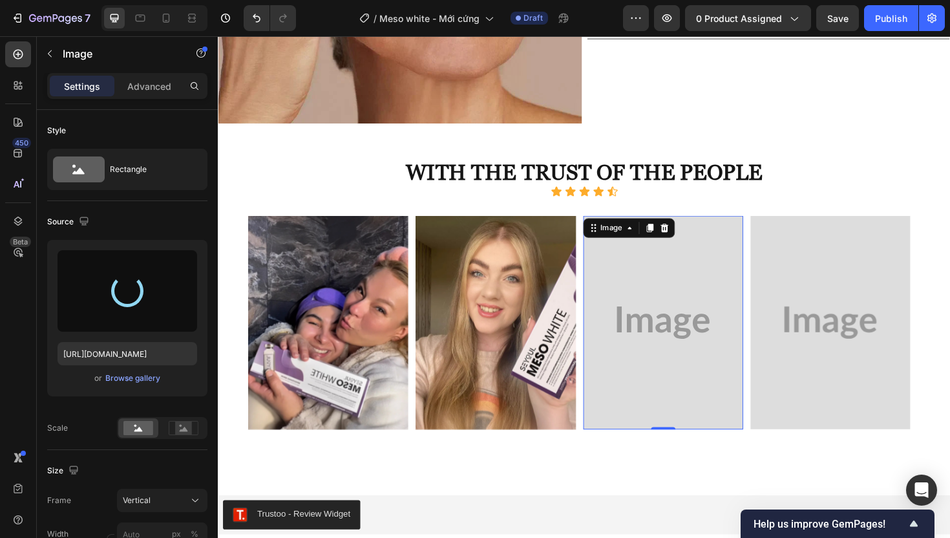
click at [682, 342] on img at bounding box center [689, 339] width 169 height 226
click at [153, 379] on div "Browse gallery" at bounding box center [132, 378] width 55 height 12
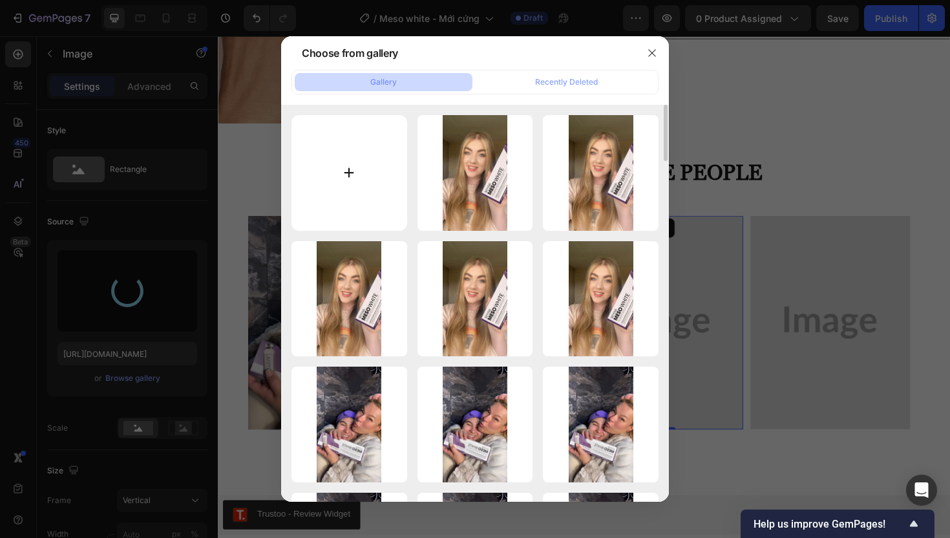
click at [369, 190] on input "file" at bounding box center [350, 173] width 116 height 116
type input "C:\fakepath\gempages_507356051327157127-f6b38341-70d8-410c-b0cd-63b92fafd157.we…"
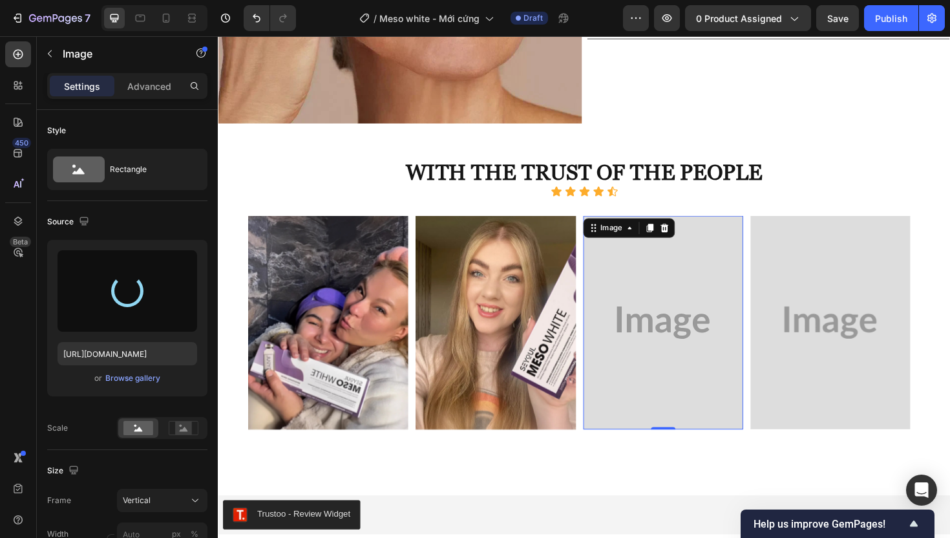
type input "[URL][DOMAIN_NAME]"
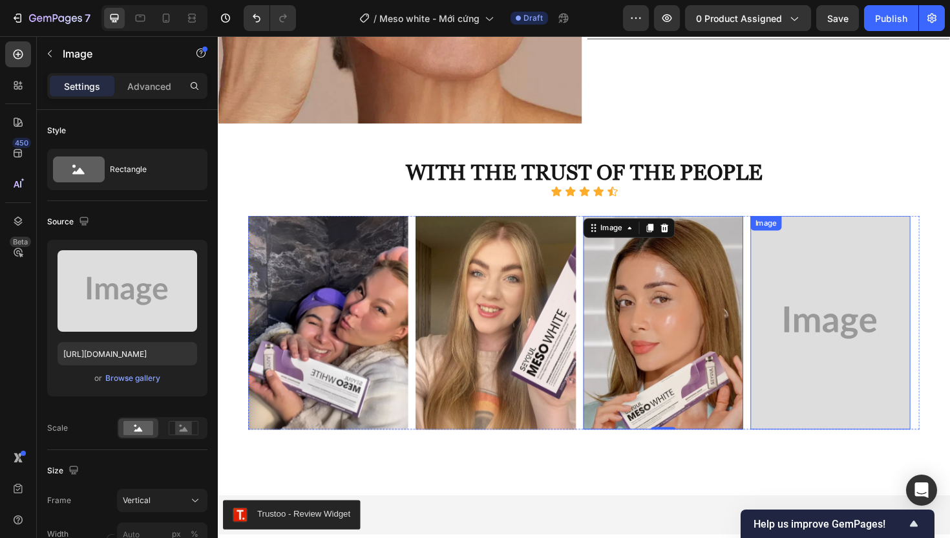
click at [856, 337] on img at bounding box center [866, 339] width 169 height 226
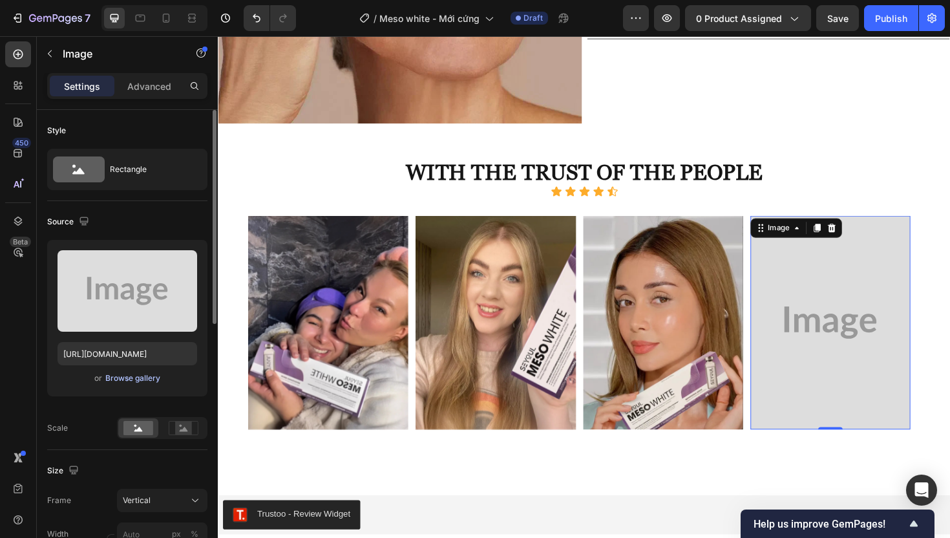
click at [142, 378] on div "Browse gallery" at bounding box center [132, 378] width 55 height 12
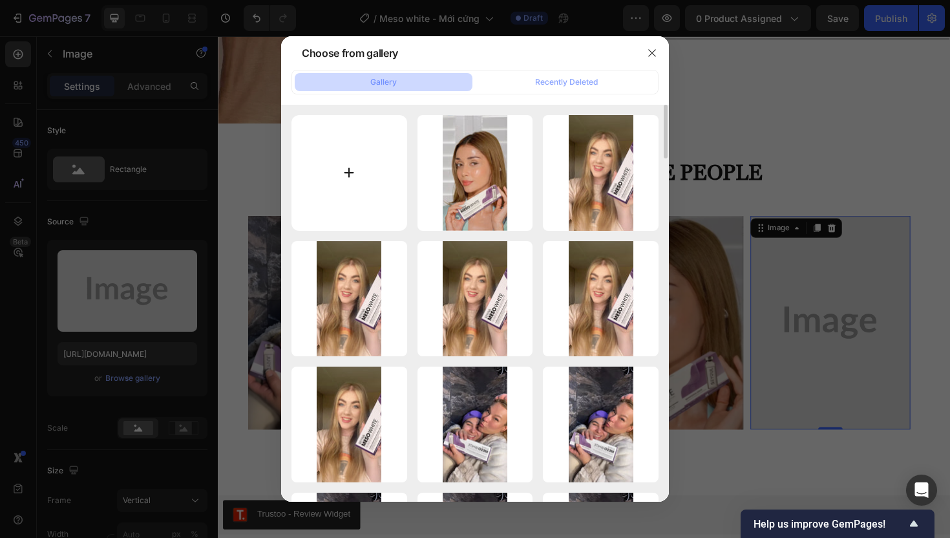
click at [354, 166] on input "file" at bounding box center [350, 173] width 116 height 116
type input "C:\fakepath\gempages_507356051327157127-d494e594-b00e-48cc-bc2b-9953668c99e8.we…"
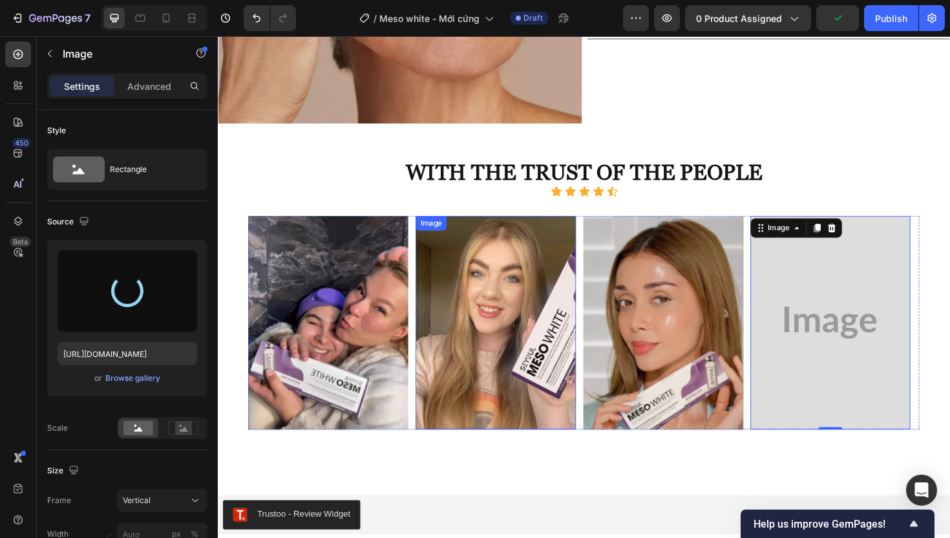
type input "[URL][DOMAIN_NAME]"
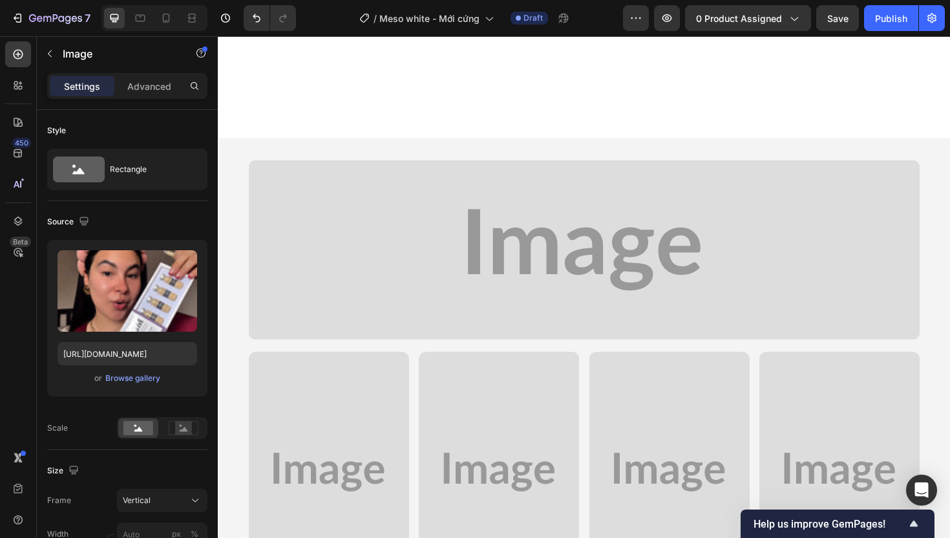
scroll to position [2059, 0]
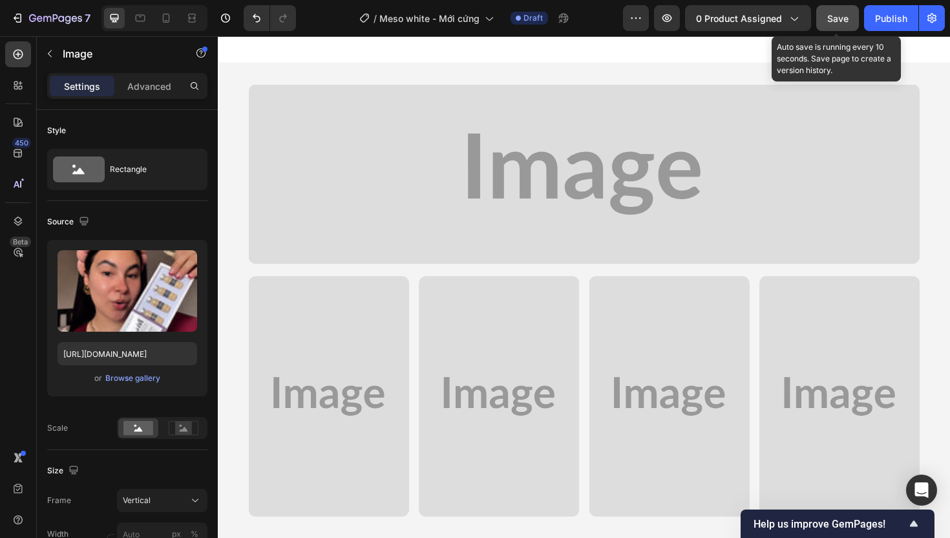
click at [838, 21] on span "Save" at bounding box center [837, 18] width 21 height 11
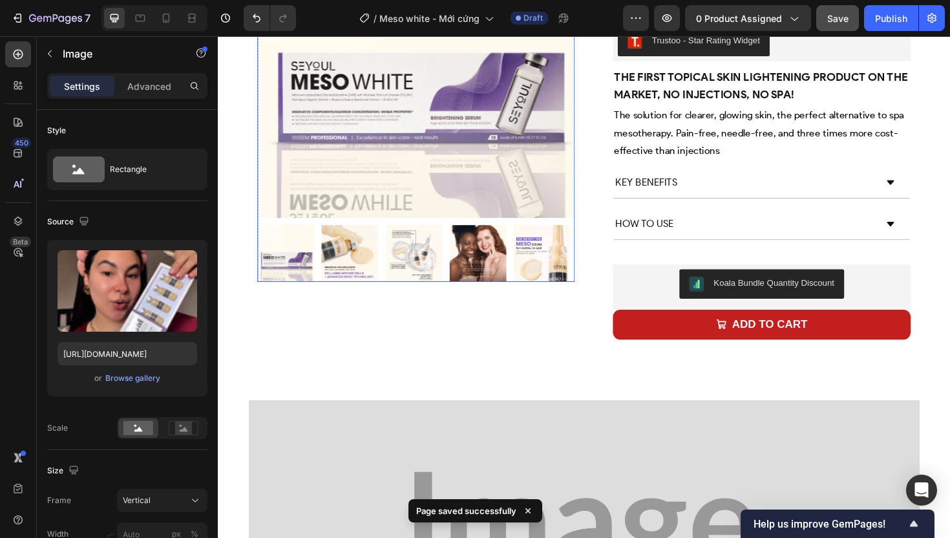
scroll to position [0, 0]
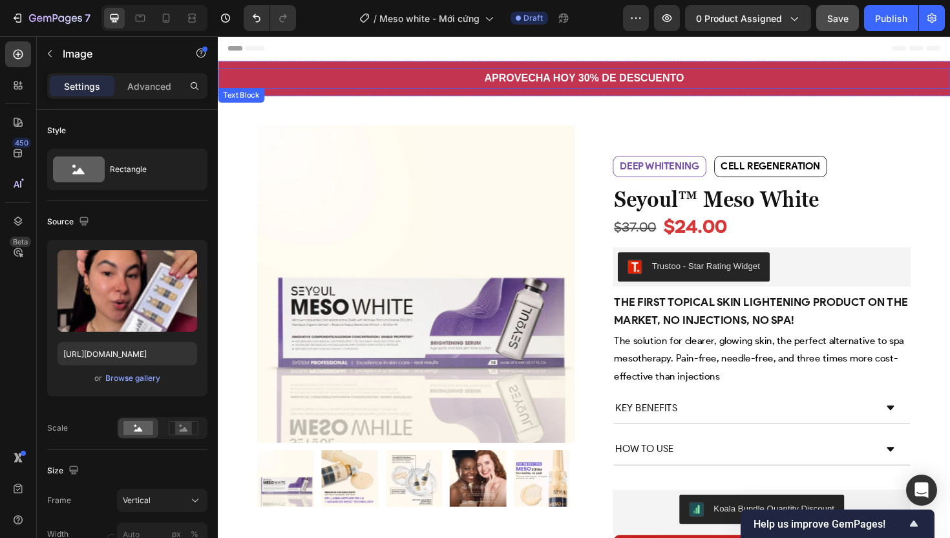
click at [522, 78] on strong "APROVECHA HOY 30% DE DESCUENTO" at bounding box center [605, 80] width 211 height 12
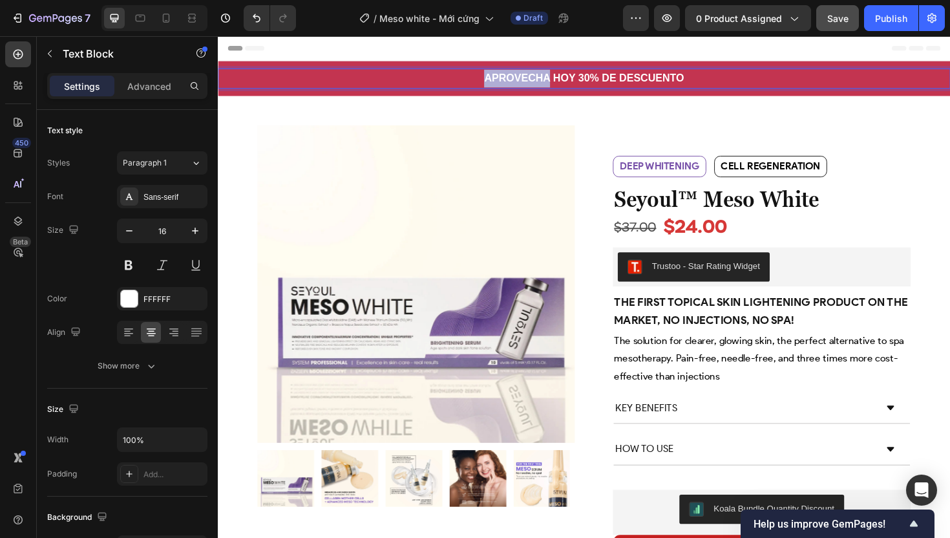
click at [522, 78] on strong "APROVECHA HOY 30% DE DESCUENTO" at bounding box center [605, 80] width 211 height 12
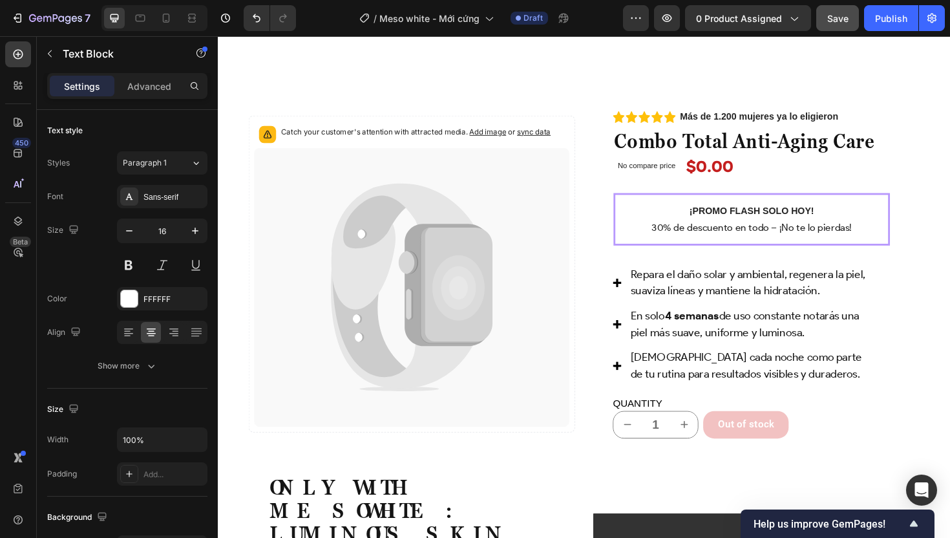
scroll to position [1423, 0]
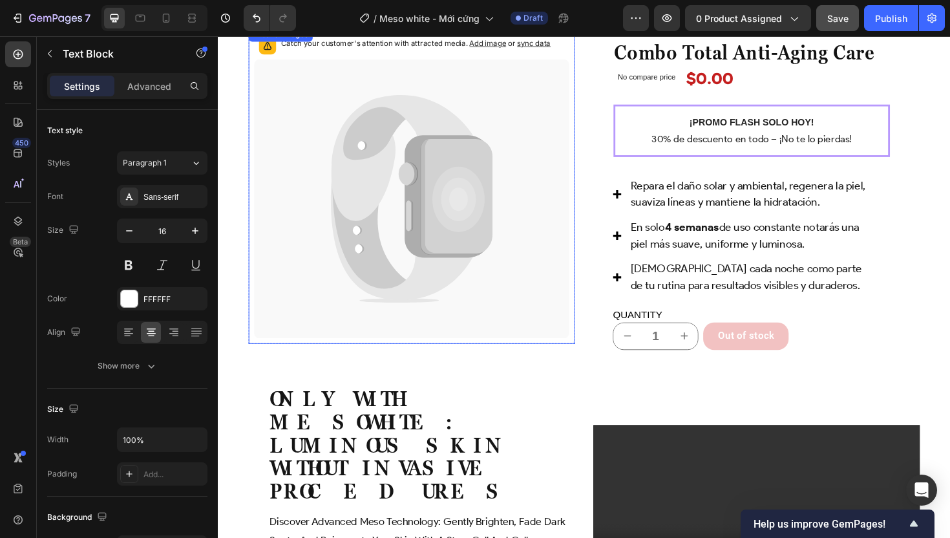
click at [411, 240] on icon at bounding box center [423, 209] width 334 height 296
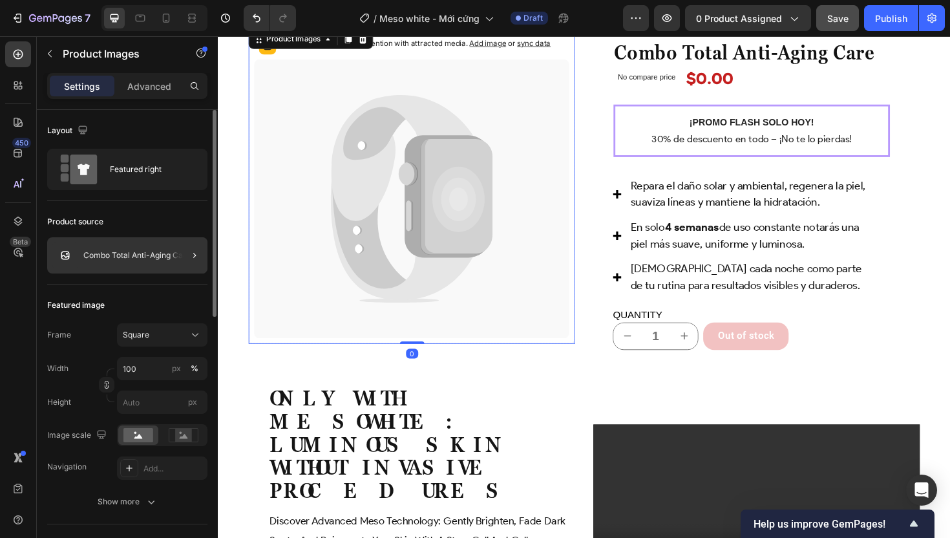
click at [177, 264] on div at bounding box center [189, 255] width 36 height 36
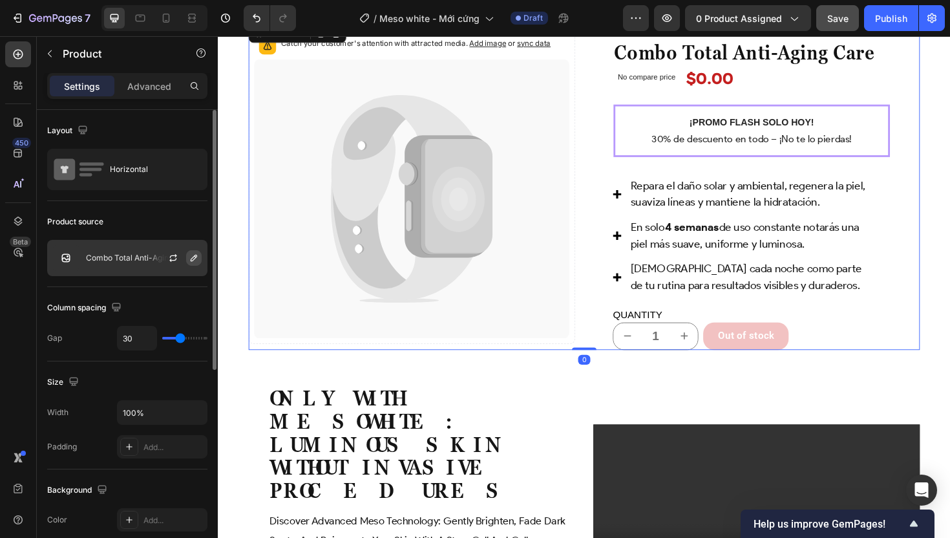
click at [191, 256] on icon "button" at bounding box center [194, 258] width 10 height 10
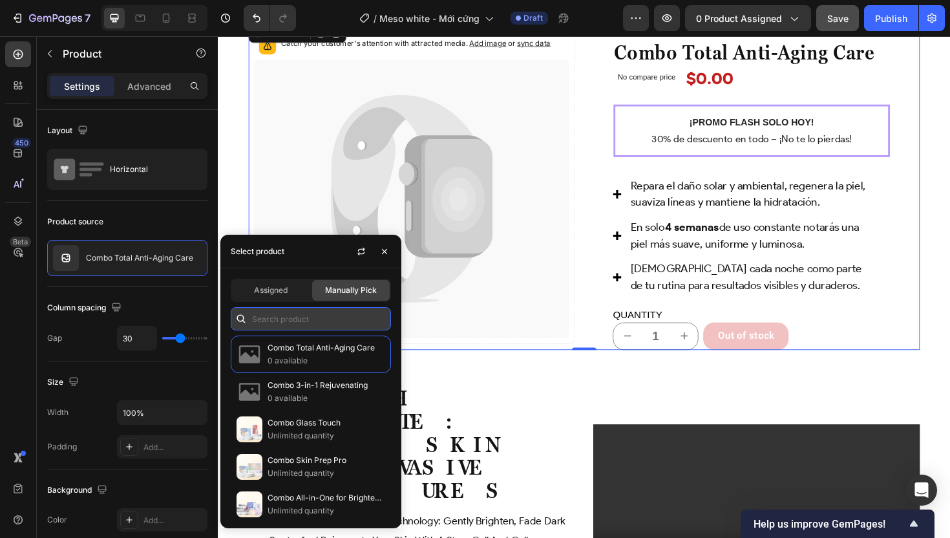
click at [304, 324] on input "text" at bounding box center [311, 318] width 160 height 23
paste input "Combo Bright Guard"
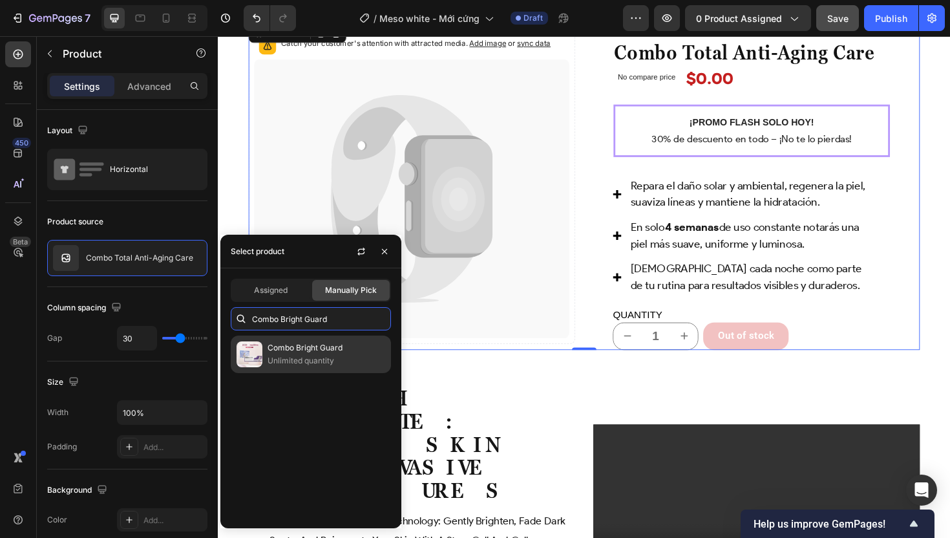
type input "Combo Bright Guard"
click at [346, 350] on p "Combo Bright Guard" at bounding box center [327, 347] width 118 height 13
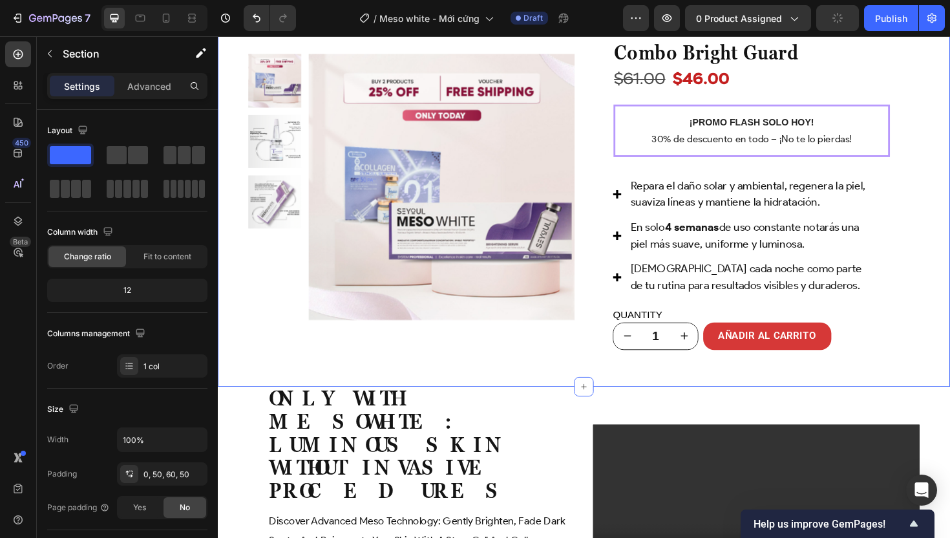
click at [231, 151] on div "Product Images Row Icon Icon Icon Icon Icon Icon List Más de 1.200 mujeres ya l…" at bounding box center [606, 213] width 776 height 387
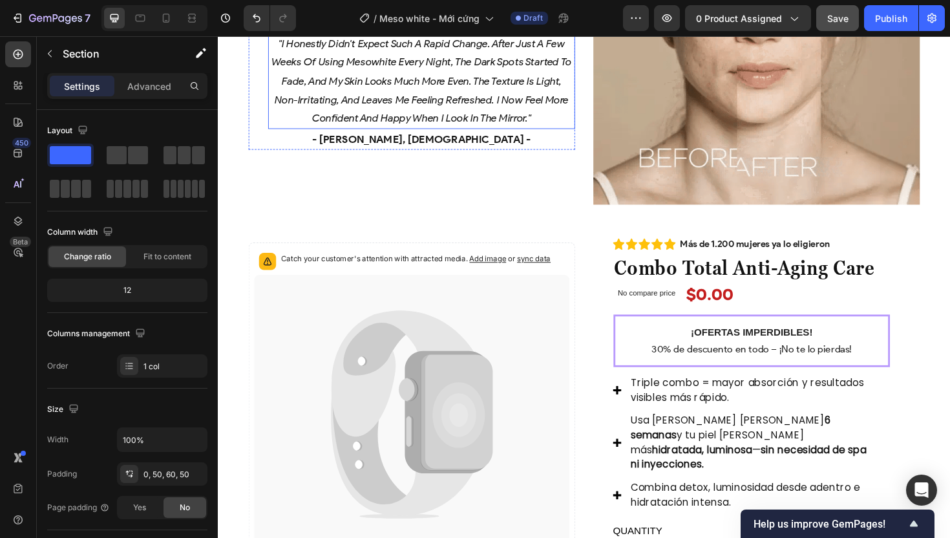
scroll to position [2969, 0]
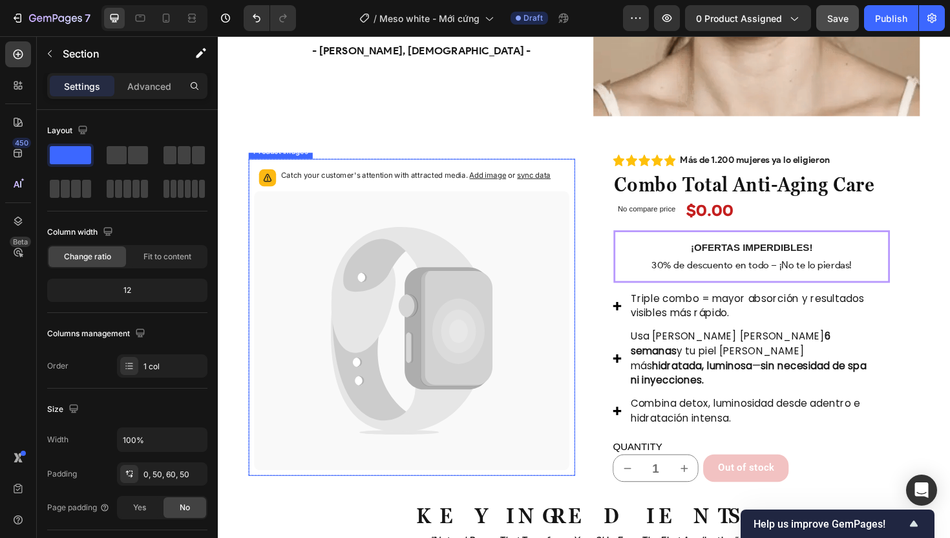
click at [376, 251] on icon at bounding box center [381, 349] width 85 height 198
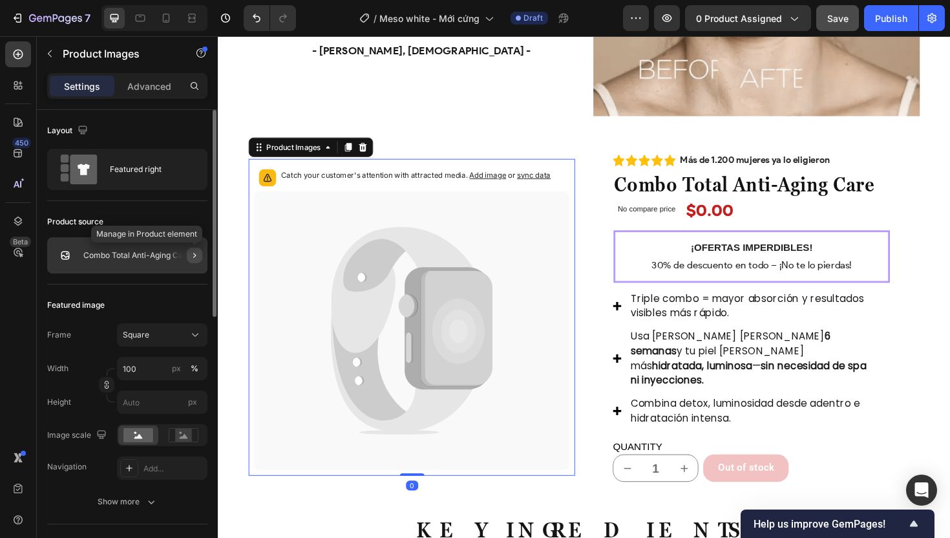
click at [194, 253] on icon "button" at bounding box center [194, 255] width 10 height 10
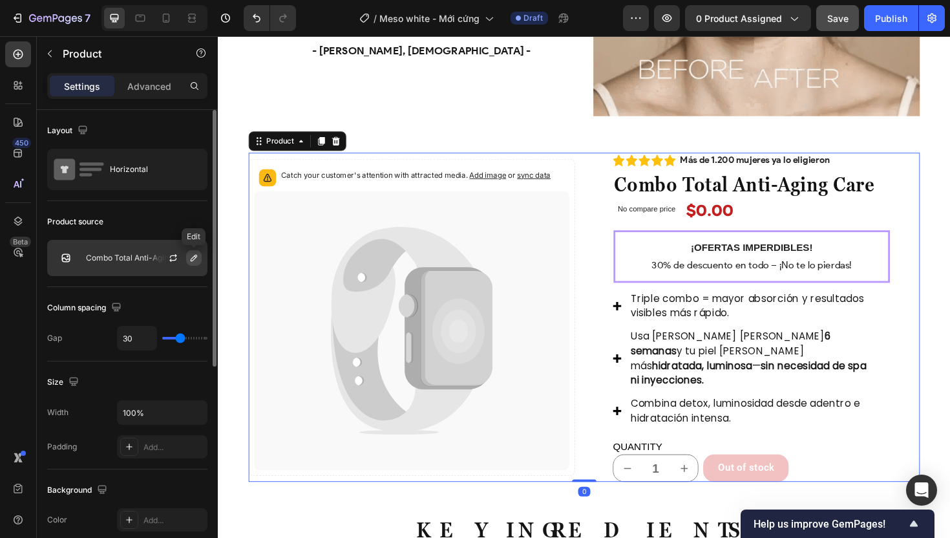
click at [191, 258] on icon "button" at bounding box center [194, 258] width 10 height 10
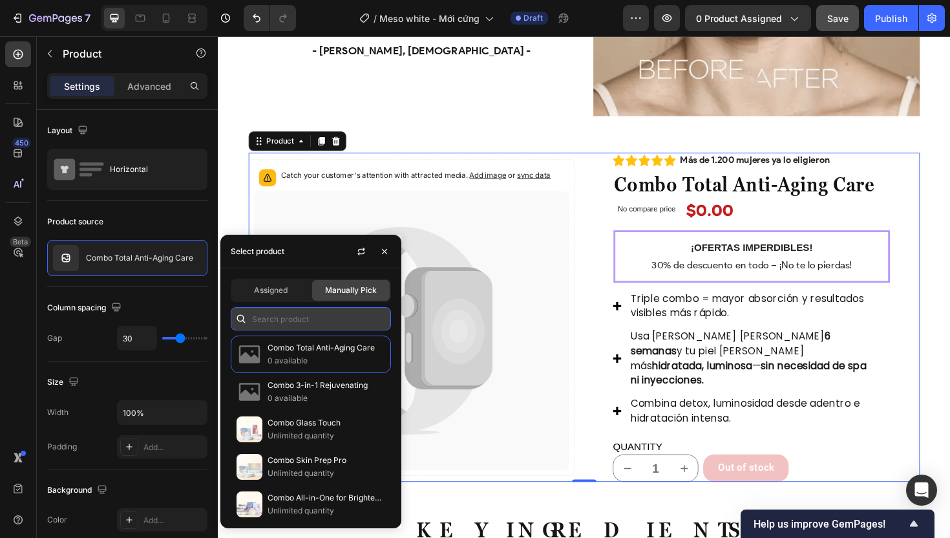
click at [293, 319] on input "text" at bounding box center [311, 318] width 160 height 23
paste input "Combo Anti-Dark Spot & Glow-Up"
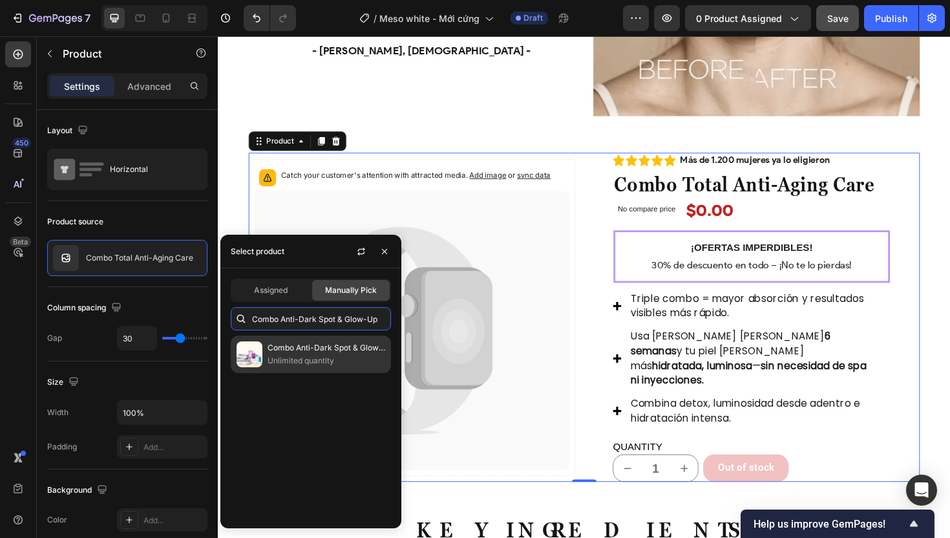
type input "Combo Anti-Dark Spot & Glow-Up"
click at [312, 343] on p "Combo Anti-Dark Spot & Glow-Up" at bounding box center [327, 347] width 118 height 13
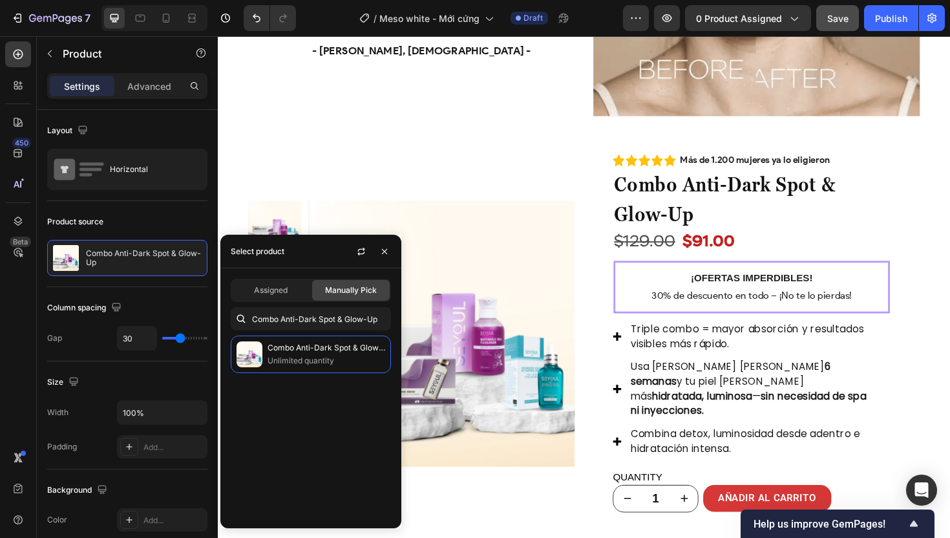
click at [580, 514] on div "Product Images Row" at bounding box center [423, 350] width 346 height 381
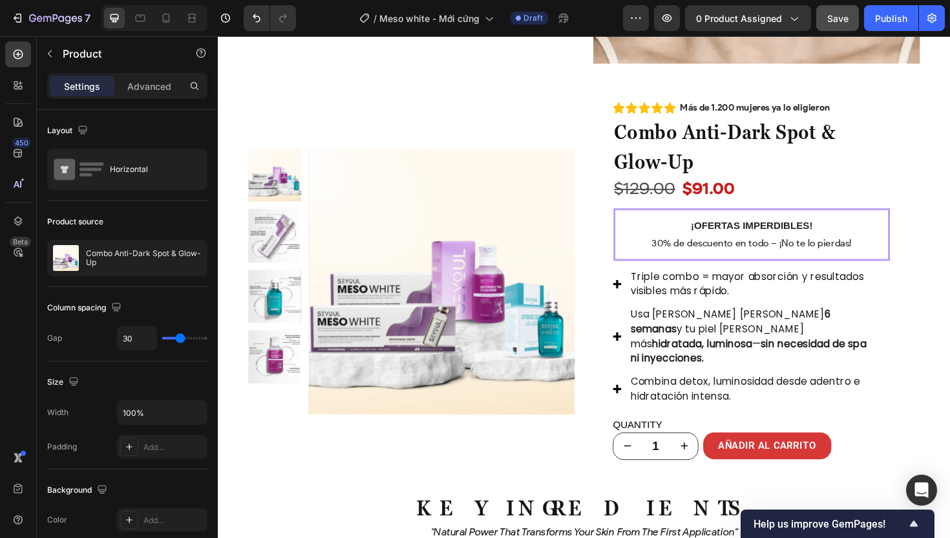
scroll to position [3057, 0]
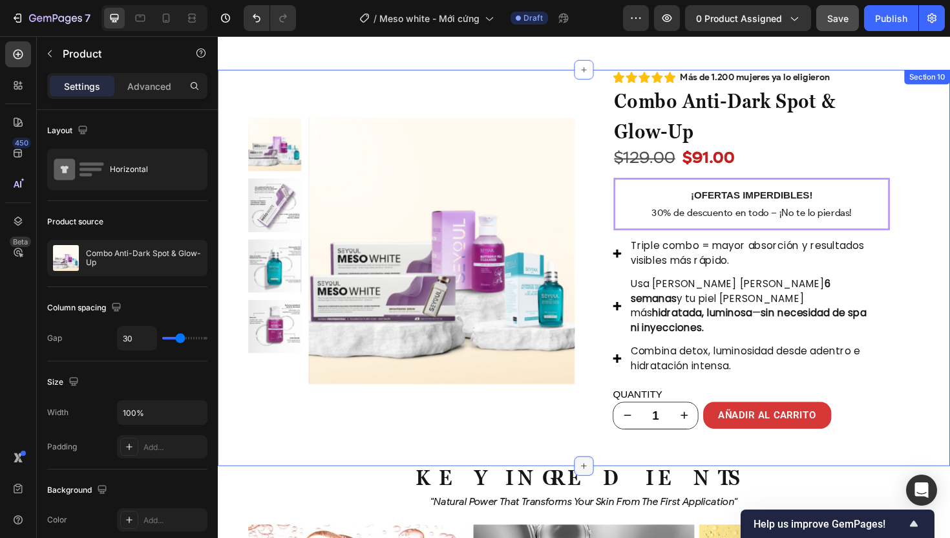
click at [603, 486] on icon at bounding box center [606, 491] width 10 height 10
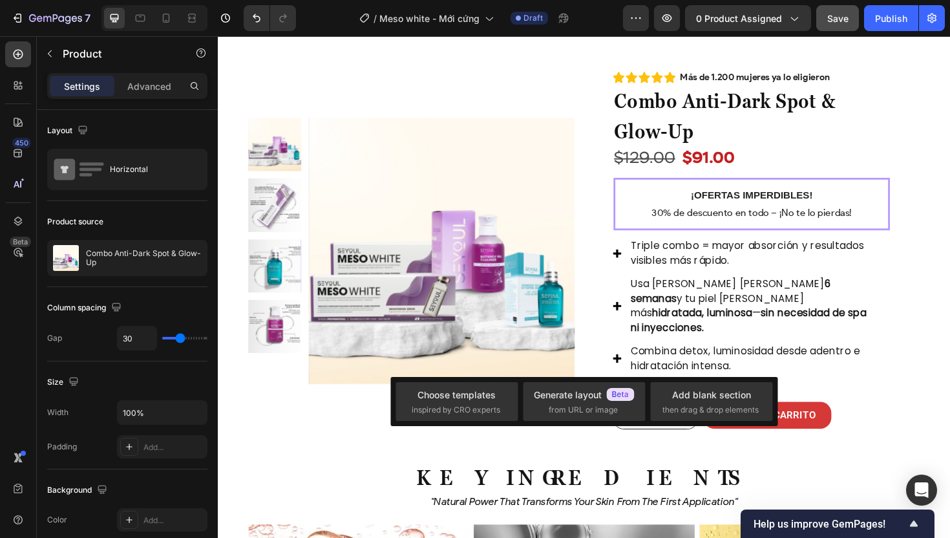
click at [323, 418] on div "Product Images Row" at bounding box center [423, 262] width 346 height 381
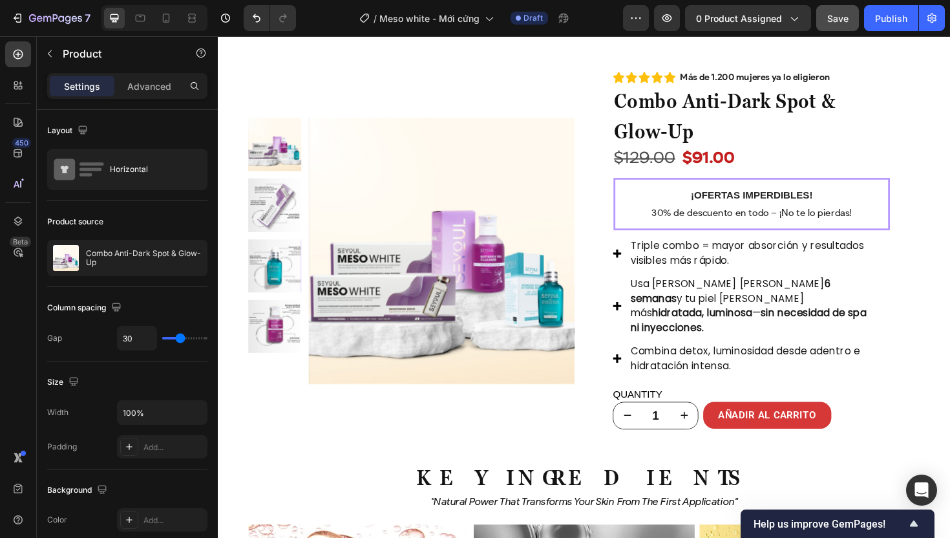
click at [602, 98] on div "Product Images Row Icon Icon Icon Icon Icon Icon List Más de 1.200 mujeres ya l…" at bounding box center [605, 262] width 711 height 381
click at [615, 101] on div "Icon Icon Icon Icon Icon Icon List Más de 1.200 mujeres ya lo eligieron Text Bl…" at bounding box center [788, 262] width 346 height 381
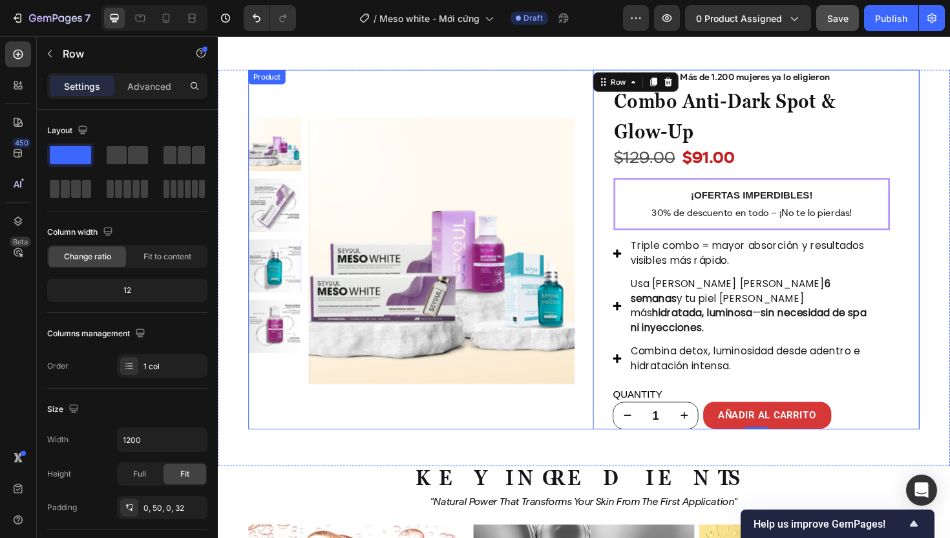
click at [586, 423] on div "Product Images Row" at bounding box center [423, 262] width 346 height 381
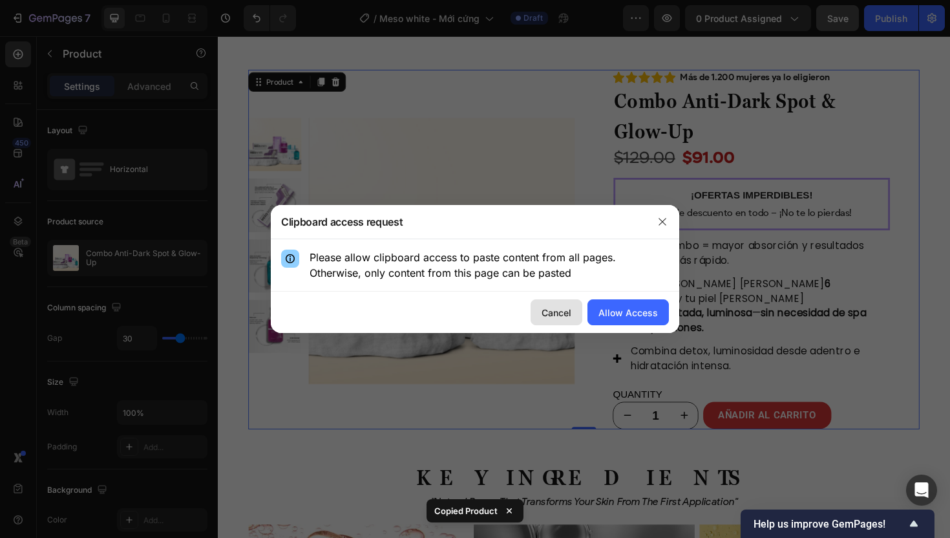
click at [568, 314] on div "Cancel" at bounding box center [557, 313] width 30 height 14
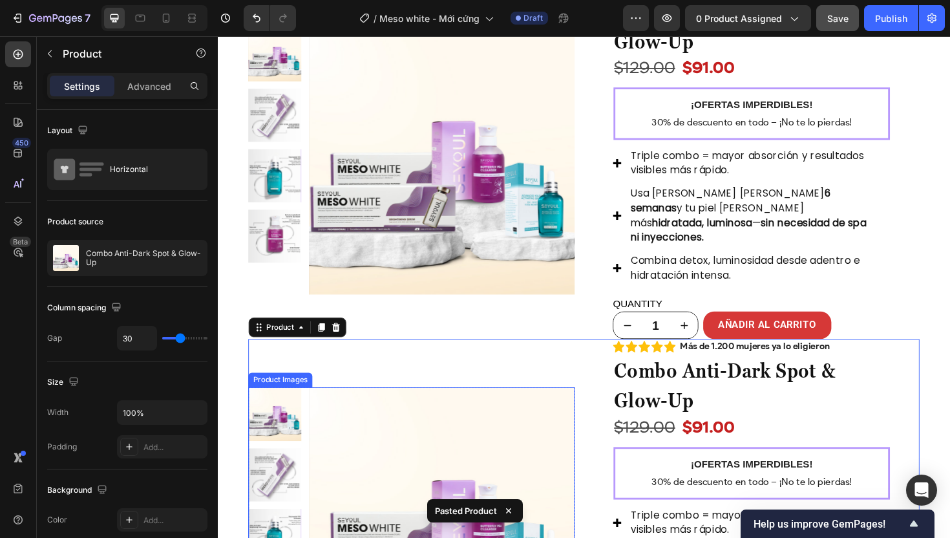
scroll to position [3244, 0]
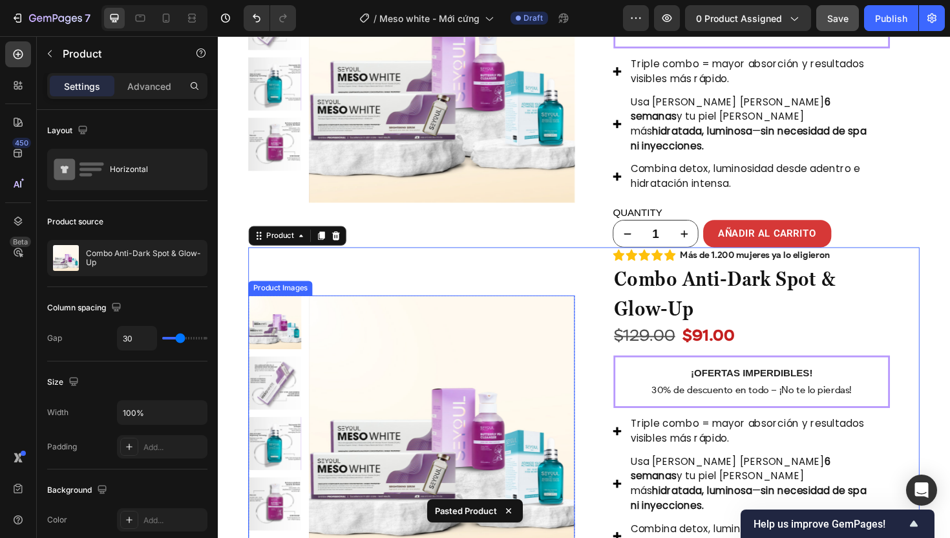
click at [443, 363] on img at bounding box center [455, 452] width 282 height 282
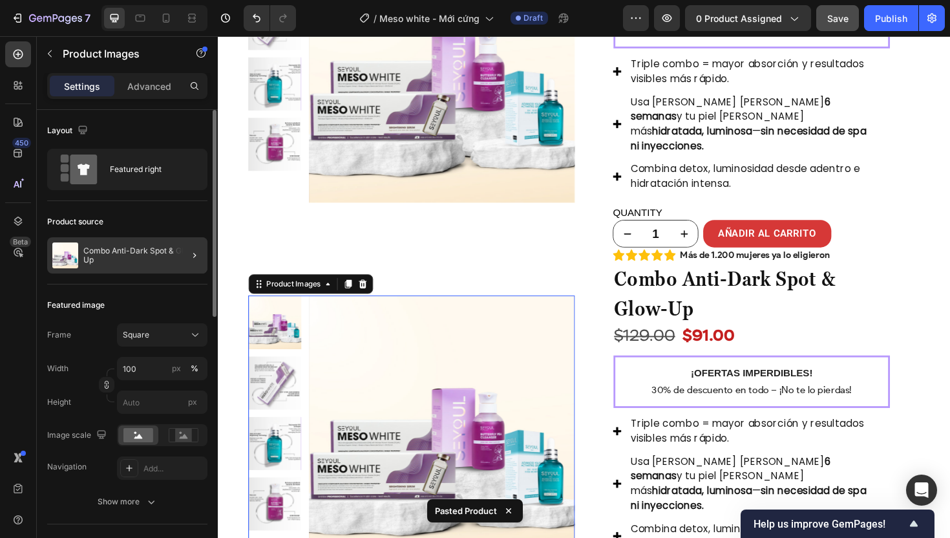
click at [202, 253] on div at bounding box center [189, 255] width 36 height 36
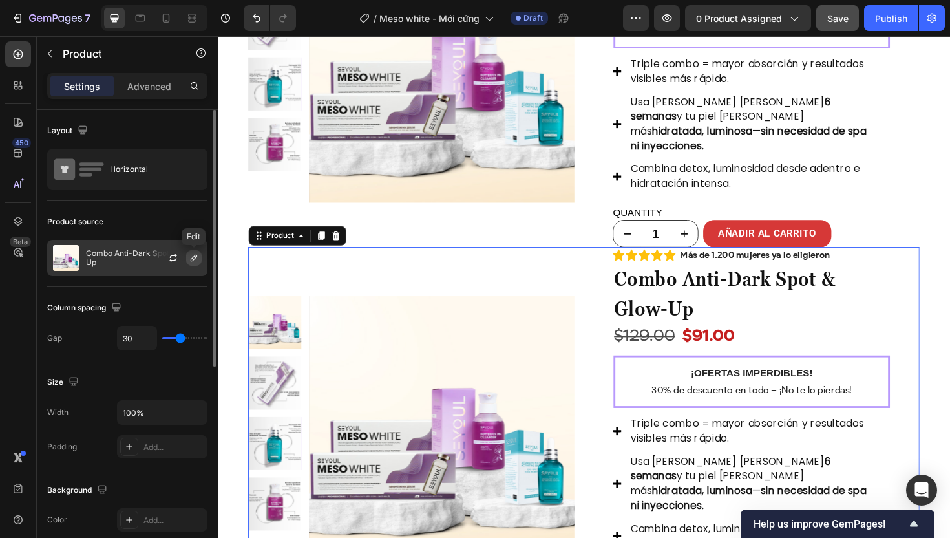
click at [195, 259] on icon "button" at bounding box center [194, 258] width 10 height 10
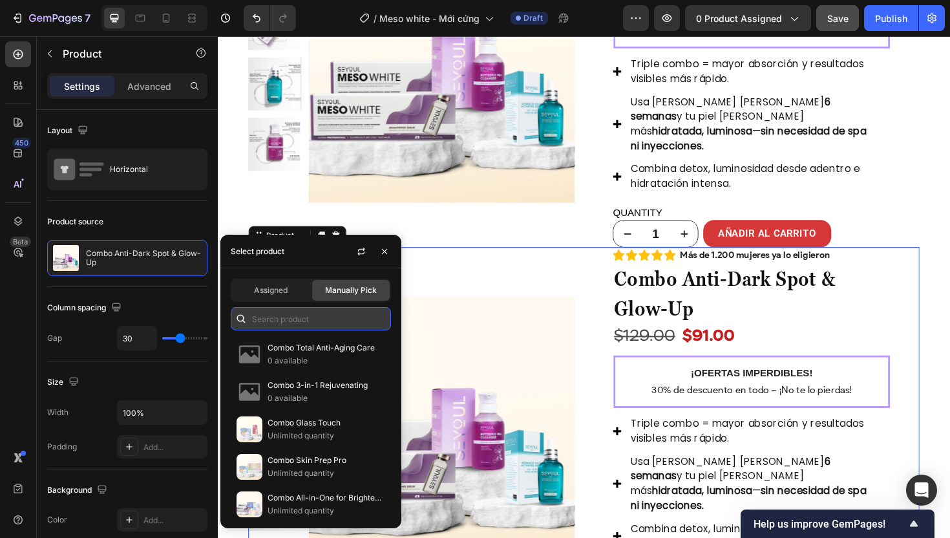
click at [304, 317] on input "text" at bounding box center [311, 318] width 160 height 23
paste input "Copy element from Gempages!"
type input "Copy element from Gempages!"
paste input "Combo Spotless & Shine"
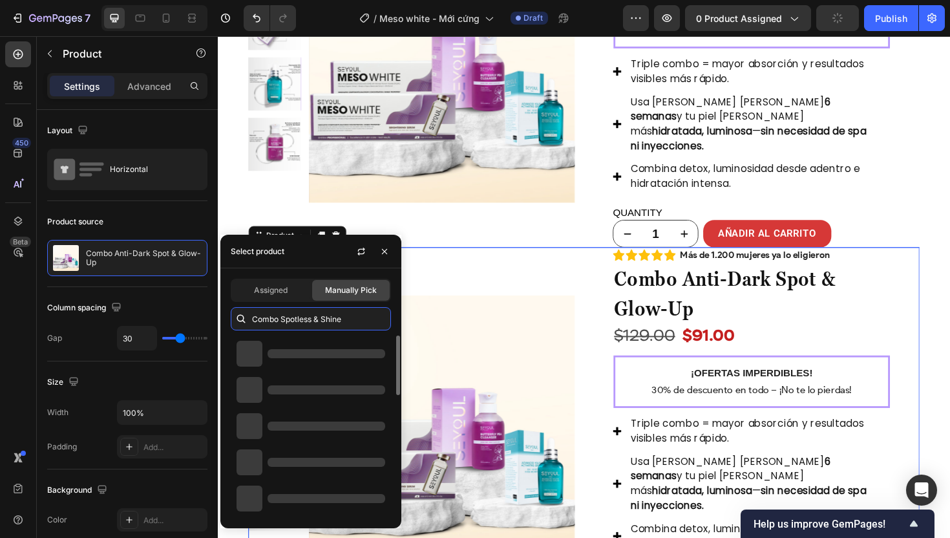
paste input "text"
type input "Combo Spotless & Shine"
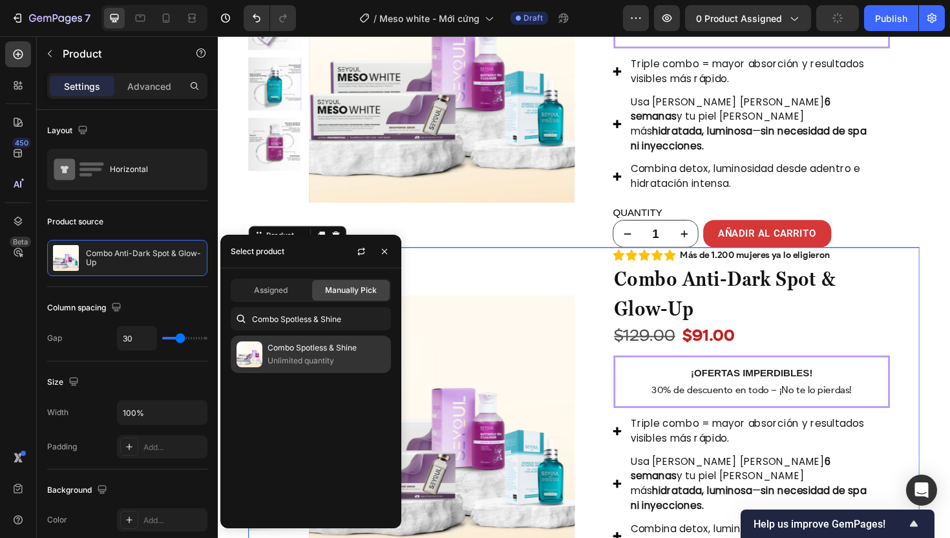
click at [321, 356] on p "Unlimited quantity" at bounding box center [327, 360] width 118 height 13
click at [348, 357] on p "Unlimited quantity" at bounding box center [327, 360] width 118 height 13
click at [343, 359] on p "Unlimited quantity" at bounding box center [327, 360] width 118 height 13
click at [332, 359] on p "Unlimited quantity" at bounding box center [327, 360] width 118 height 13
click at [305, 359] on p "Unlimited quantity" at bounding box center [327, 360] width 118 height 13
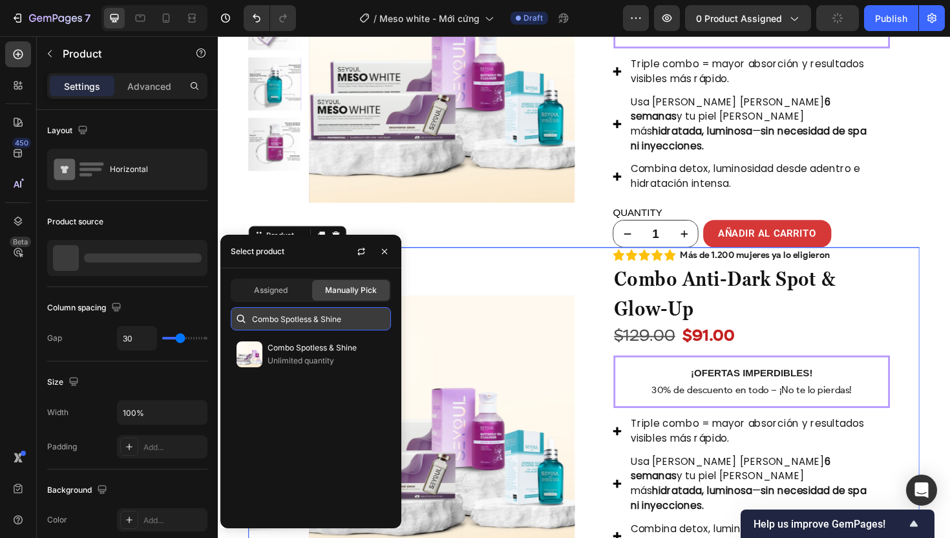
click at [359, 316] on input "Combo Spotless & Shine" at bounding box center [311, 318] width 160 height 23
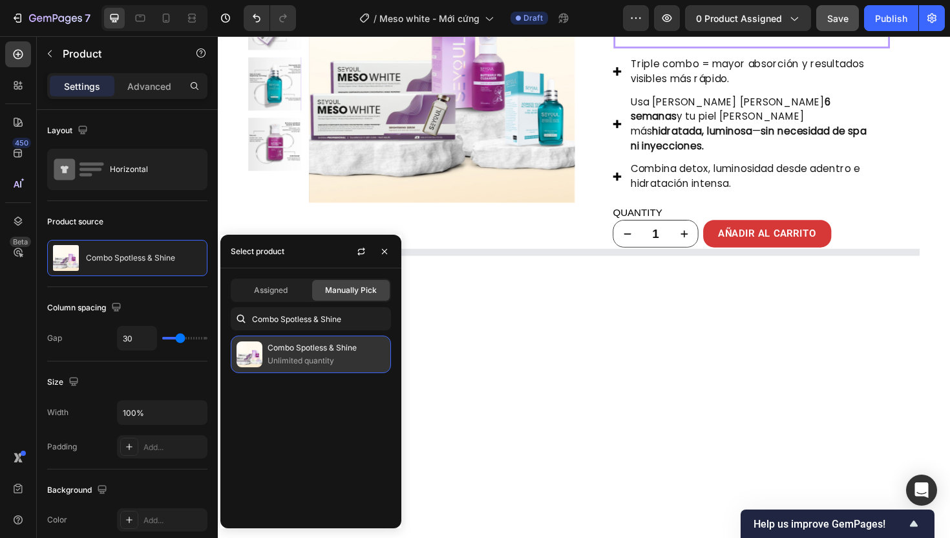
click at [337, 351] on p "Combo Spotless & Shine" at bounding box center [327, 347] width 118 height 13
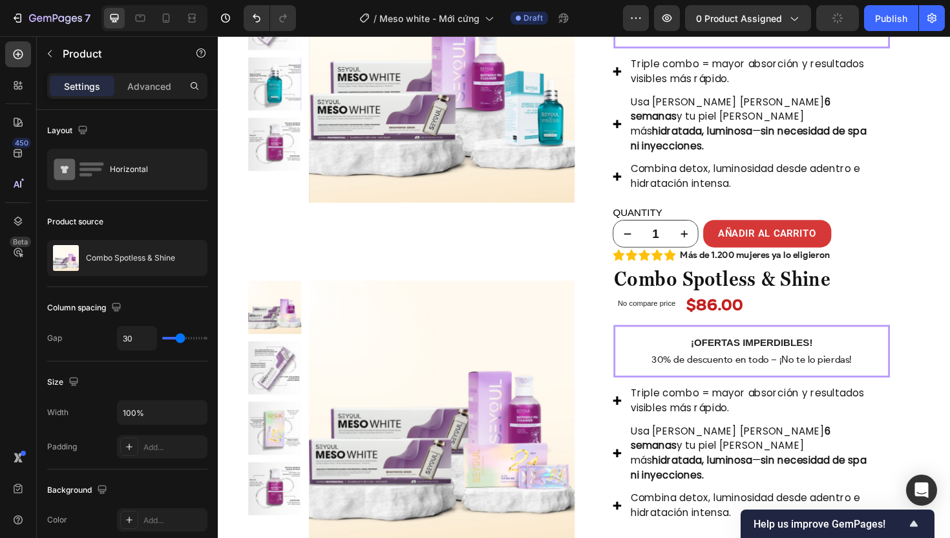
click at [610, 290] on div "Product Images Row Icon Icon Icon Icon Icon Icon List Más de 1.200 mujeres ya l…" at bounding box center [605, 434] width 711 height 348
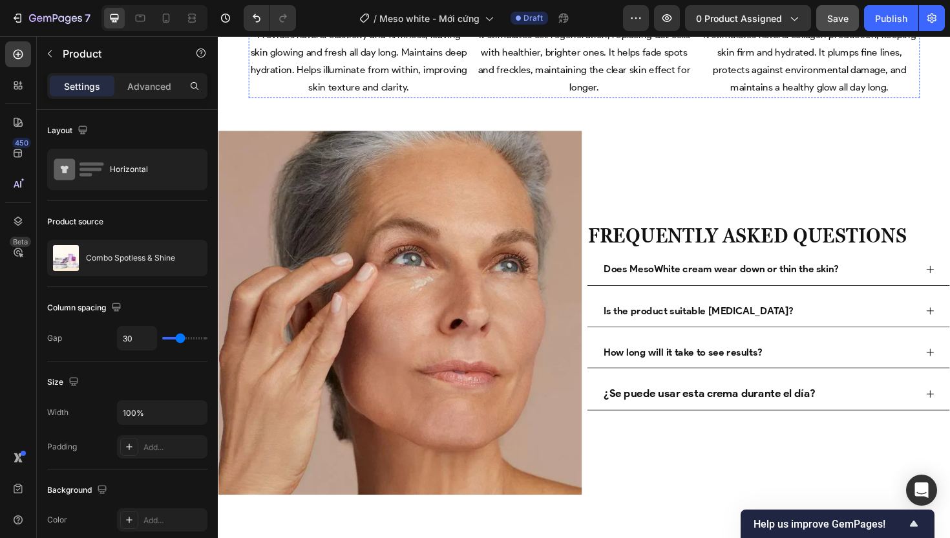
scroll to position [4475, 0]
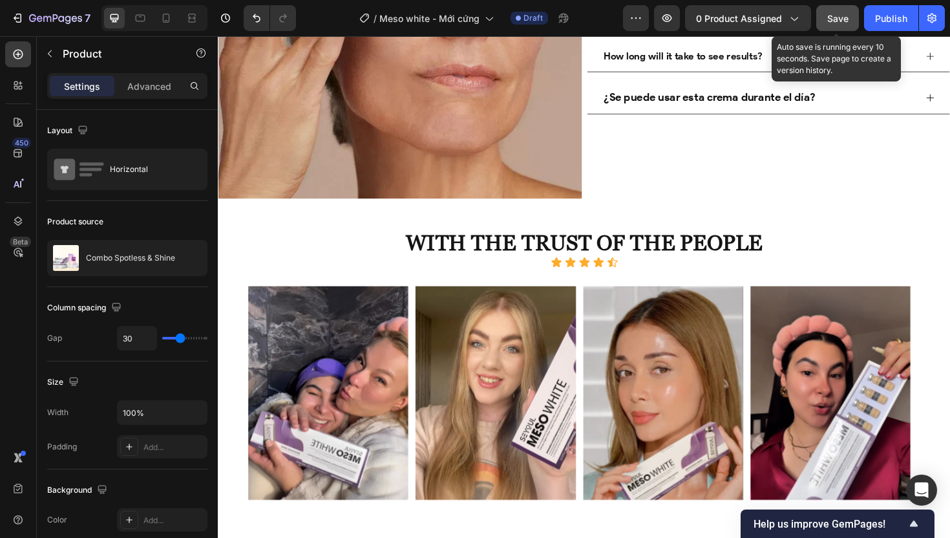
click at [829, 19] on span "Save" at bounding box center [837, 18] width 21 height 11
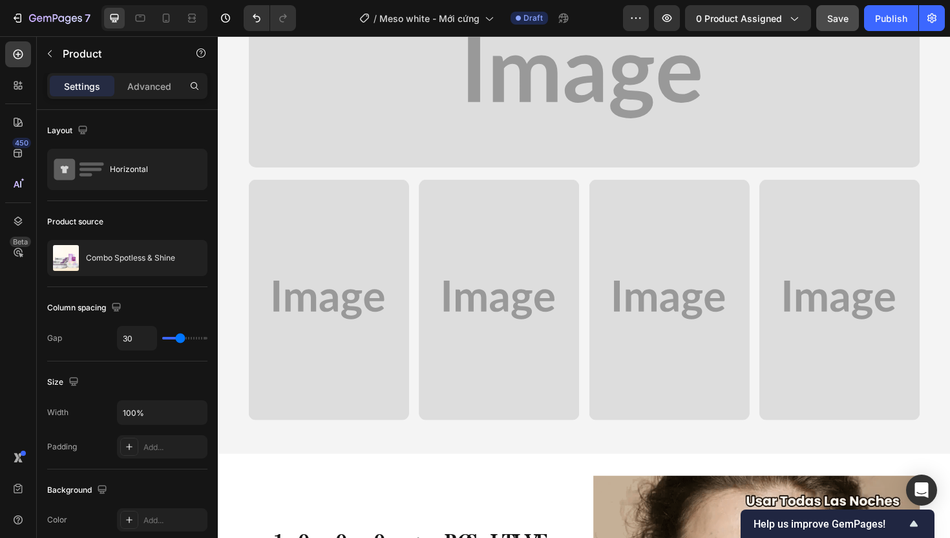
scroll to position [2162, 0]
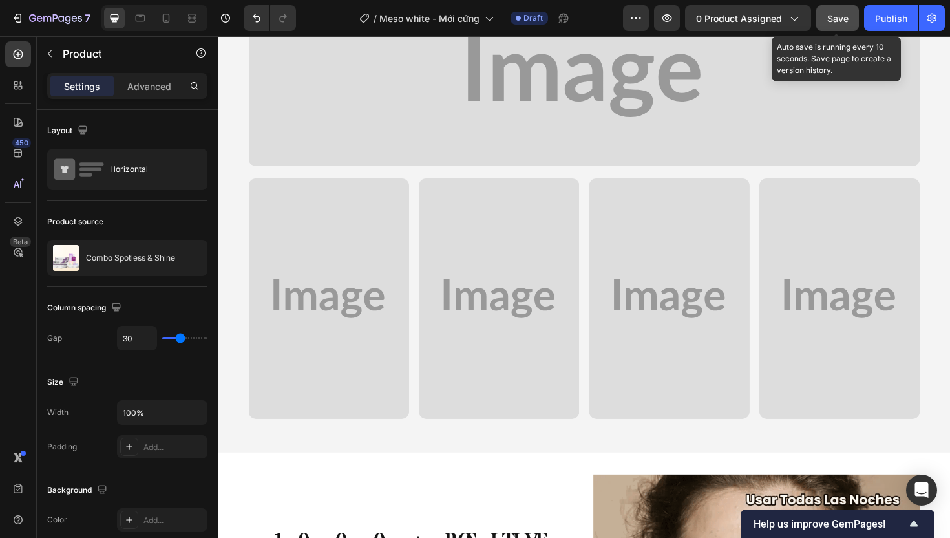
click at [835, 21] on span "Save" at bounding box center [837, 18] width 21 height 11
click at [837, 19] on icon "button" at bounding box center [838, 18] width 7 height 5
click at [838, 19] on icon "button" at bounding box center [837, 18] width 13 height 13
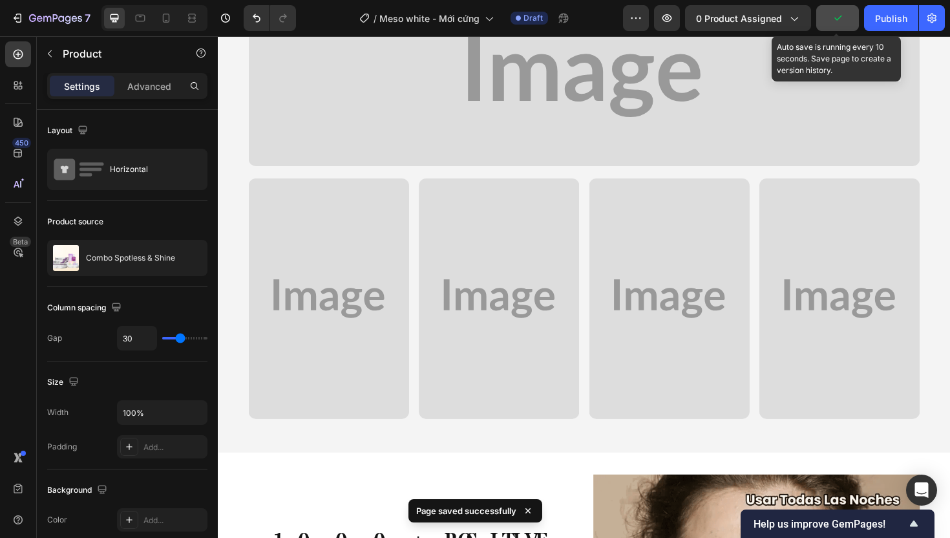
click at [838, 19] on icon "button" at bounding box center [837, 18] width 13 height 13
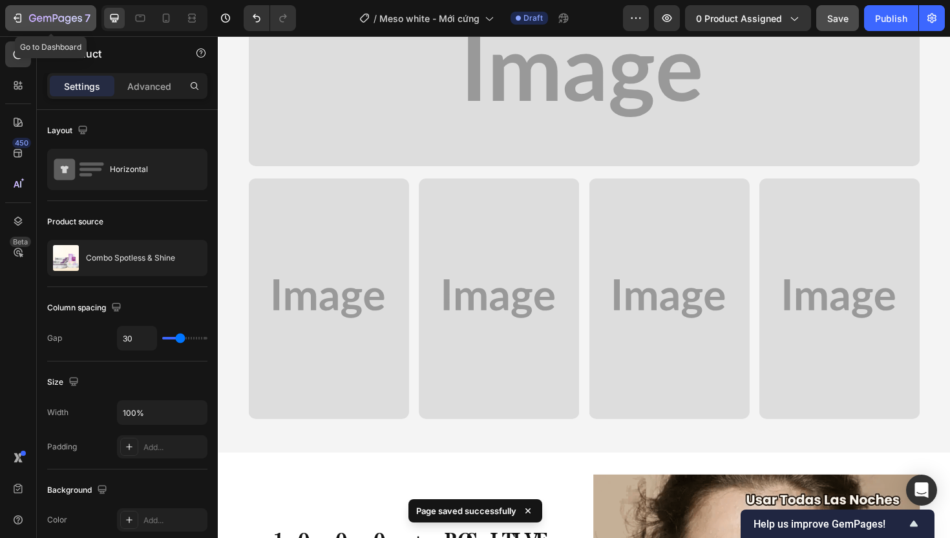
click at [21, 20] on icon "button" at bounding box center [19, 18] width 6 height 9
